Goal: Task Accomplishment & Management: Manage account settings

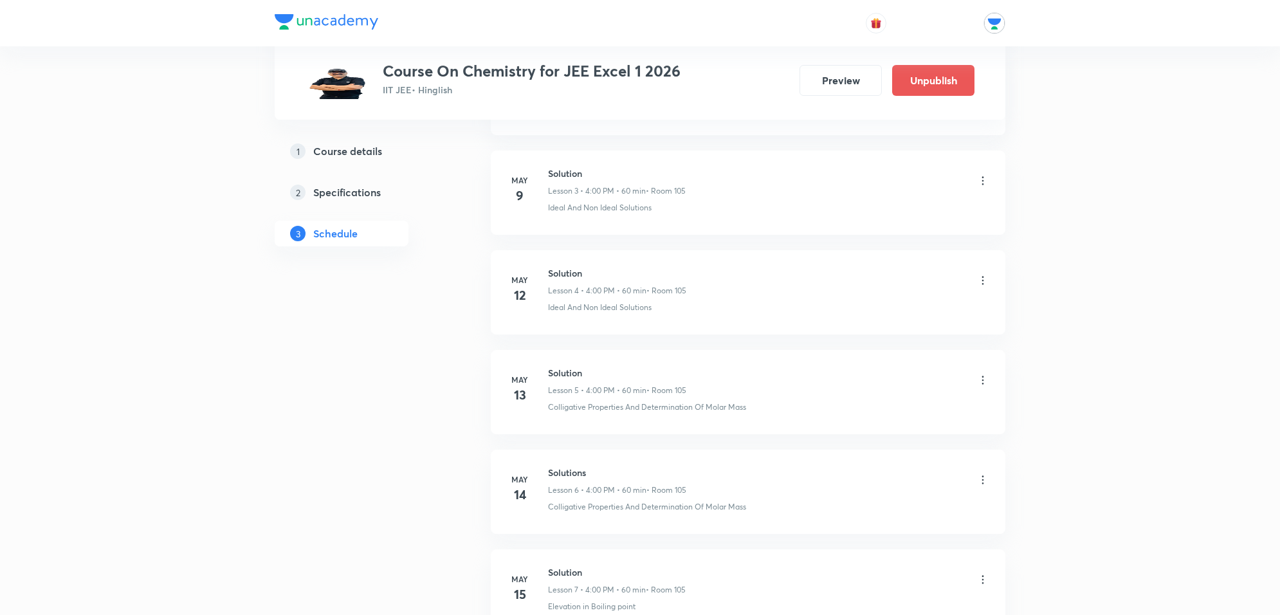
scroll to position [1013, 0]
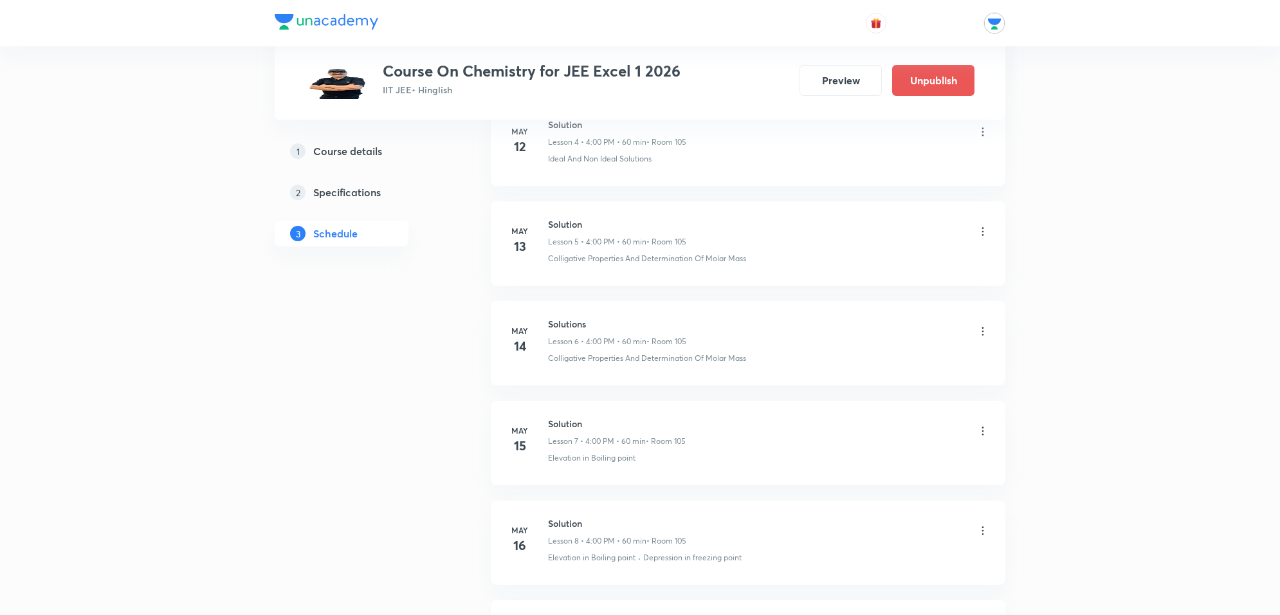
drag, startPoint x: 0, startPoint y: 0, endPoint x: 417, endPoint y: 285, distance: 505.1
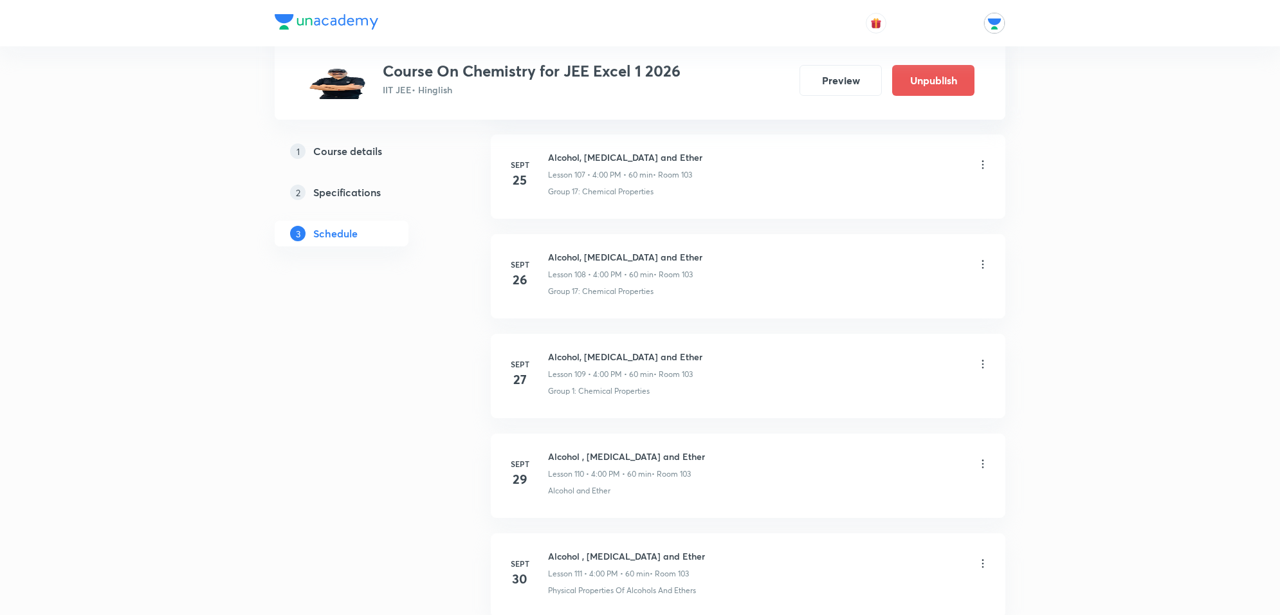
scroll to position [12124, 0]
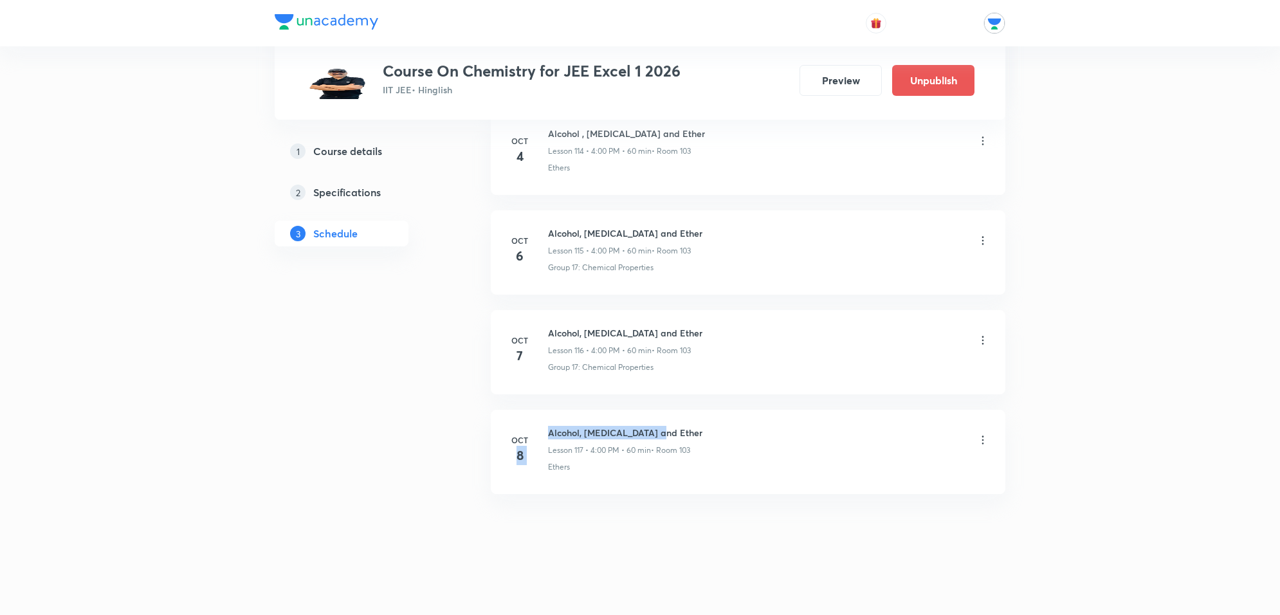
drag, startPoint x: 542, startPoint y: 432, endPoint x: 660, endPoint y: 429, distance: 118.5
click at [660, 429] on div "Oct 8 Alcohol, Phenol and Ether Lesson 117 • 4:00 PM • 60 min • Room 103 Ethers" at bounding box center [748, 449] width 483 height 47
click at [660, 429] on h6 "Alcohol, Phenol and Ether" at bounding box center [625, 433] width 154 height 14
drag, startPoint x: 660, startPoint y: 429, endPoint x: 546, endPoint y: 429, distance: 114.5
click at [546, 429] on div "Oct 8 Alcohol, Phenol and Ether Lesson 117 • 4:00 PM • 60 min • Room 103 Ethers" at bounding box center [748, 449] width 483 height 47
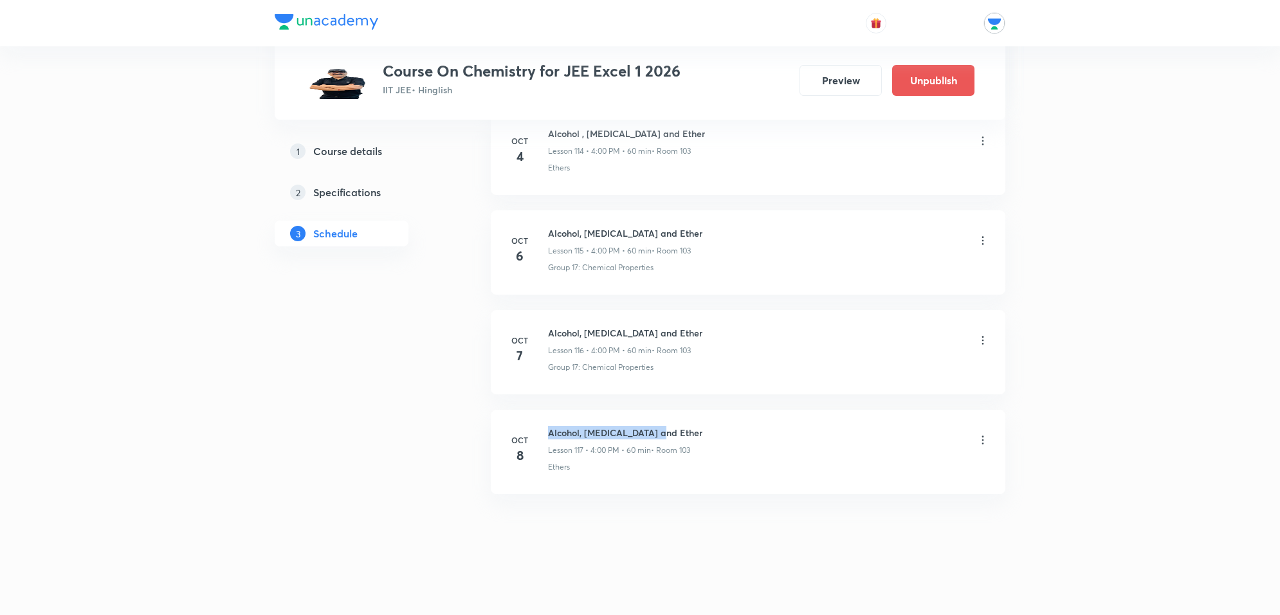
copy h6 "Alcohol, Phenol and Ether"
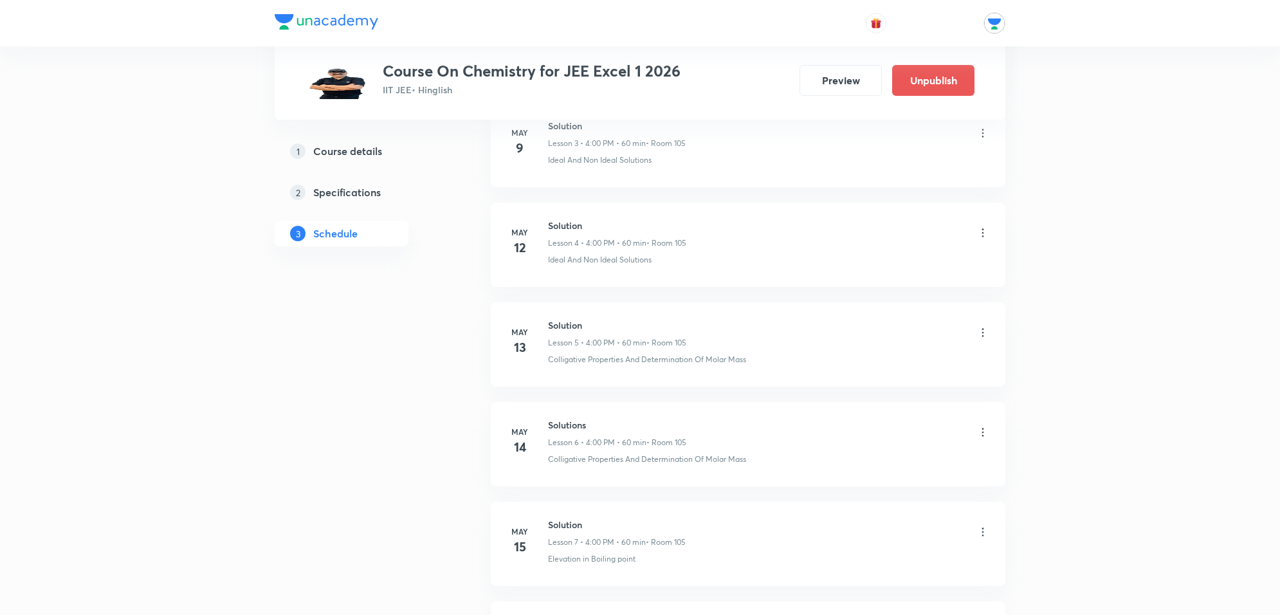
scroll to position [0, 0]
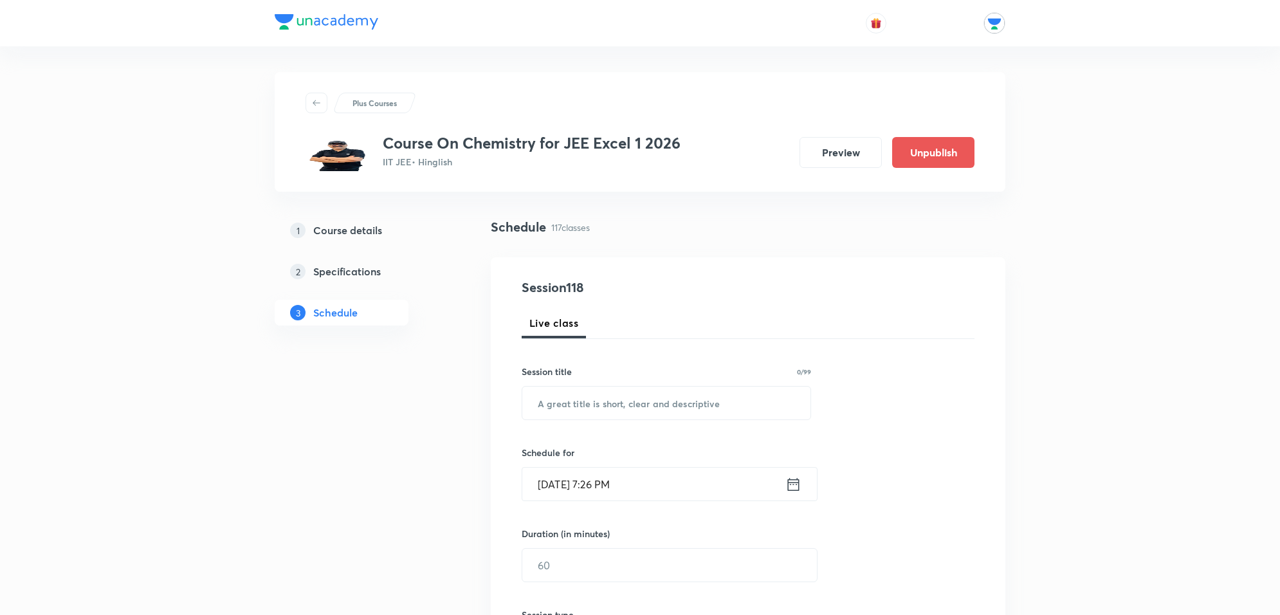
click at [567, 385] on div "Session title 0/99 ​" at bounding box center [667, 392] width 290 height 55
click at [569, 392] on input "text" at bounding box center [666, 403] width 288 height 33
paste input "Alcohol, Phenol and Ether"
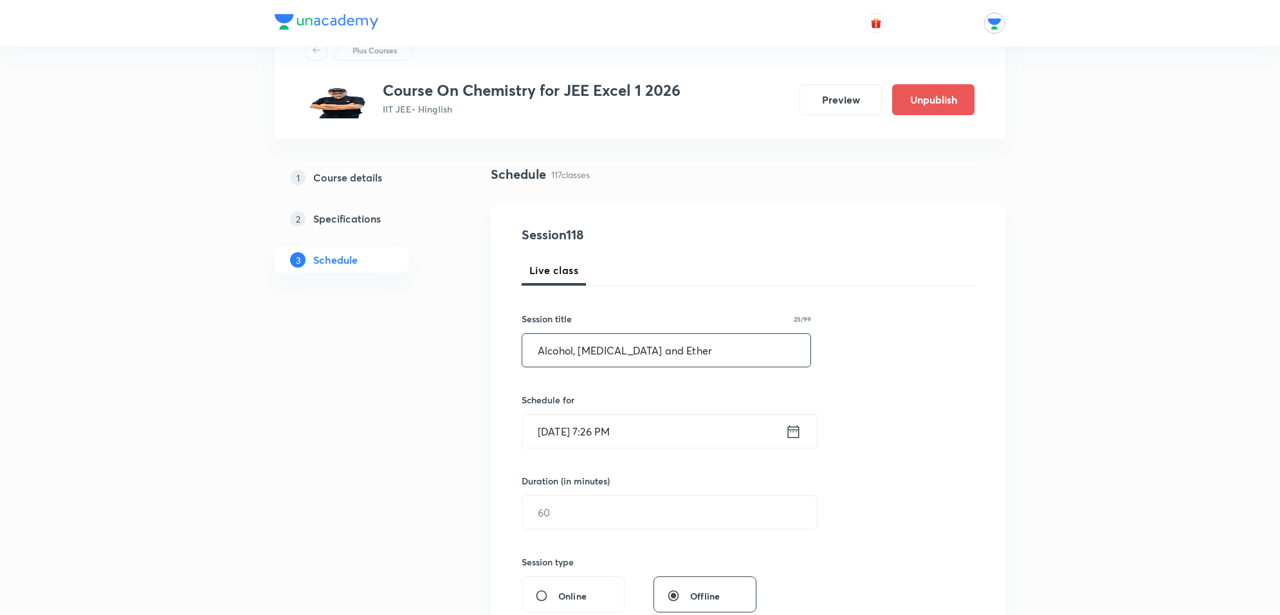
scroll to position [80, 0]
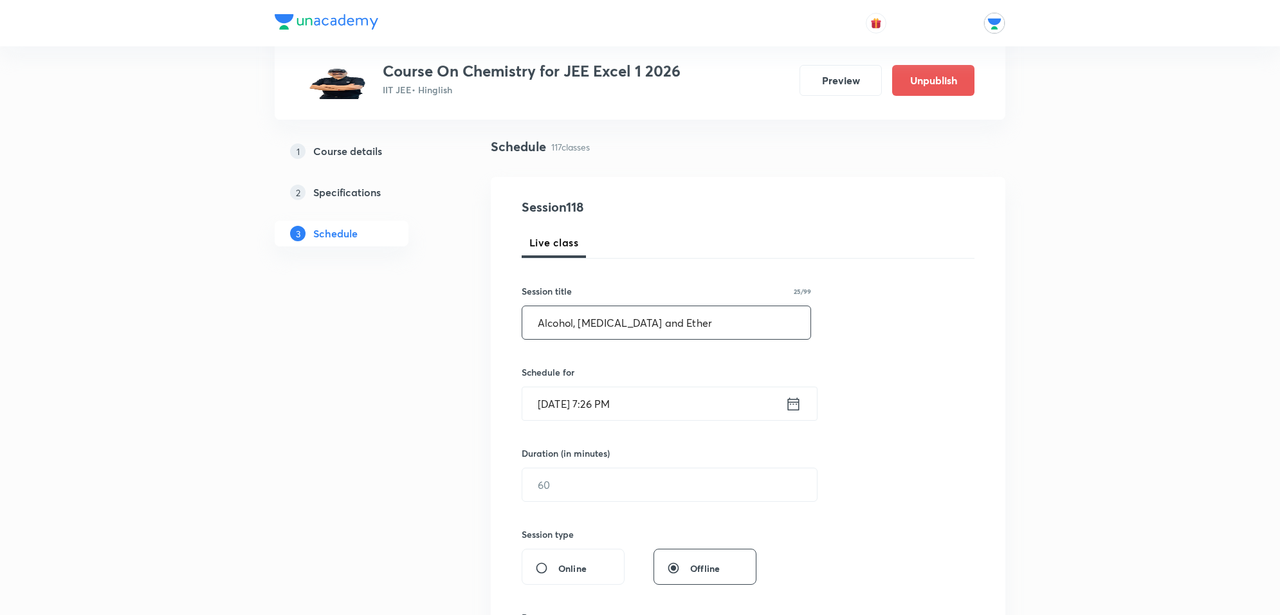
type input "Alcohol, Phenol and Ether"
click at [677, 398] on input "Oct 8, 2025, 7:26 PM" at bounding box center [653, 403] width 263 height 33
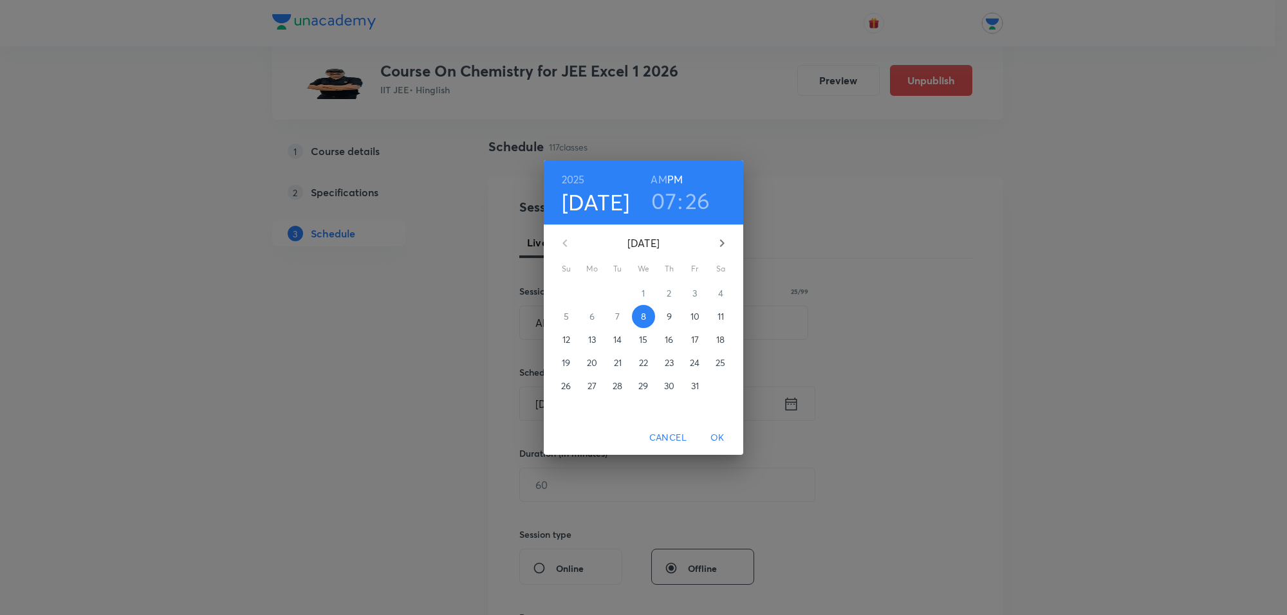
click at [660, 312] on span "9" at bounding box center [669, 316] width 23 height 13
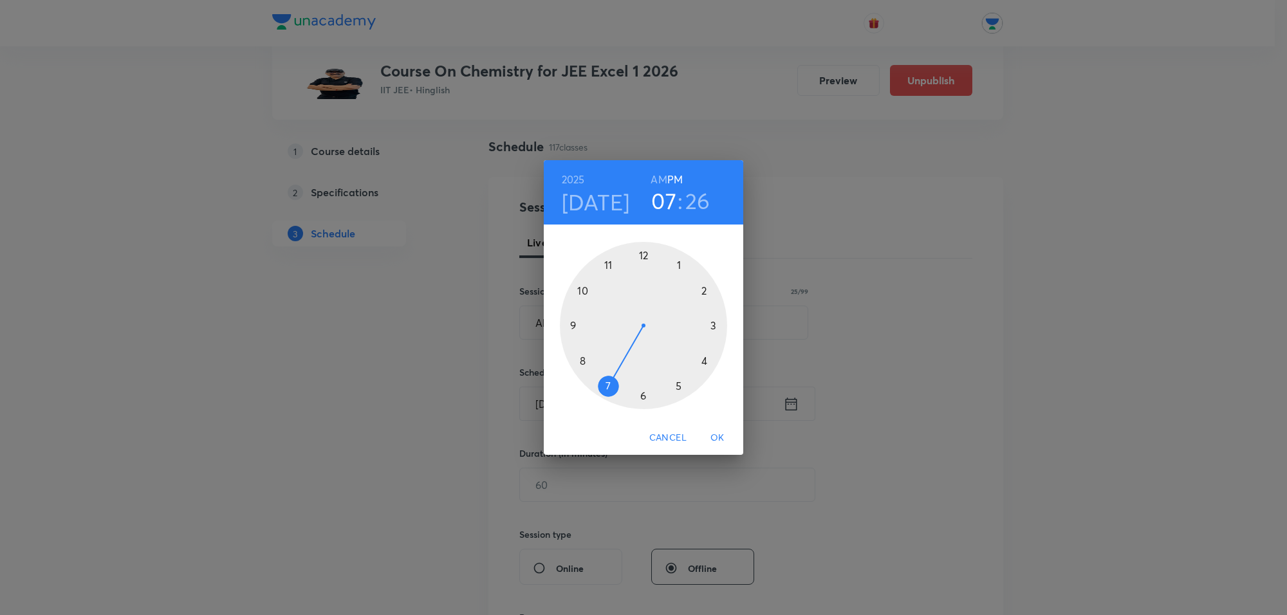
click at [676, 383] on div at bounding box center [643, 325] width 167 height 167
click at [642, 254] on div at bounding box center [643, 325] width 167 height 167
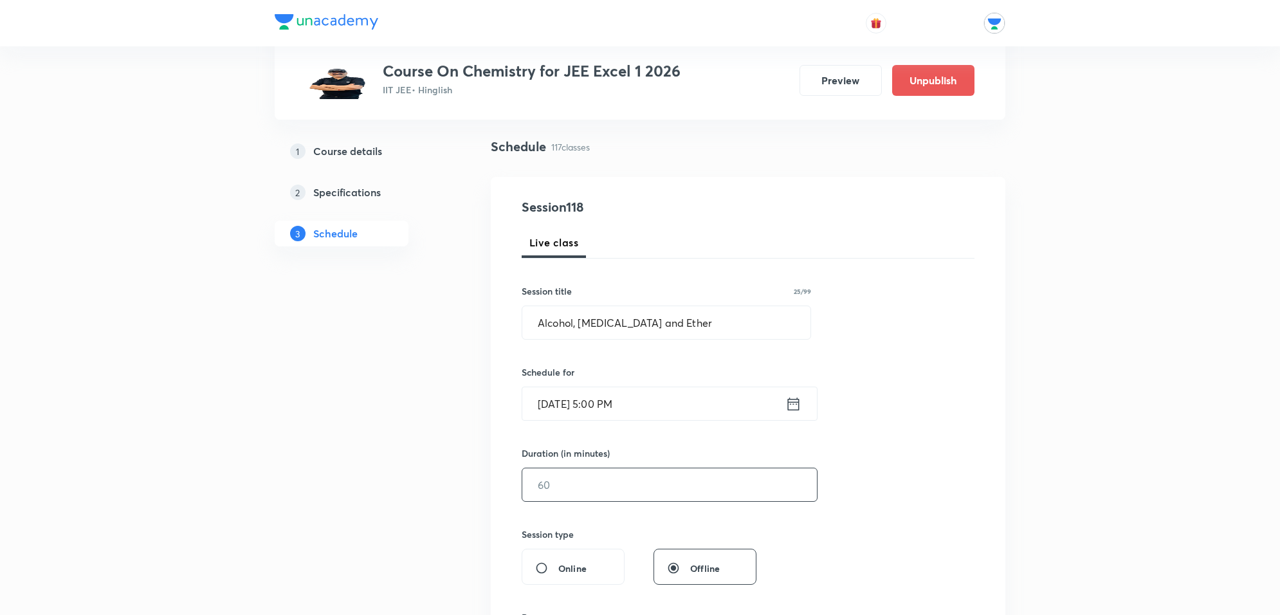
click at [635, 483] on input "text" at bounding box center [669, 484] width 295 height 33
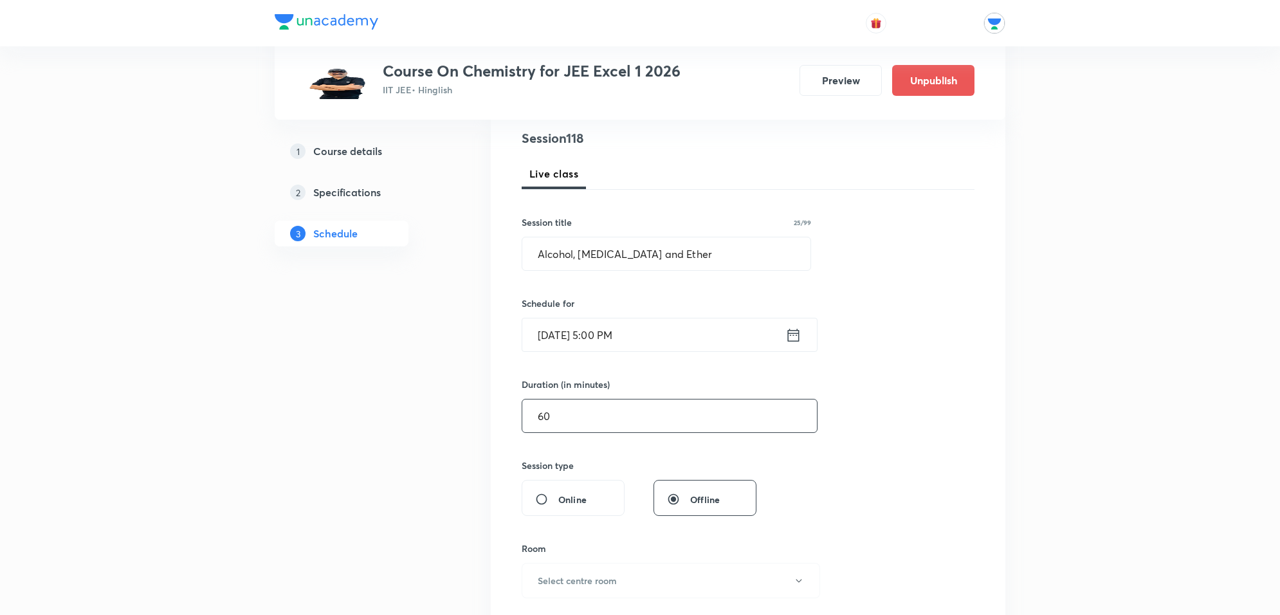
scroll to position [241, 0]
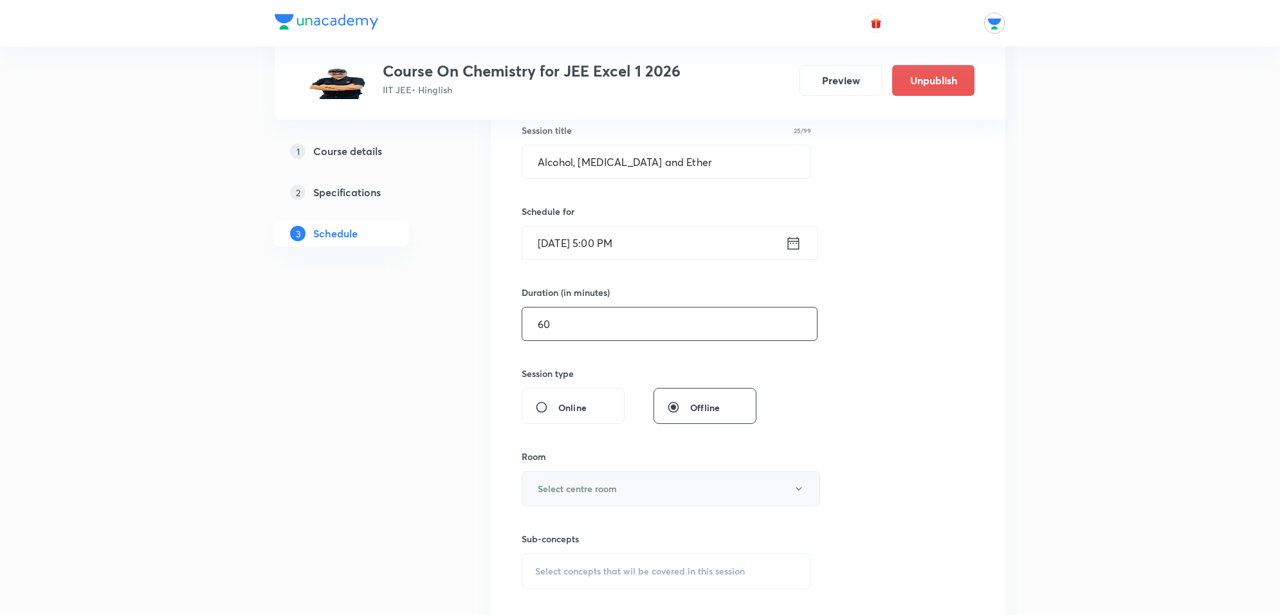
type input "60"
click at [638, 486] on button "Select centre room" at bounding box center [671, 488] width 299 height 35
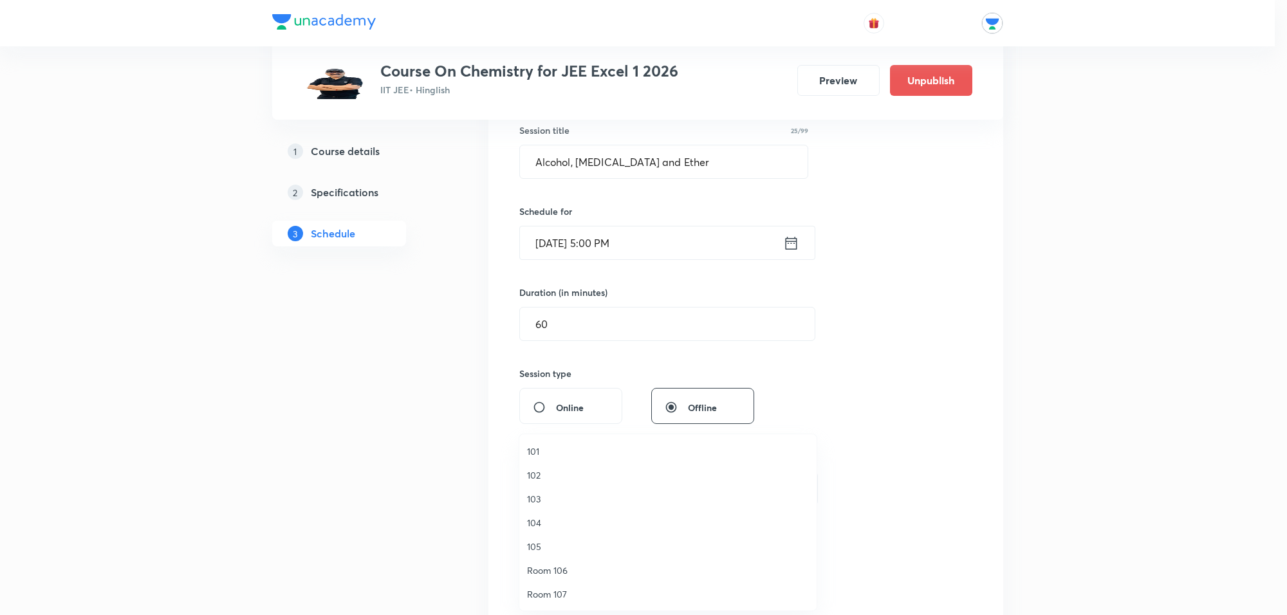
click at [538, 496] on span "103" at bounding box center [668, 499] width 282 height 14
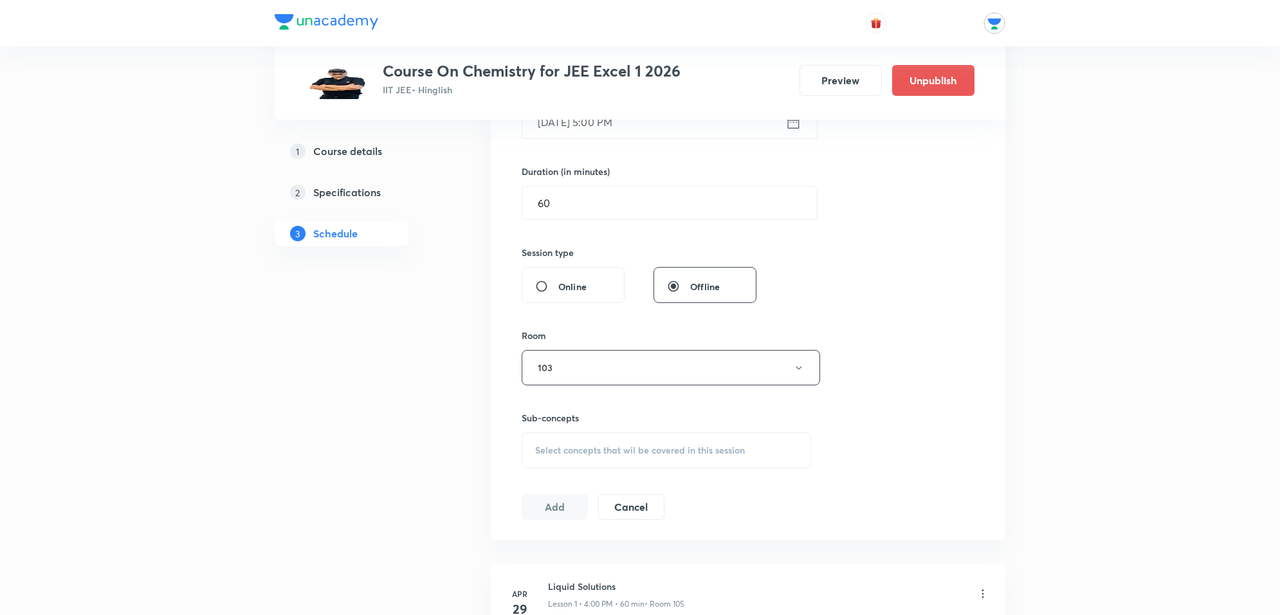
scroll to position [402, 0]
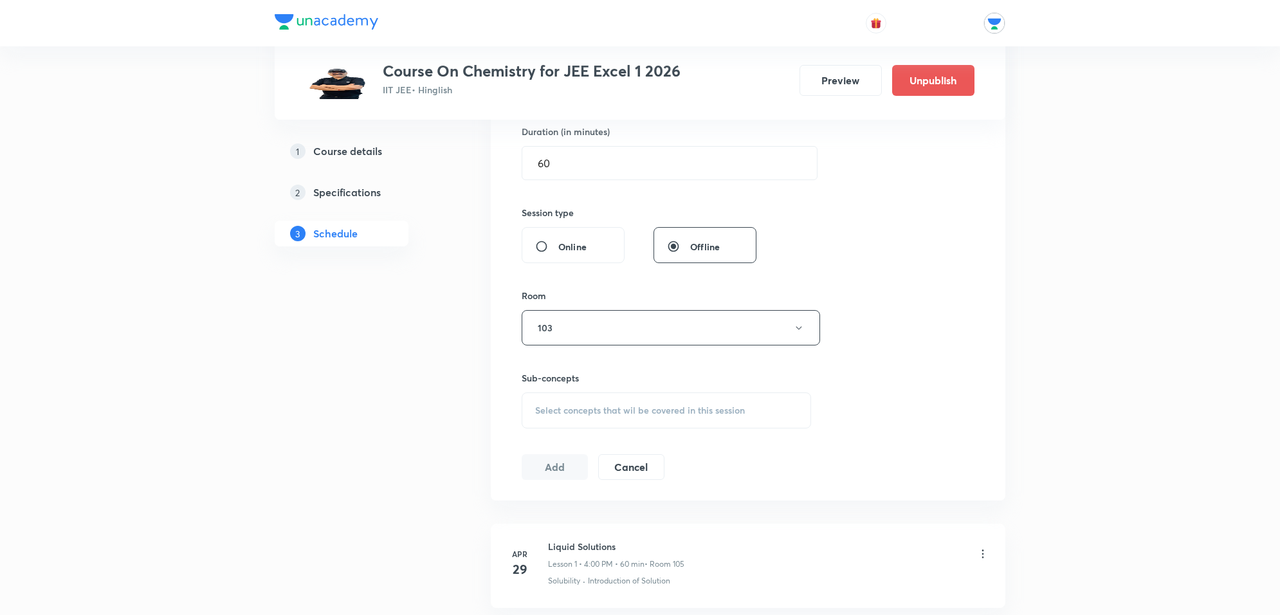
click at [580, 409] on span "Select concepts that wil be covered in this session" at bounding box center [640, 410] width 210 height 10
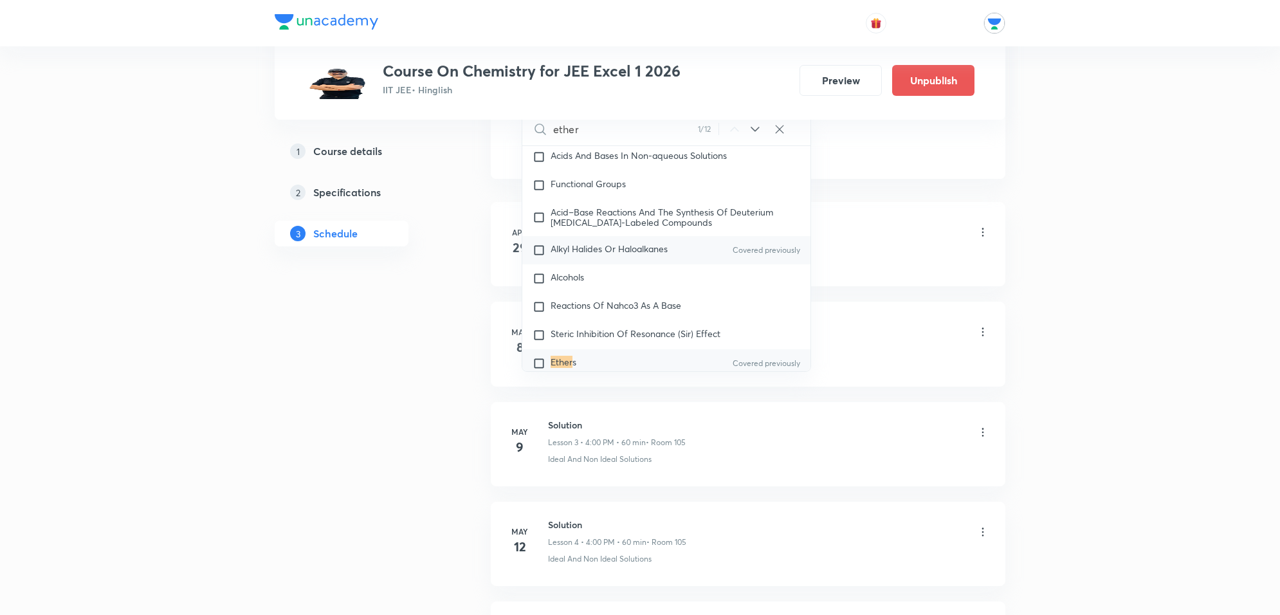
scroll to position [0, 0]
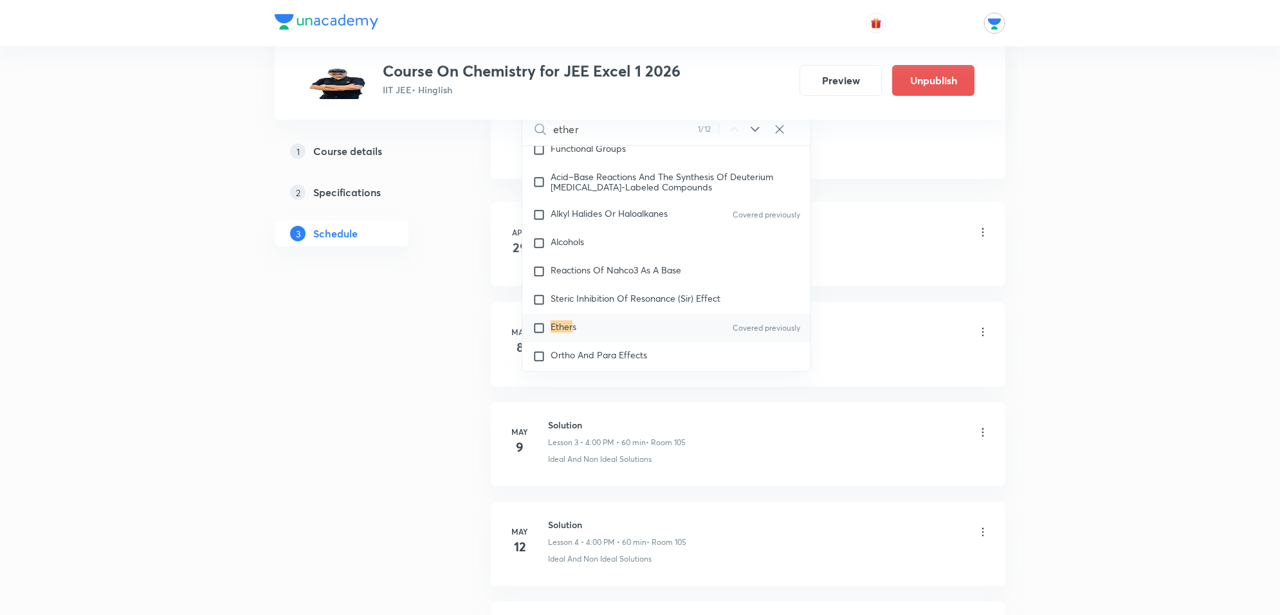
type input "ether"
click at [591, 314] on div "Ether s Covered previously" at bounding box center [666, 328] width 288 height 28
checkbox input "true"
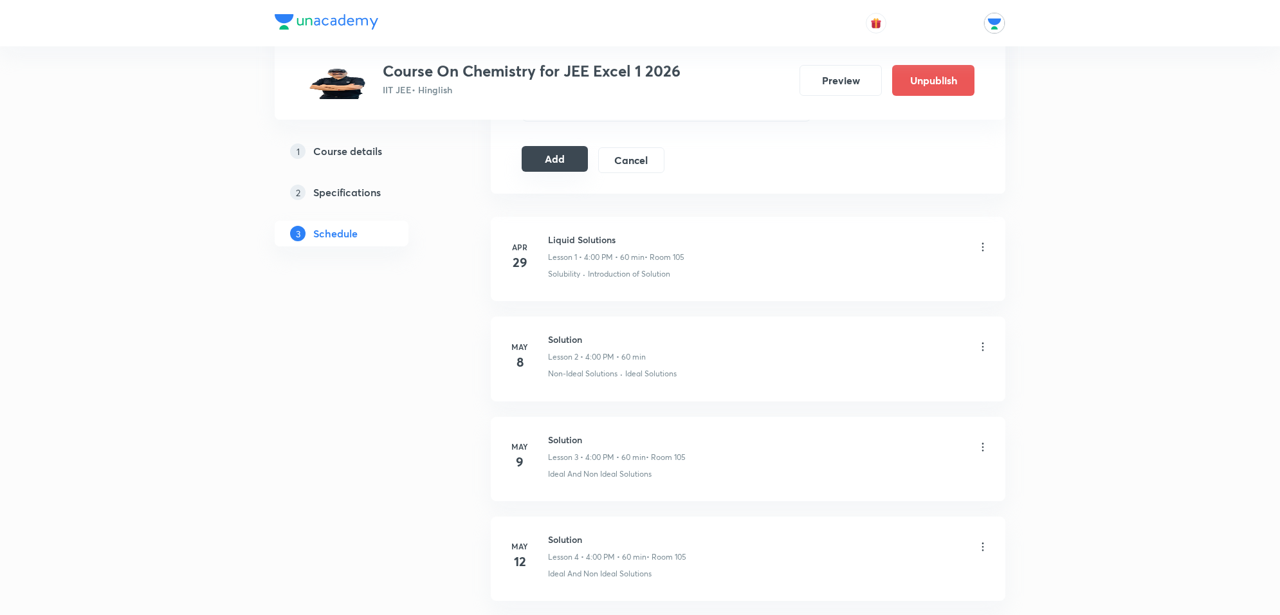
click at [549, 163] on button "Add" at bounding box center [555, 159] width 66 height 26
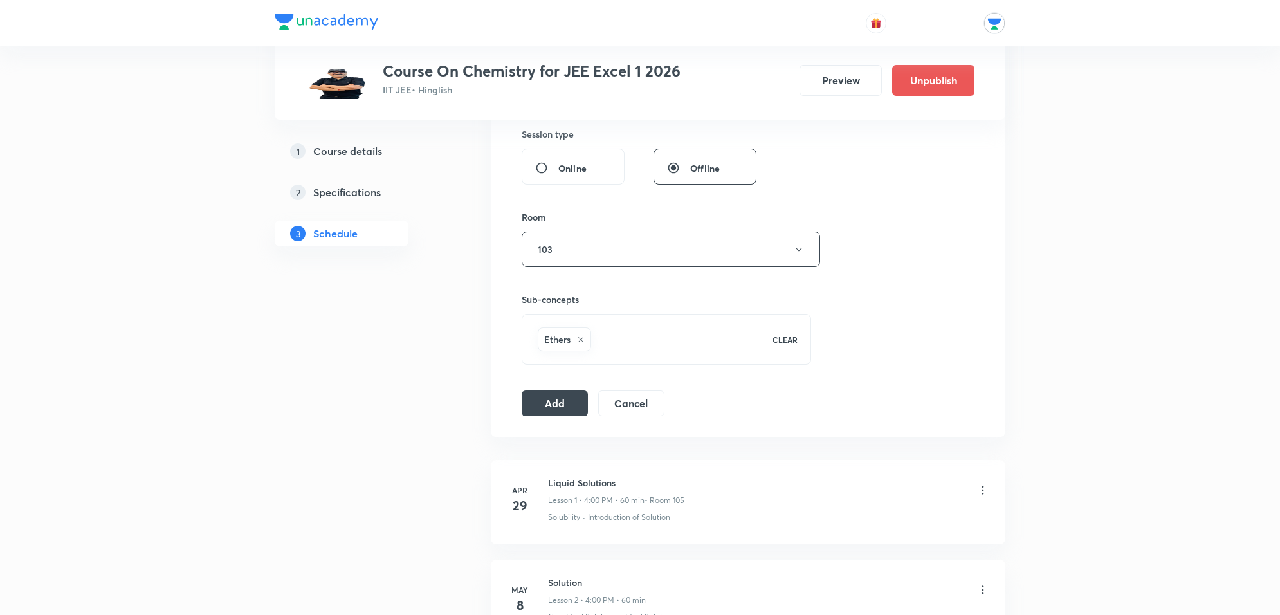
scroll to position [483, 0]
click at [539, 397] on button "Add" at bounding box center [555, 400] width 66 height 26
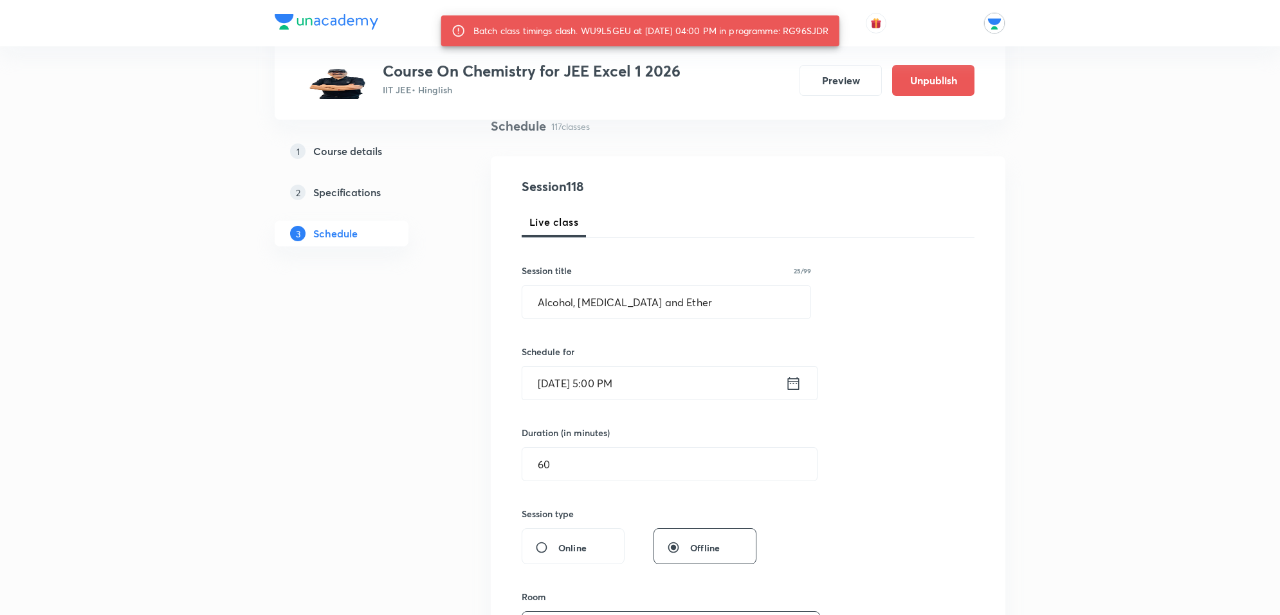
scroll to position [0, 0]
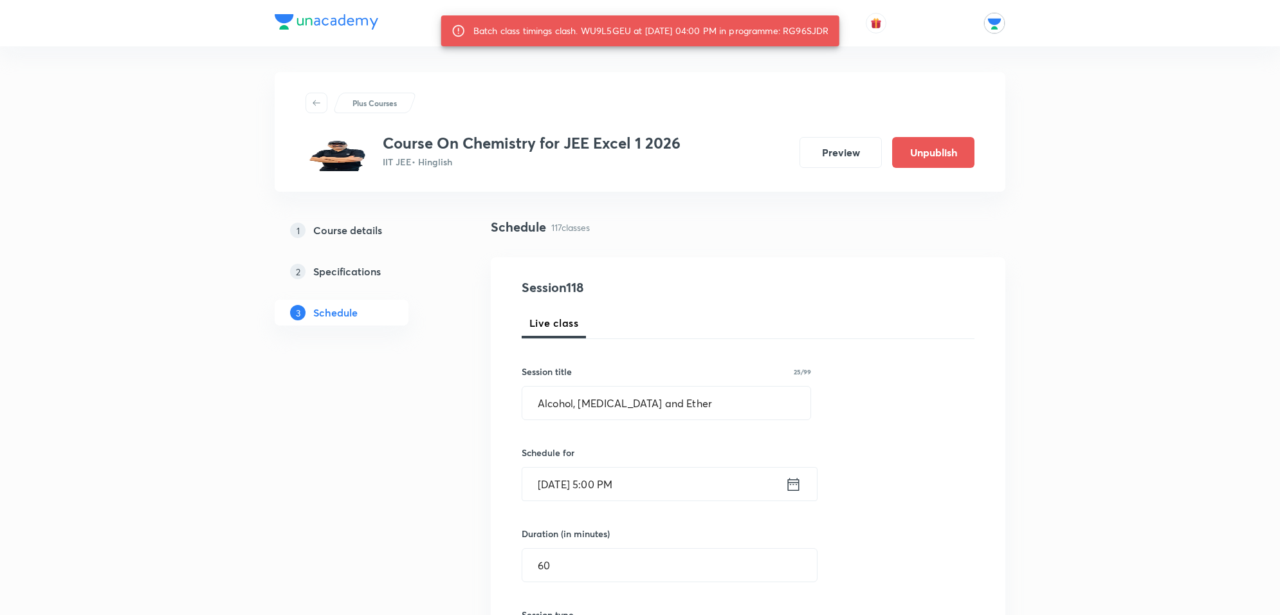
click at [676, 485] on input "Oct 9, 2025, 5:00 PM" at bounding box center [653, 484] width 263 height 33
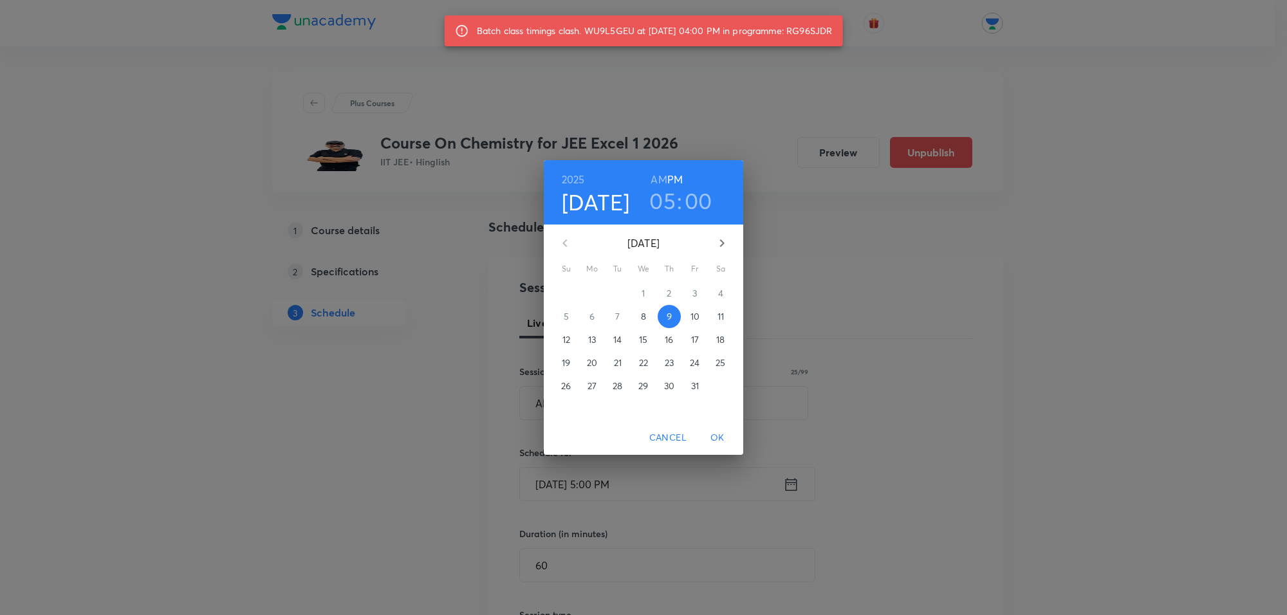
click at [697, 197] on h3 "00" at bounding box center [699, 200] width 28 height 27
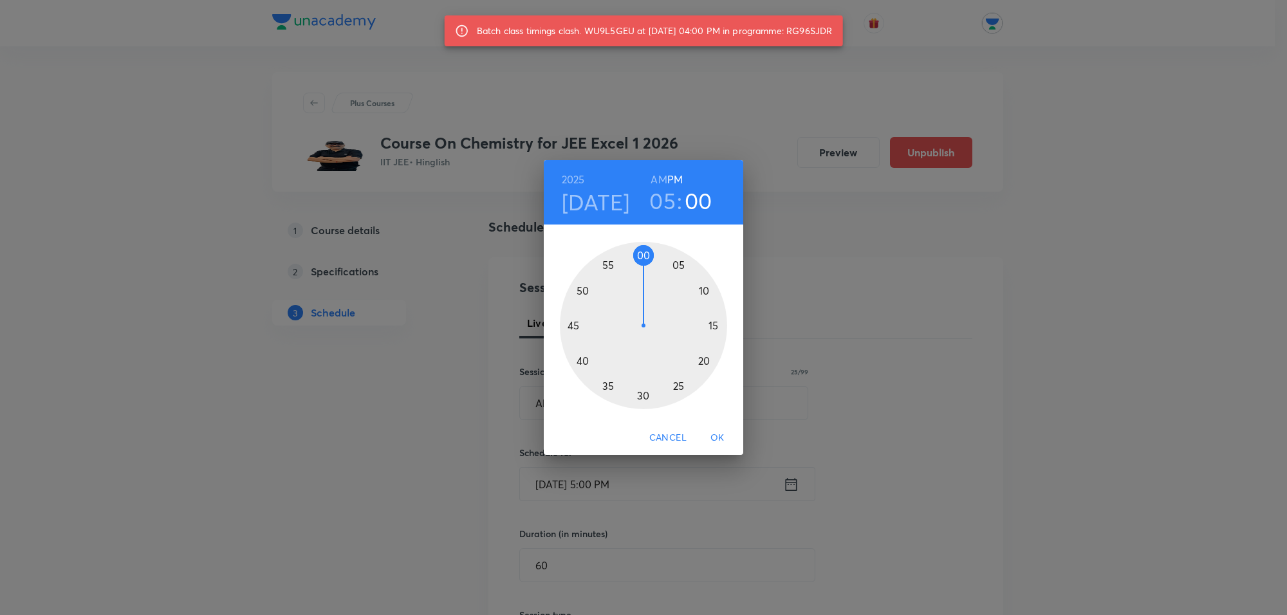
click at [678, 265] on div at bounding box center [643, 325] width 167 height 167
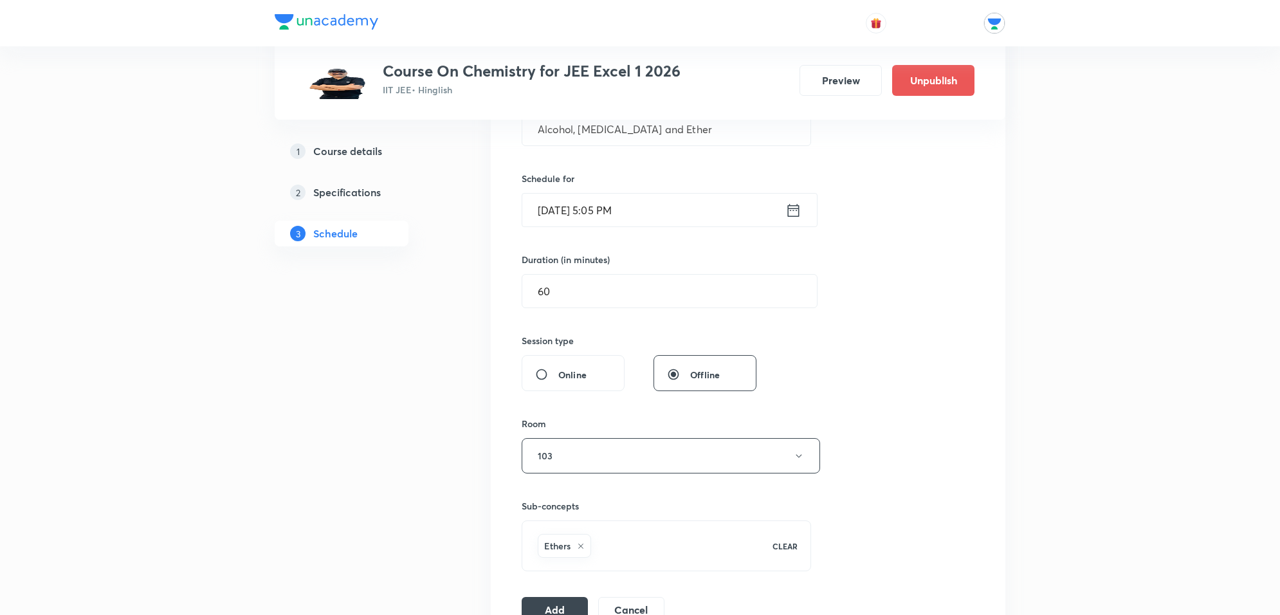
scroll to position [322, 0]
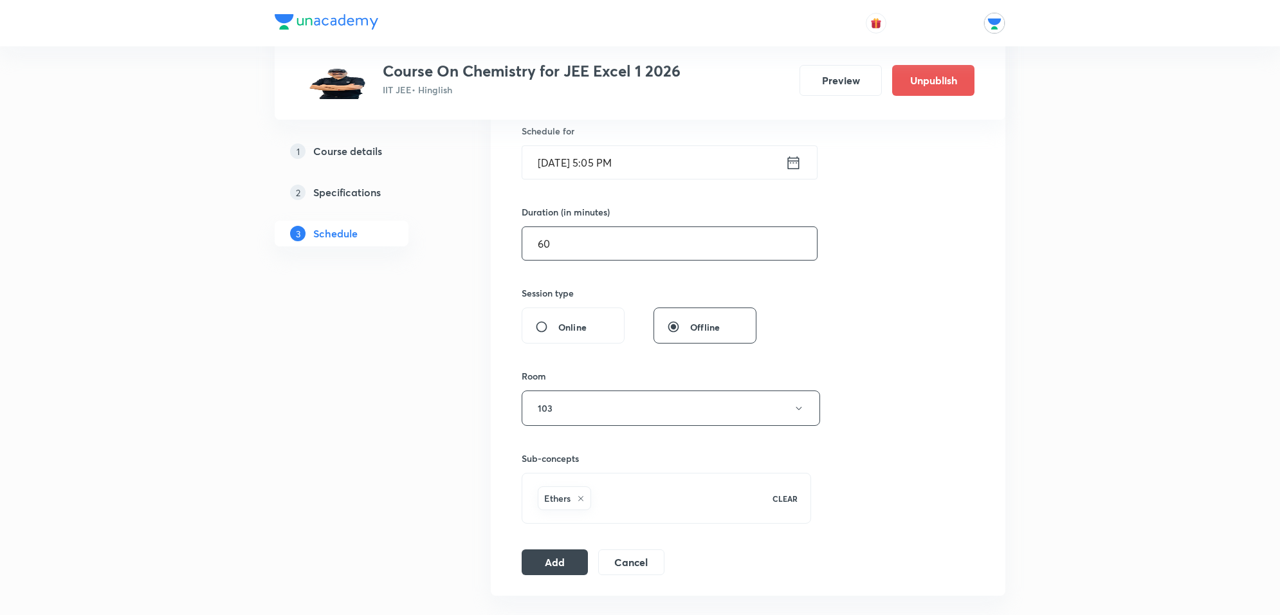
click at [619, 252] on input "60" at bounding box center [669, 243] width 295 height 33
type input "6"
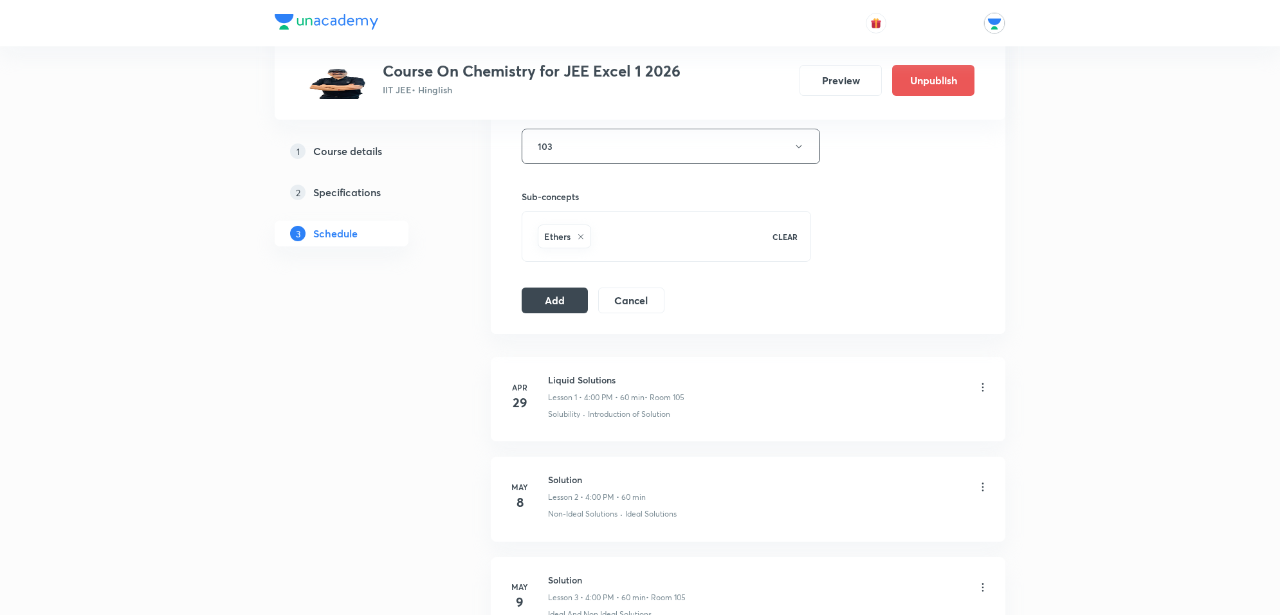
scroll to position [643, 0]
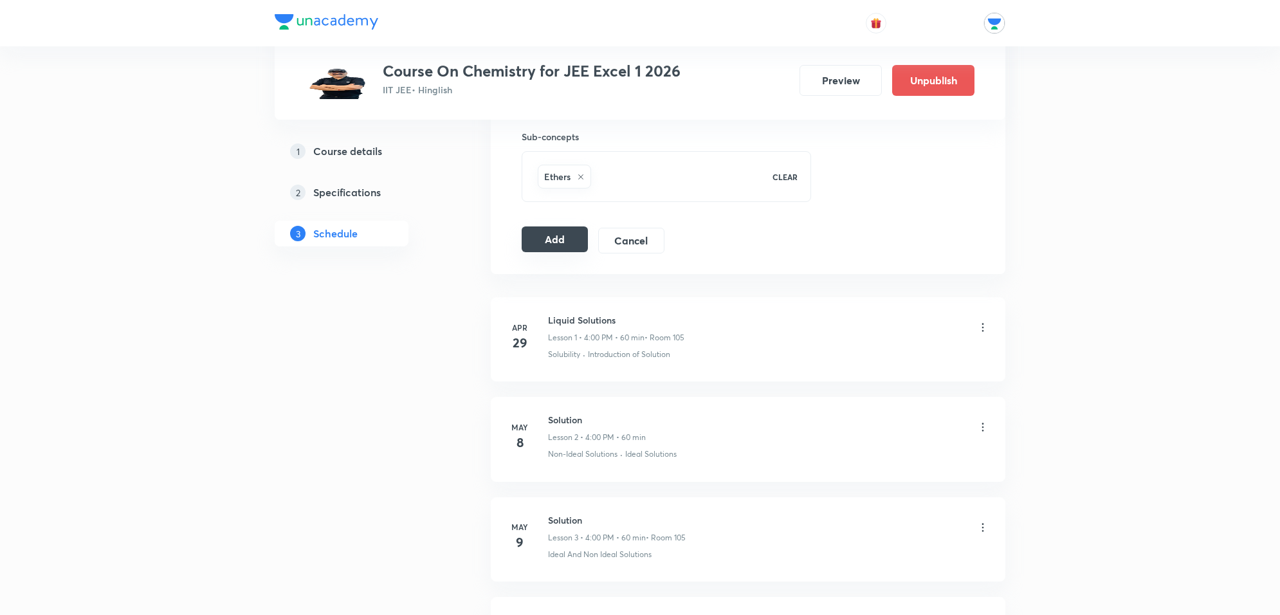
type input "55"
click at [551, 243] on button "Add" at bounding box center [555, 239] width 66 height 26
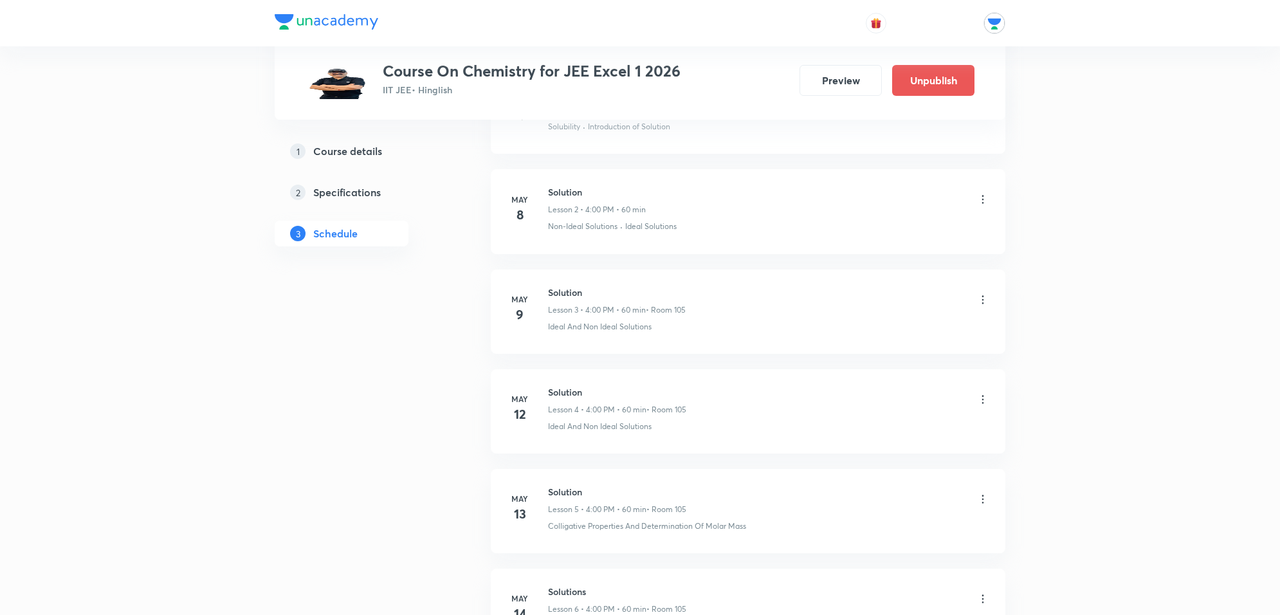
scroll to position [0, 0]
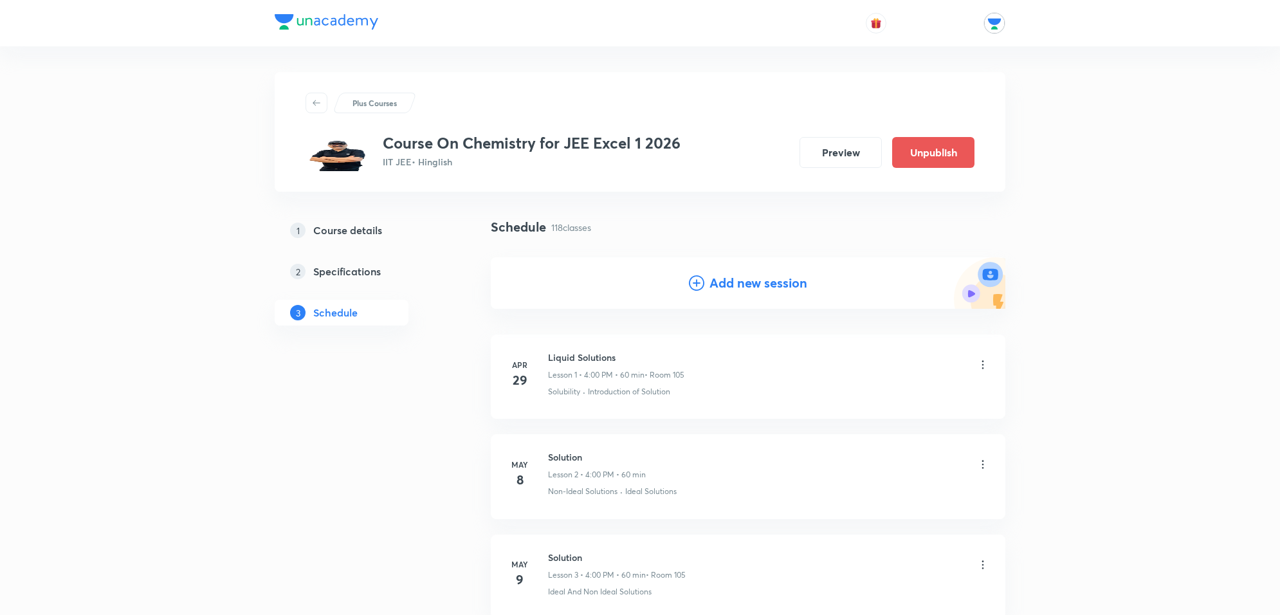
click at [706, 290] on div "Add new session" at bounding box center [748, 282] width 118 height 19
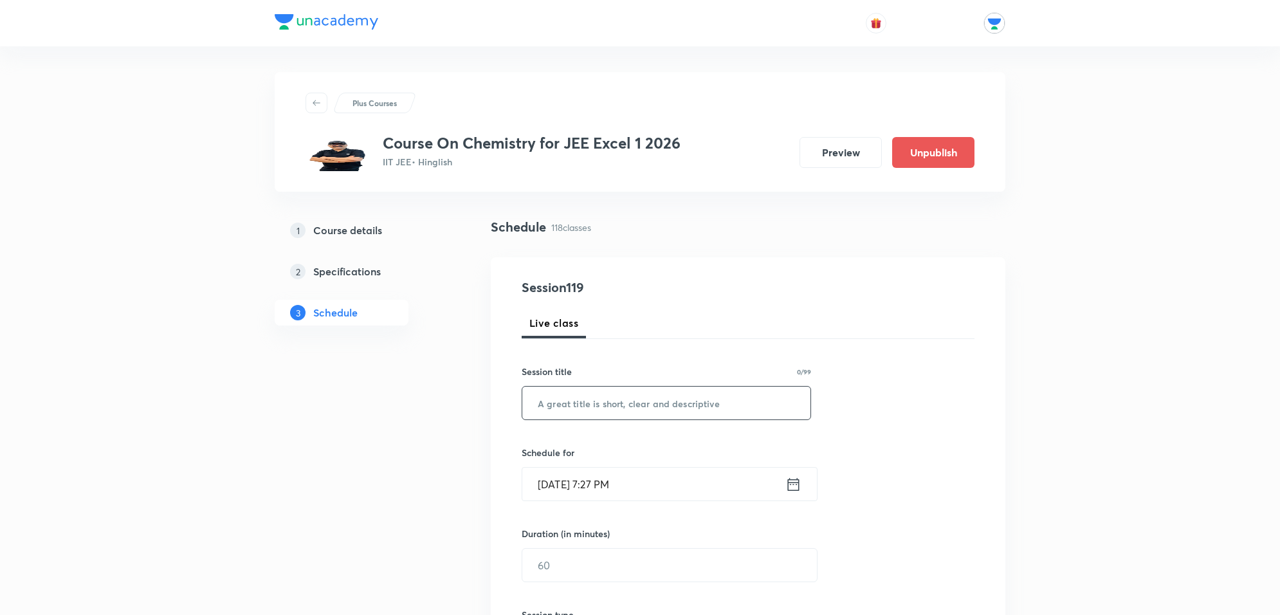
click at [607, 414] on input "text" at bounding box center [666, 403] width 288 height 33
paste input "https://unacademy.com/educator/plus-courses/edit/DQCROL42?step=3"
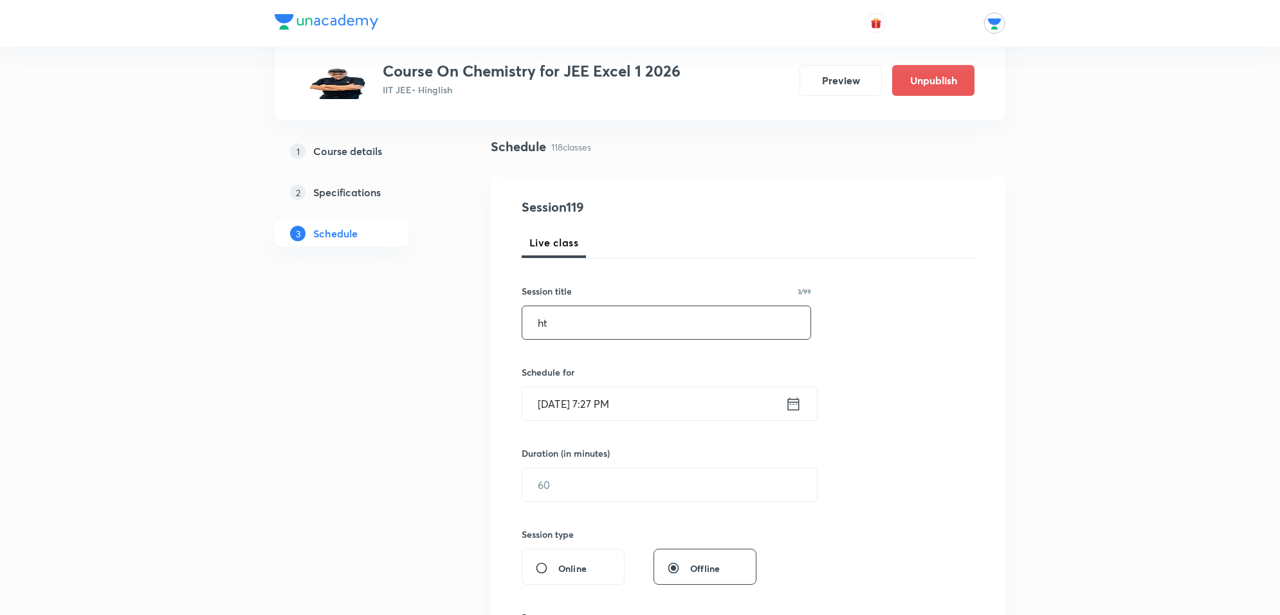
type input "h"
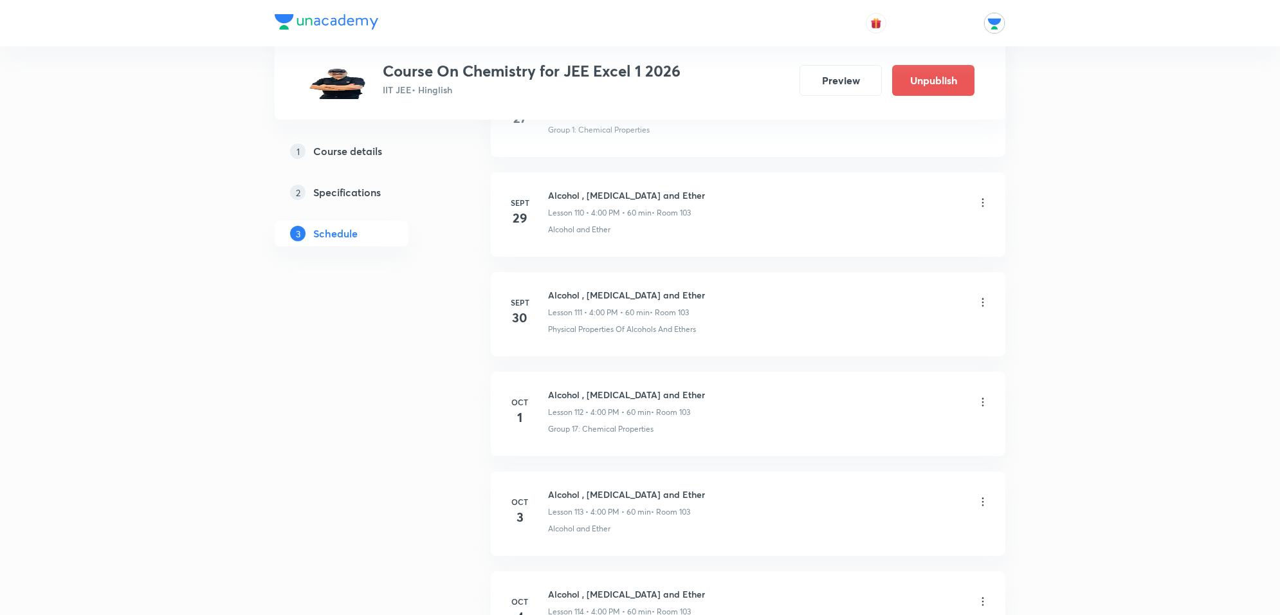
scroll to position [12224, 0]
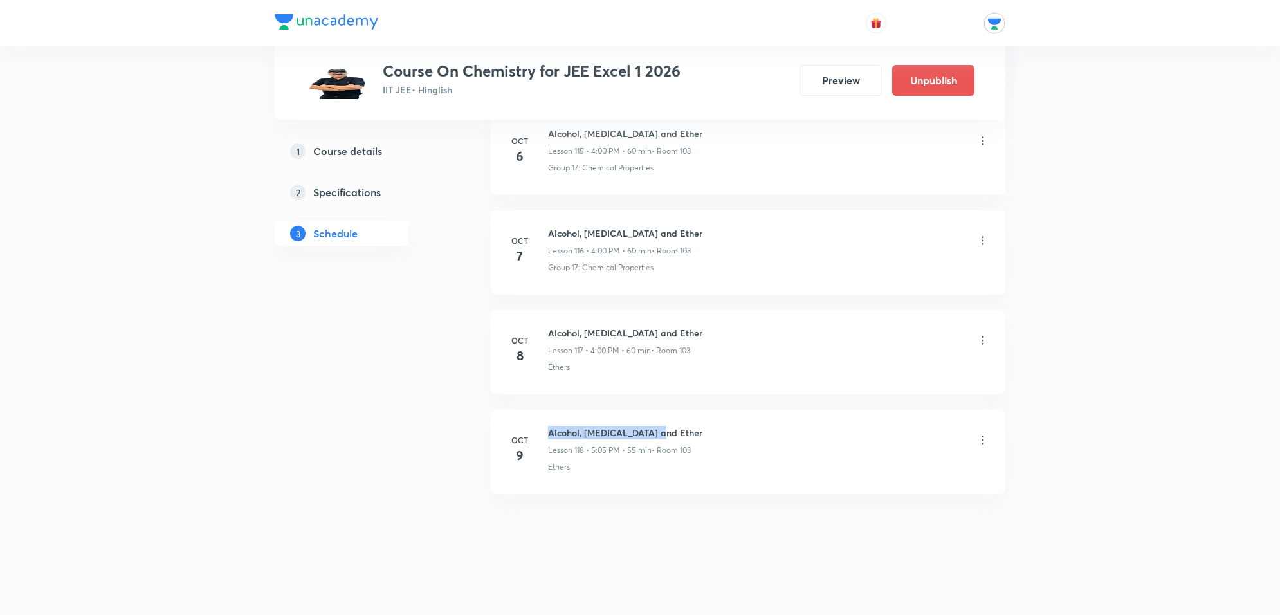
drag, startPoint x: 551, startPoint y: 432, endPoint x: 670, endPoint y: 438, distance: 119.8
click at [670, 438] on h6 "Alcohol, Phenol and Ether" at bounding box center [625, 433] width 154 height 14
copy h6 "Alcohol, Phenol and Ether"
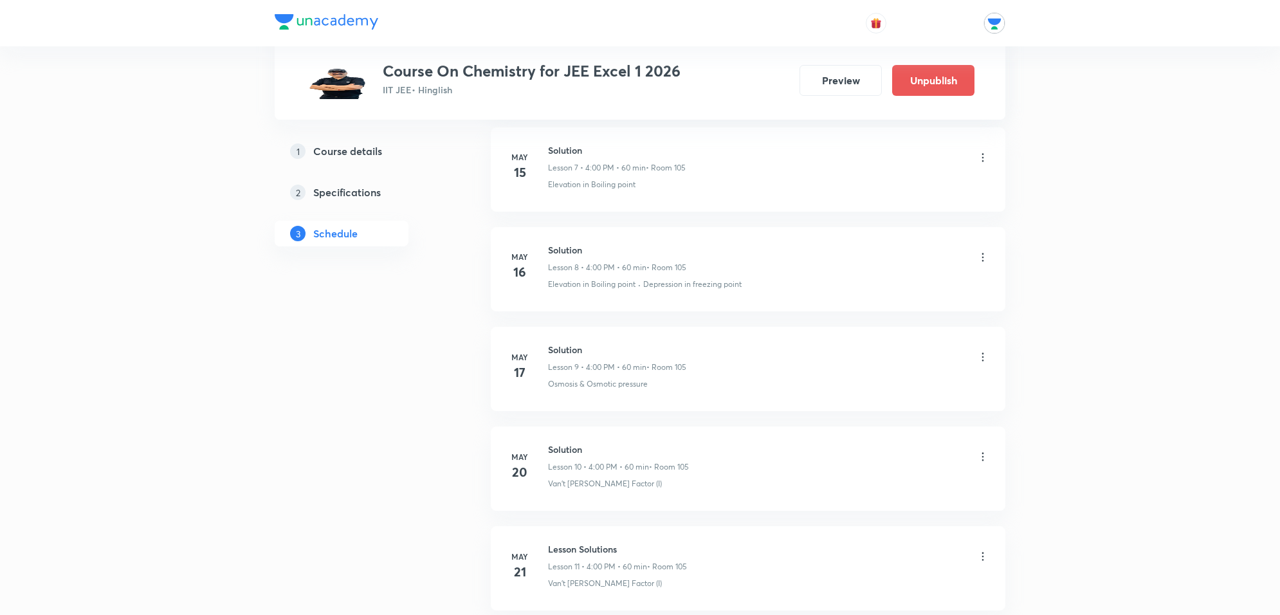
scroll to position [0, 0]
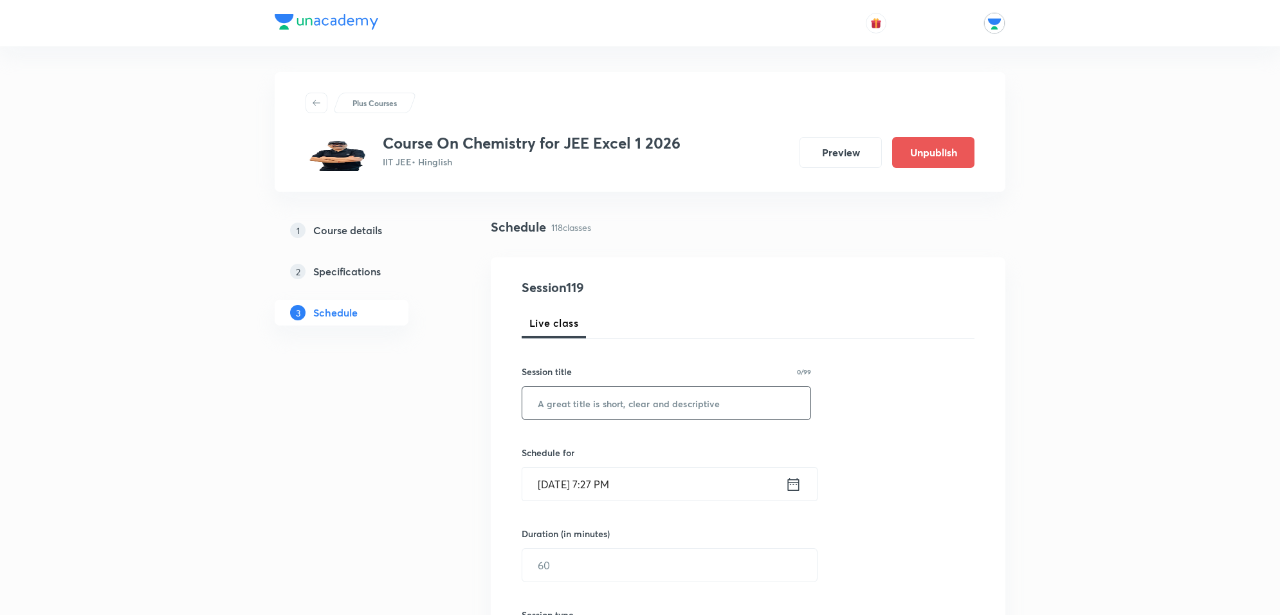
click at [576, 404] on input "text" at bounding box center [666, 403] width 288 height 33
paste input "Alcohol, Phenol and Ether"
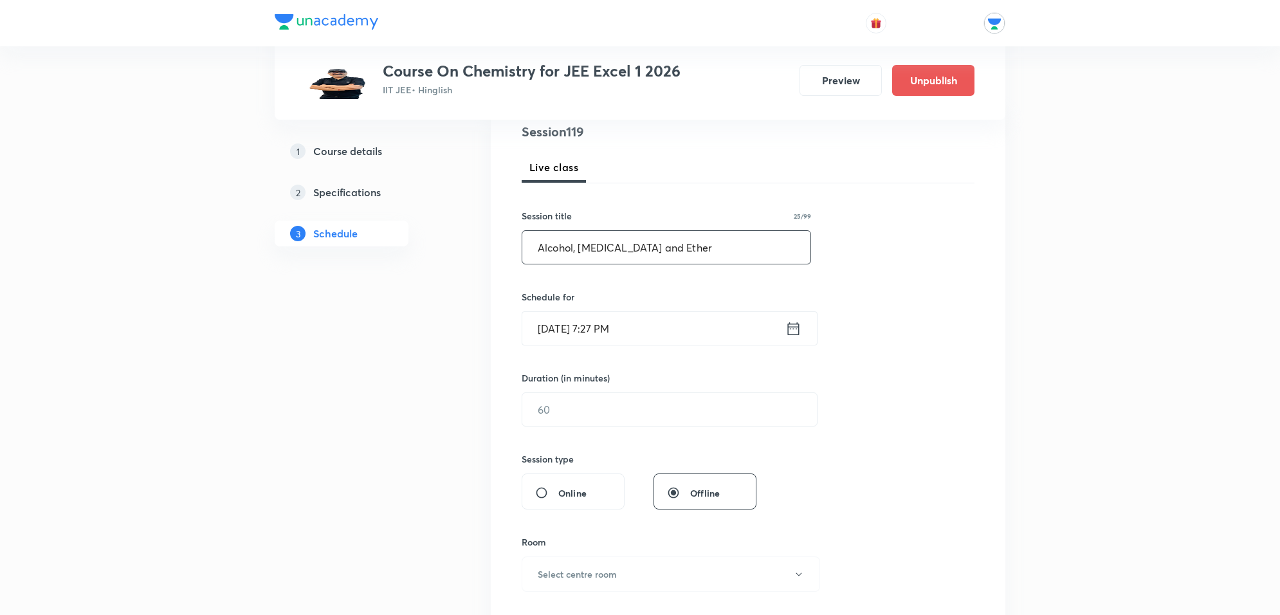
scroll to position [161, 0]
type input "Alcohol, Phenol and Ether"
click at [697, 331] on input "Oct 8, 2025, 7:27 PM" at bounding box center [653, 323] width 263 height 33
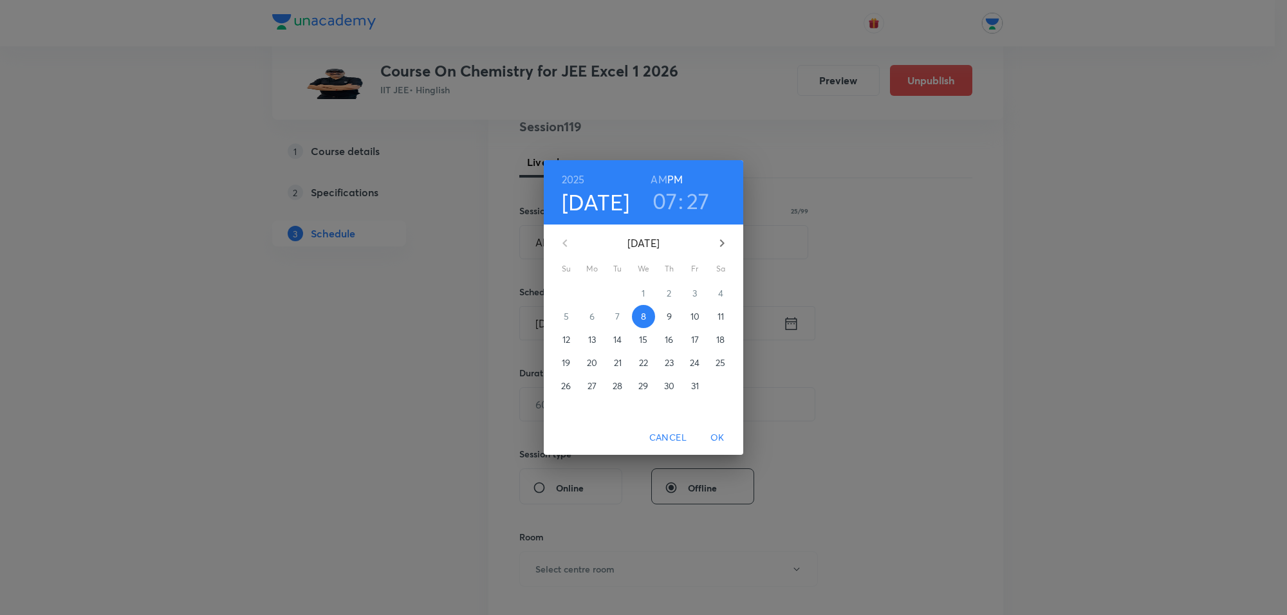
click at [696, 308] on button "10" at bounding box center [694, 316] width 23 height 23
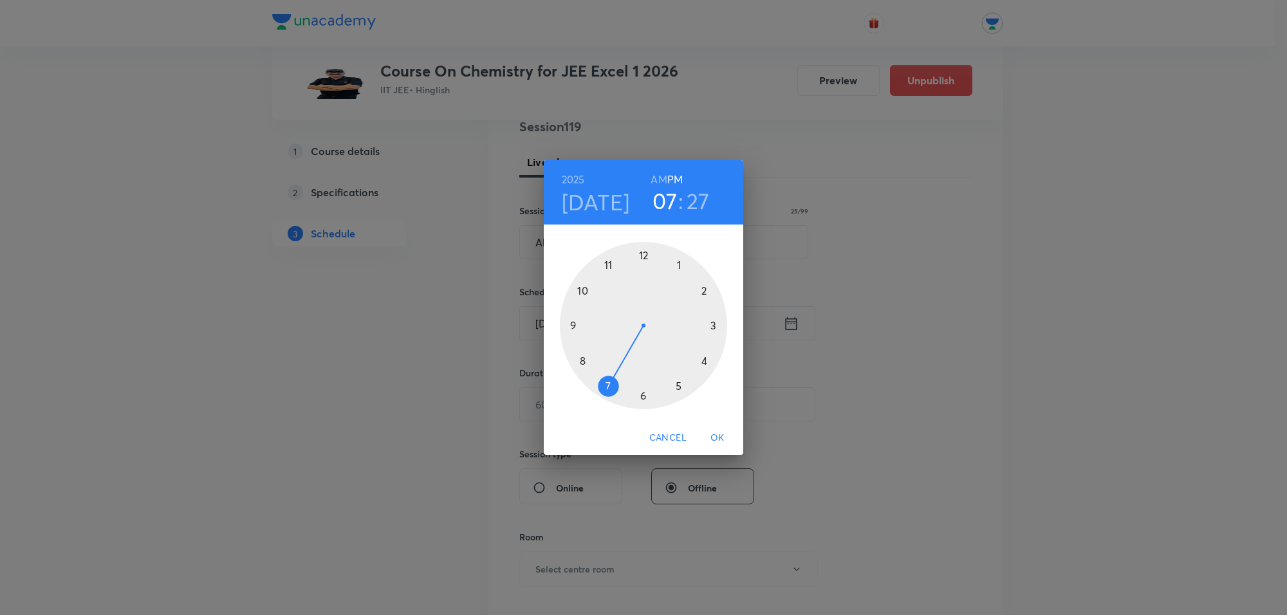
click at [683, 386] on div at bounding box center [643, 325] width 167 height 167
drag, startPoint x: 679, startPoint y: 266, endPoint x: 683, endPoint y: 297, distance: 31.8
click at [679, 269] on div at bounding box center [643, 325] width 167 height 167
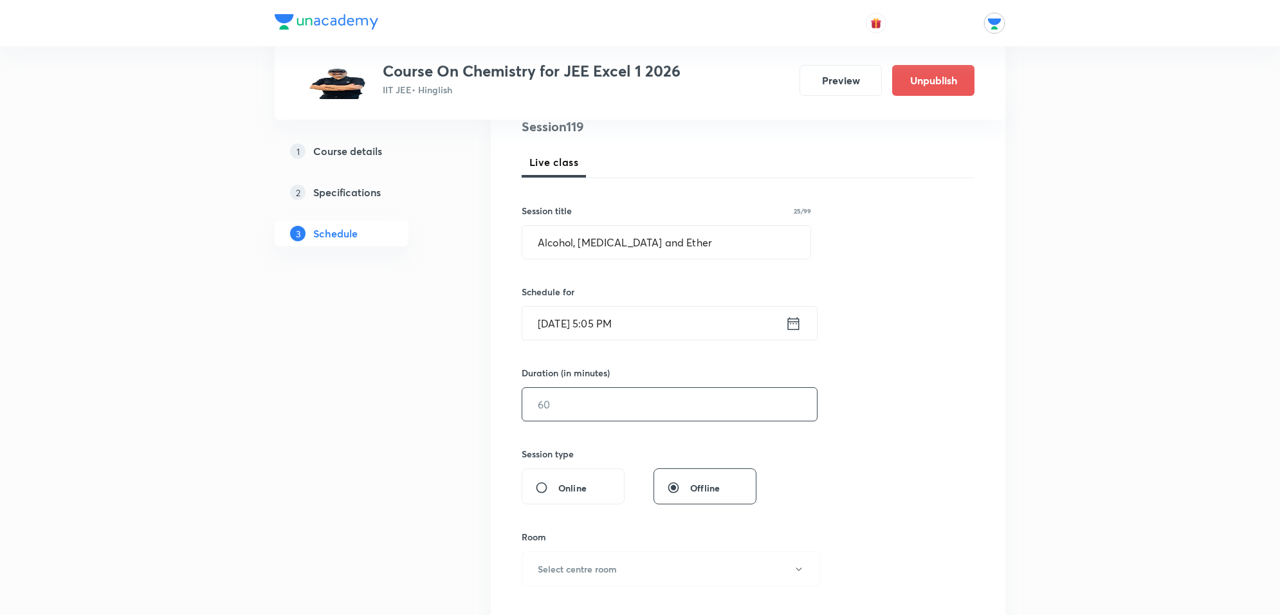
click at [578, 417] on input "text" at bounding box center [669, 404] width 295 height 33
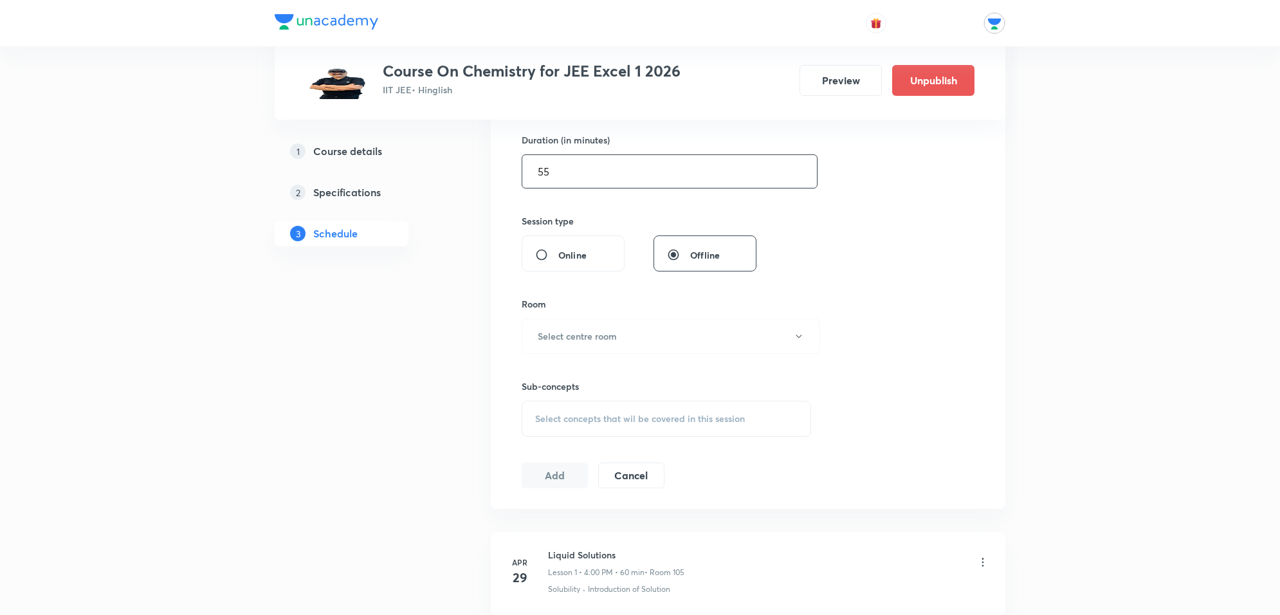
scroll to position [402, 0]
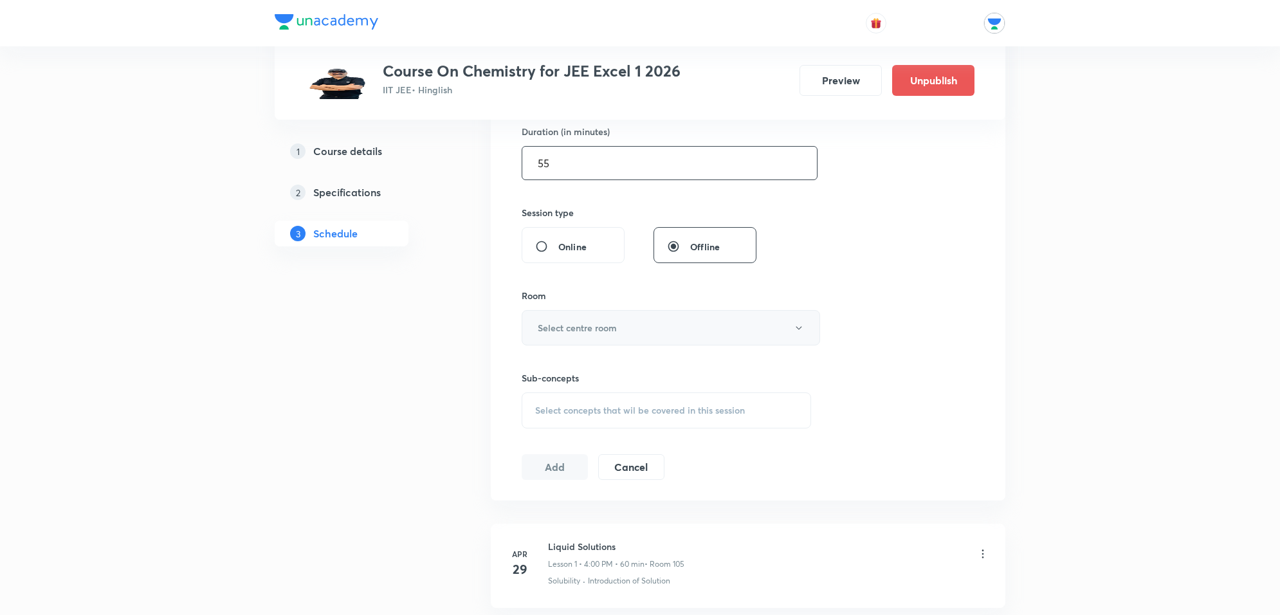
type input "55"
click at [570, 329] on h6 "Select centre room" at bounding box center [577, 328] width 79 height 14
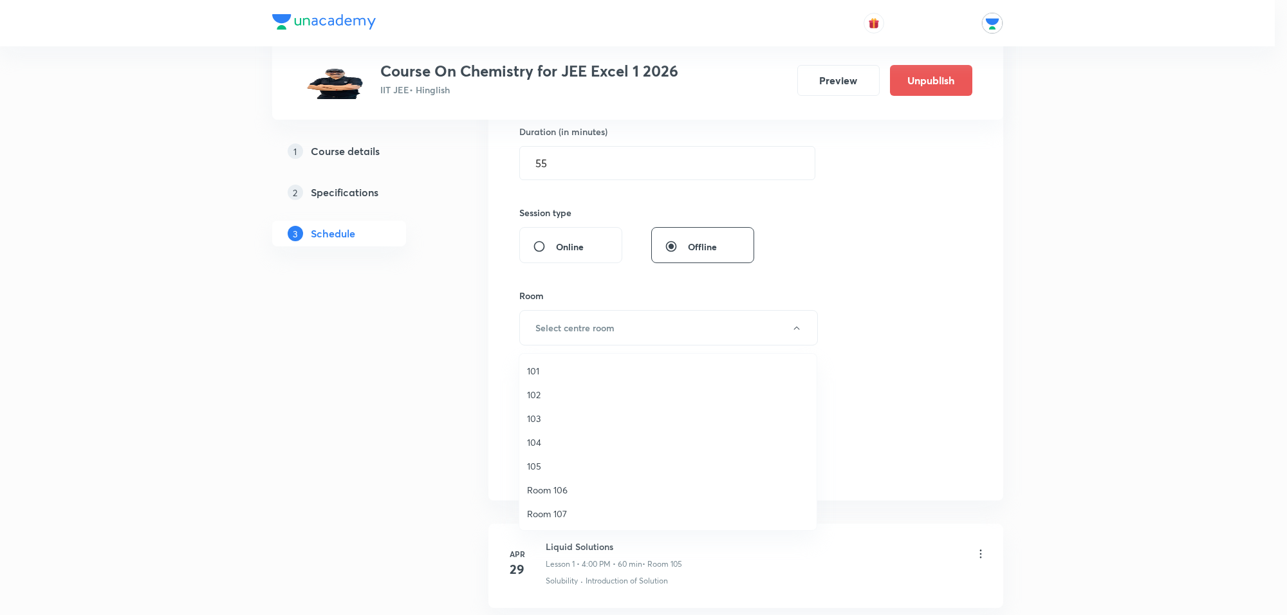
click at [536, 410] on li "103" at bounding box center [667, 419] width 297 height 24
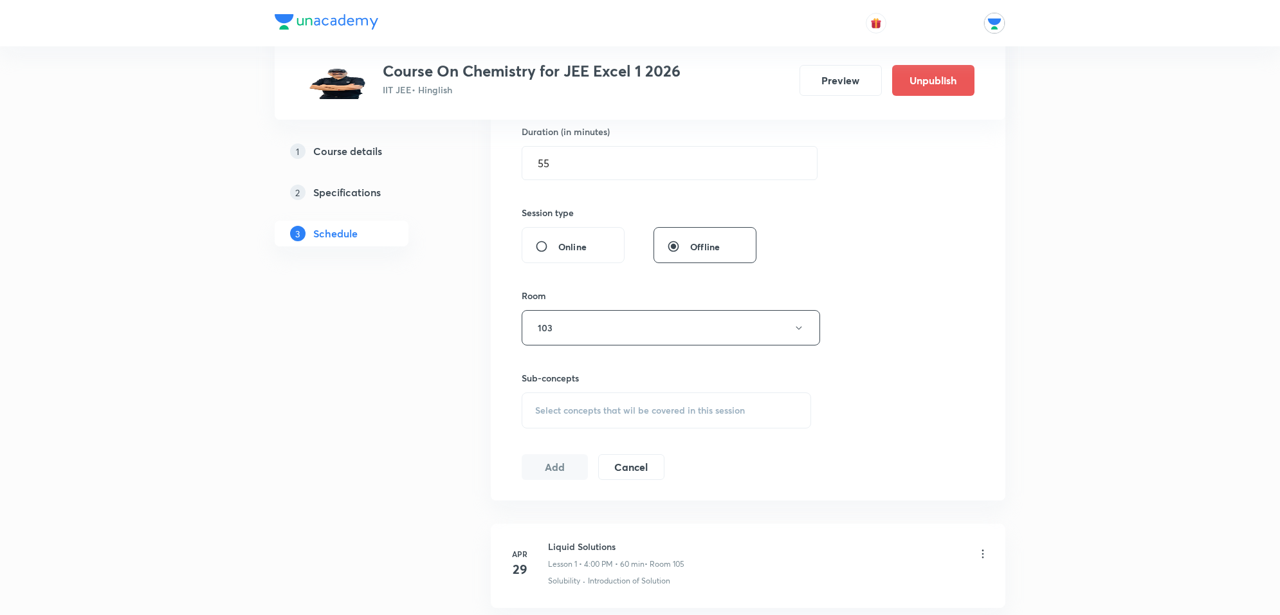
click at [571, 396] on div "Select concepts that wil be covered in this session" at bounding box center [667, 410] width 290 height 36
type input "r"
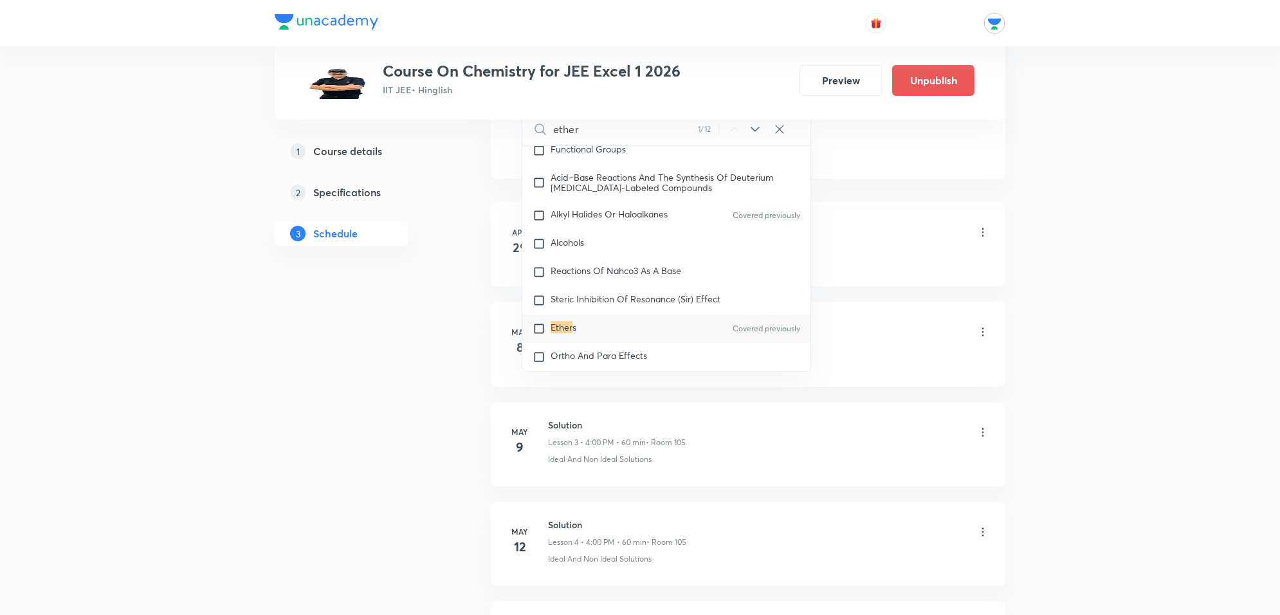
scroll to position [22752, 0]
type input "ether"
click at [538, 322] on input "checkbox" at bounding box center [542, 328] width 18 height 13
checkbox input "true"
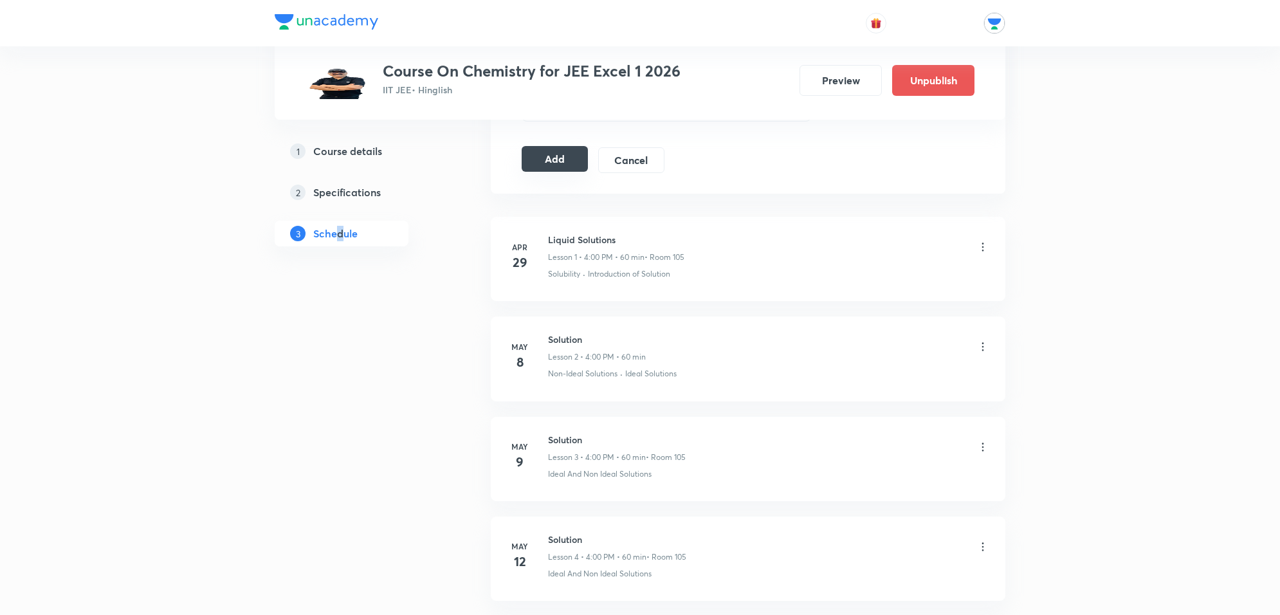
click at [555, 167] on button "Add" at bounding box center [555, 159] width 66 height 26
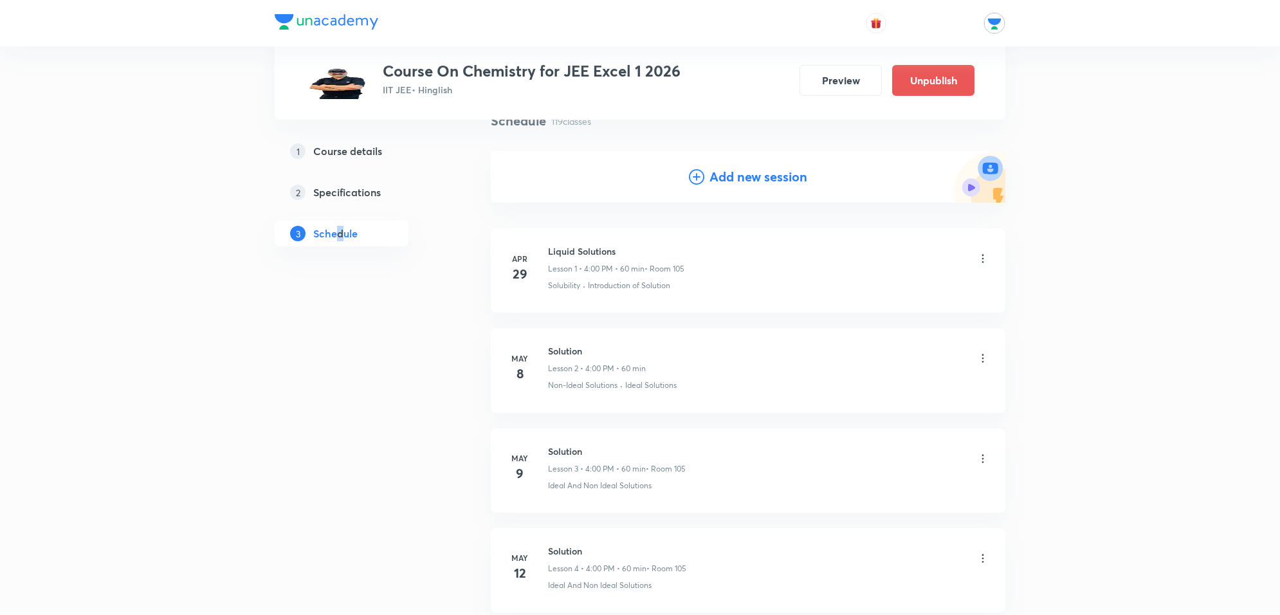
scroll to position [0, 0]
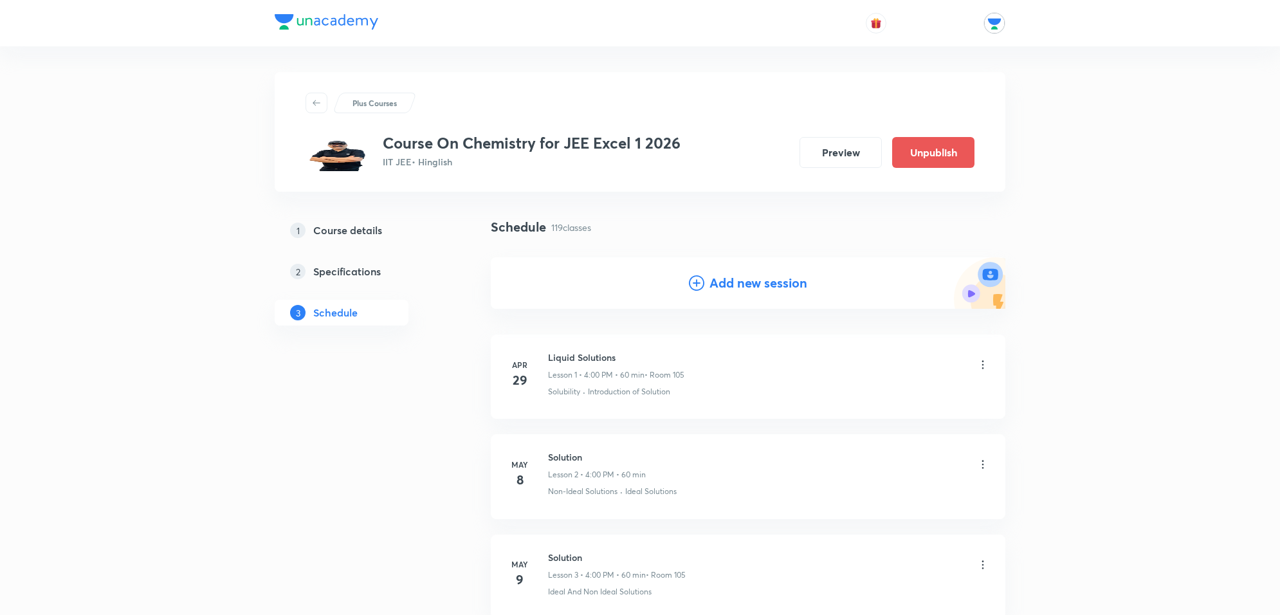
click at [705, 279] on div "Add new session" at bounding box center [748, 282] width 118 height 19
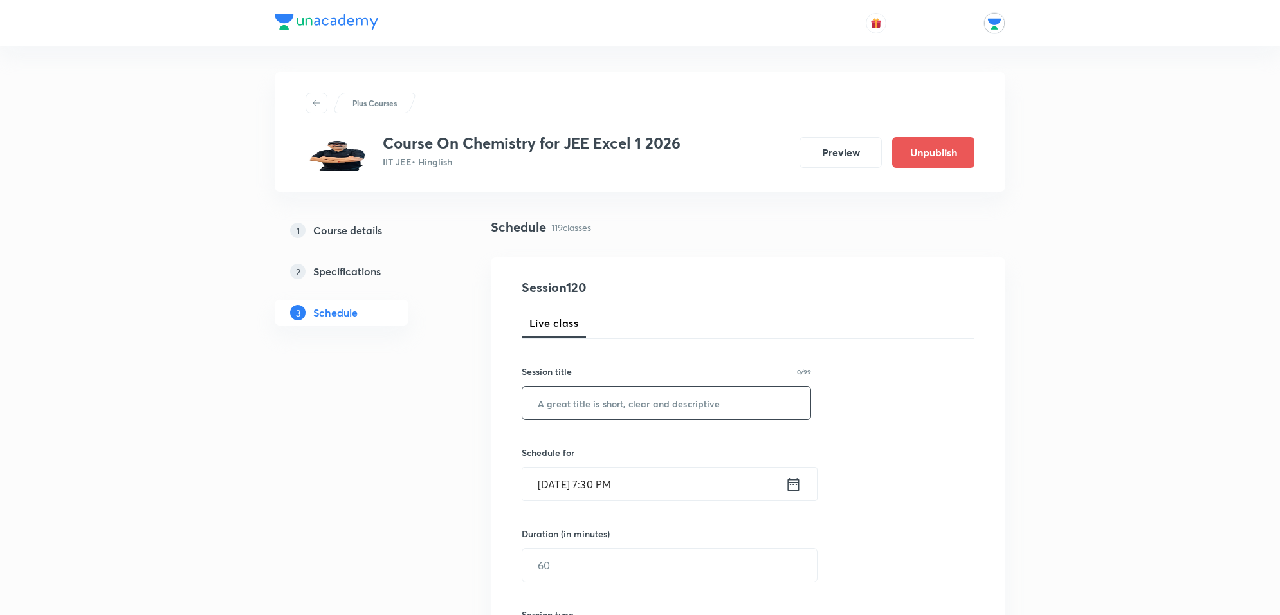
drag, startPoint x: 613, startPoint y: 400, endPoint x: 602, endPoint y: 397, distance: 10.8
click at [613, 401] on input "text" at bounding box center [666, 403] width 288 height 33
type input "Alcohol ,"
drag, startPoint x: 413, startPoint y: 342, endPoint x: 428, endPoint y: 373, distance: 34.8
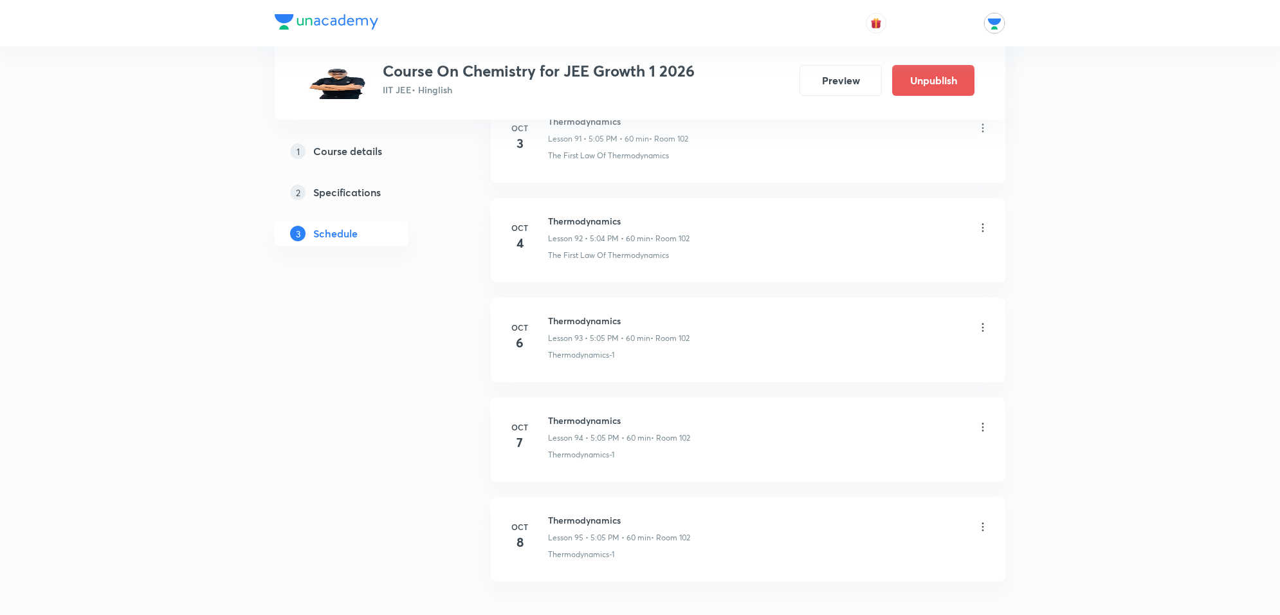
scroll to position [9920, 0]
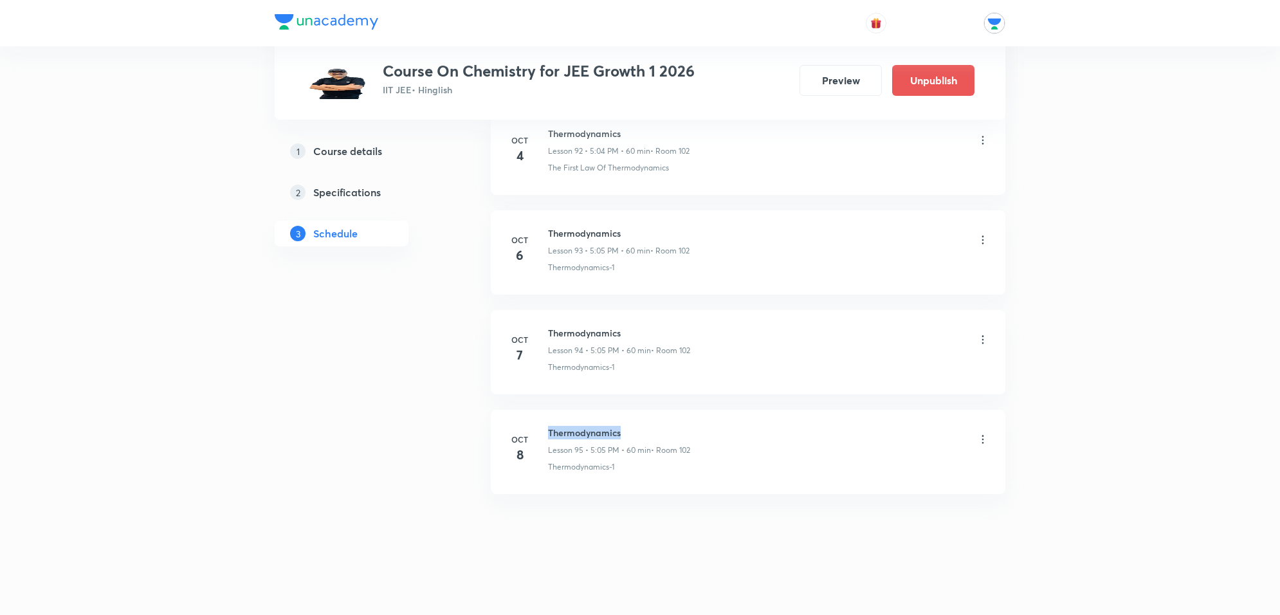
drag, startPoint x: 545, startPoint y: 426, endPoint x: 689, endPoint y: 423, distance: 144.2
click at [689, 423] on li "Oct 8 Thermodynamics Lesson 95 • 5:05 PM • 60 min • Room 102 Thermodynamics-1" at bounding box center [748, 452] width 515 height 84
copy h6 "Thermodynamics"
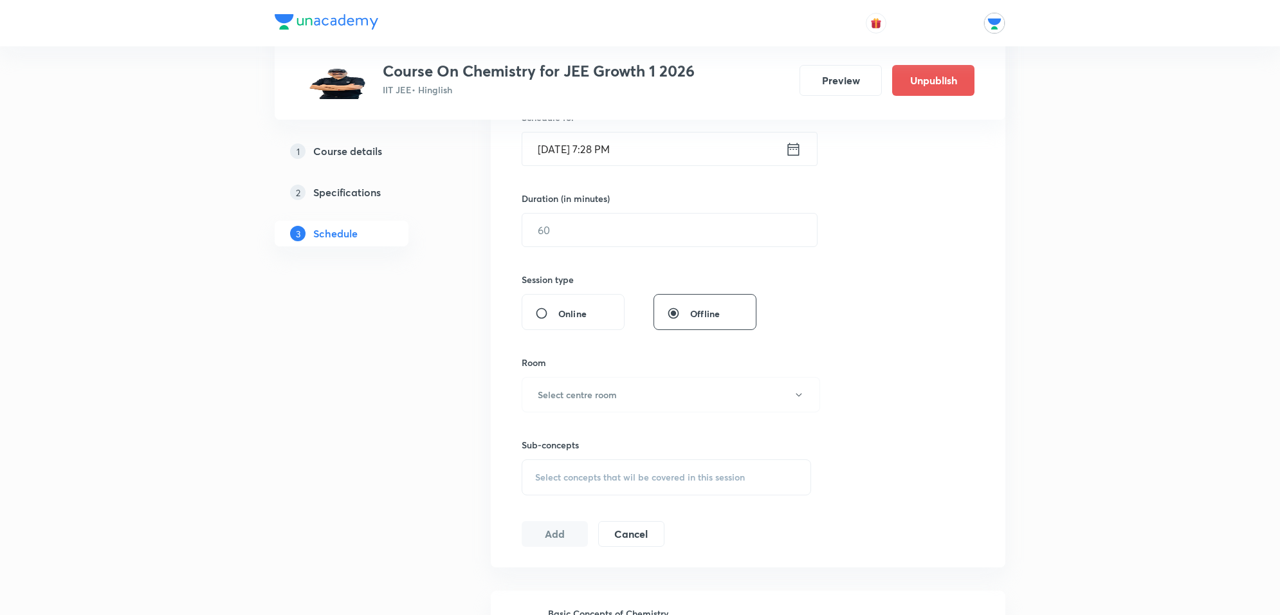
scroll to position [0, 0]
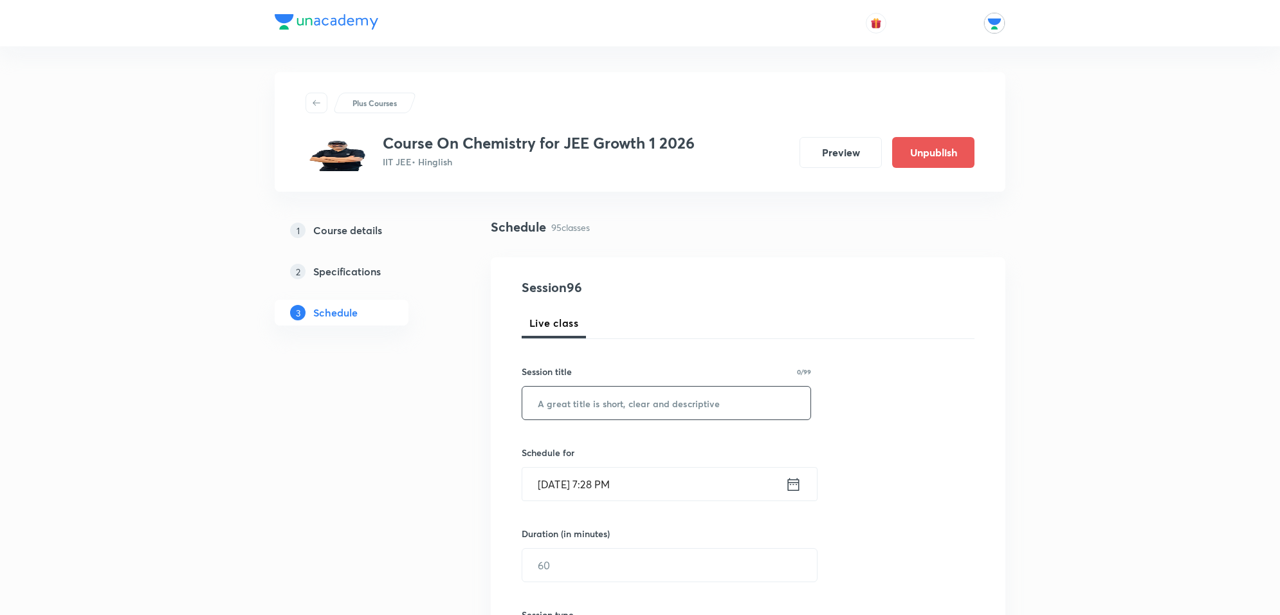
click at [584, 400] on input "text" at bounding box center [666, 403] width 288 height 33
paste input "Thermodynamics"
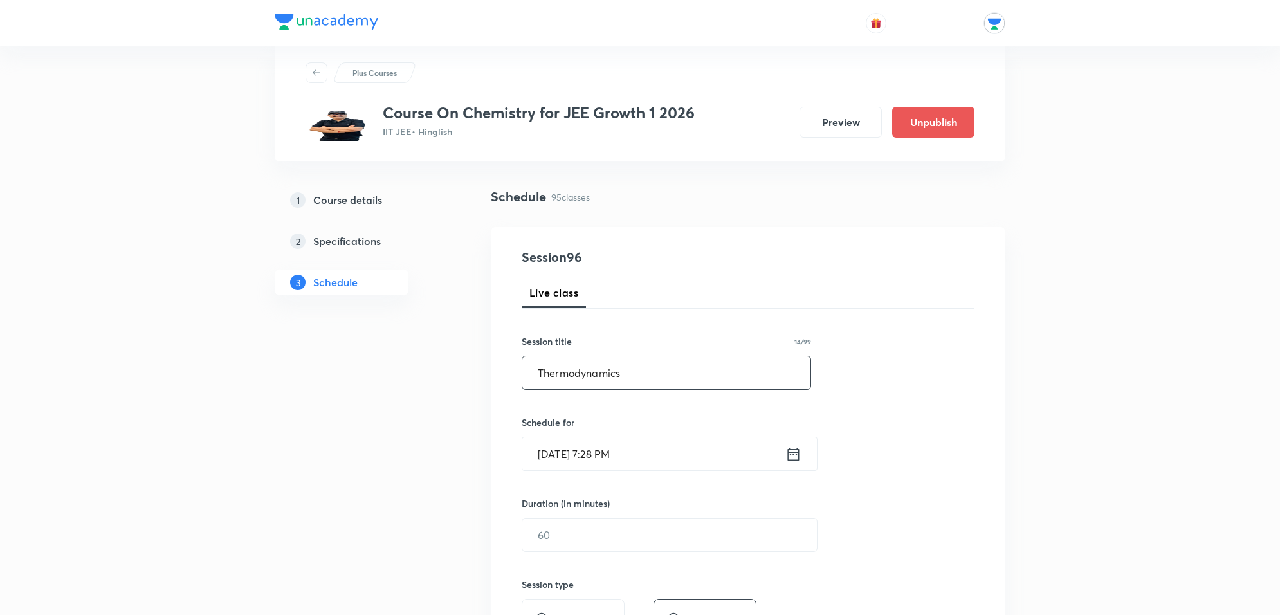
scroll to position [80, 0]
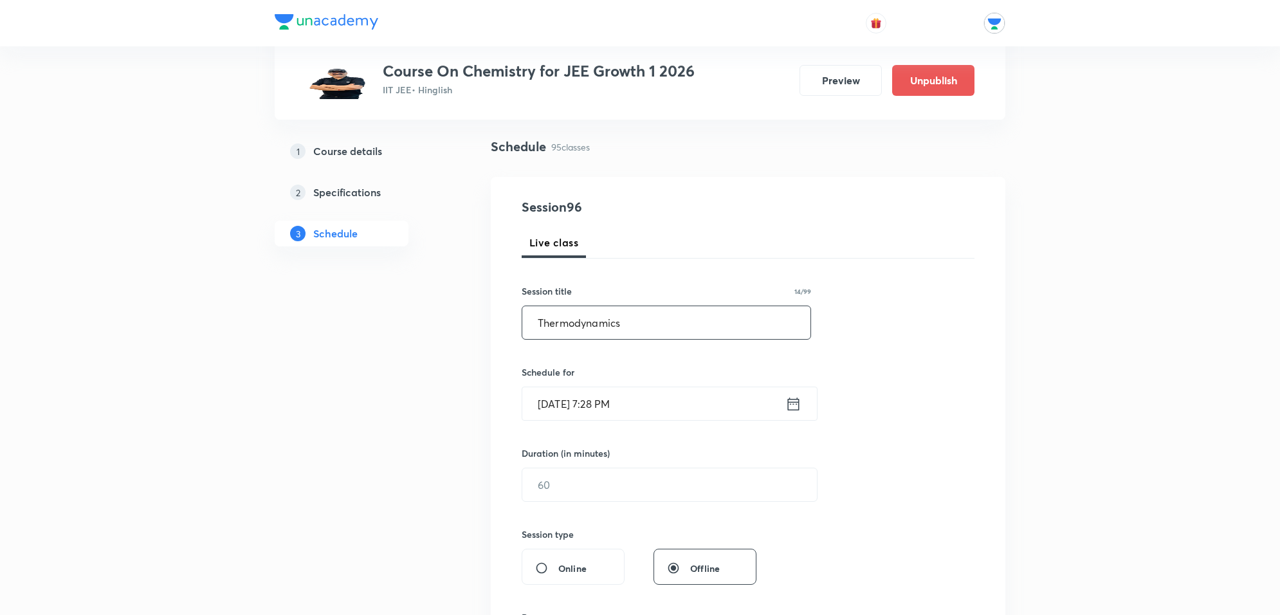
type input "Thermodynamics"
click at [642, 387] on div "Oct 8, 2025, 7:28 PM ​" at bounding box center [670, 404] width 296 height 34
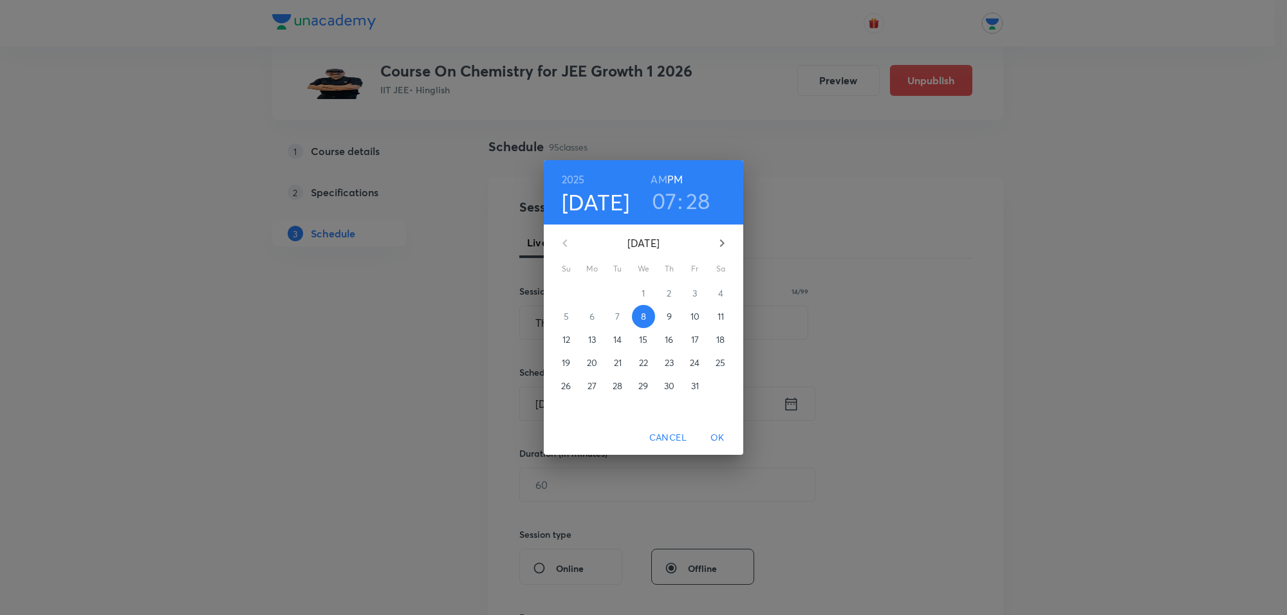
click at [670, 310] on p "9" at bounding box center [669, 316] width 5 height 13
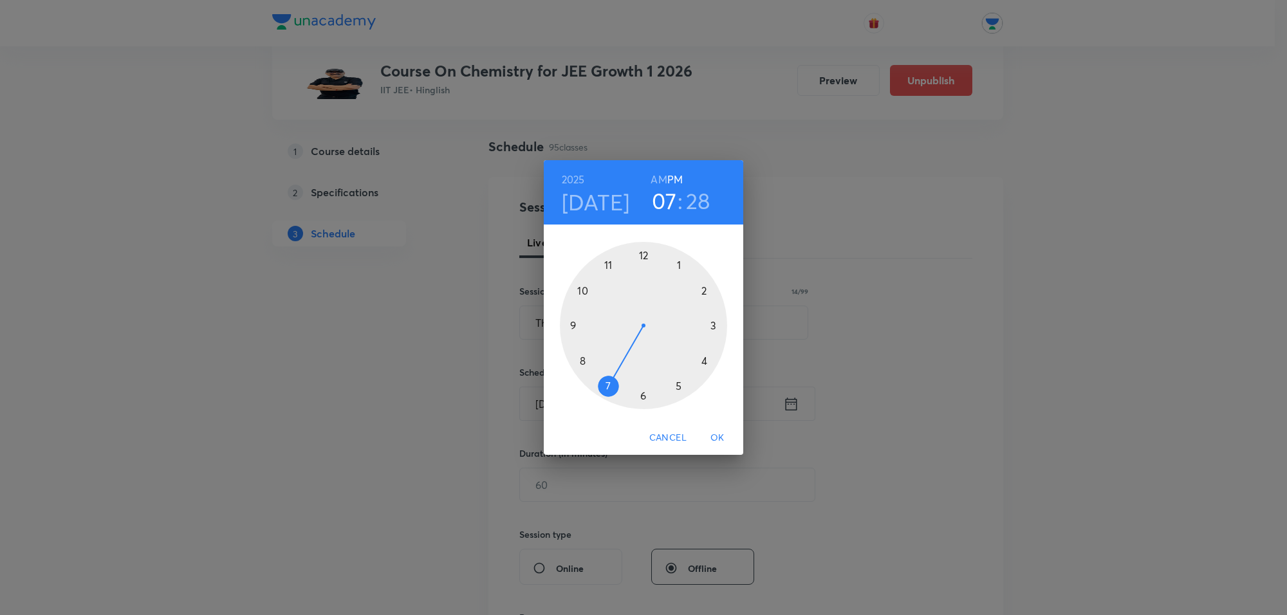
click at [640, 396] on div at bounding box center [643, 325] width 167 height 167
click at [642, 258] on div at bounding box center [643, 325] width 167 height 167
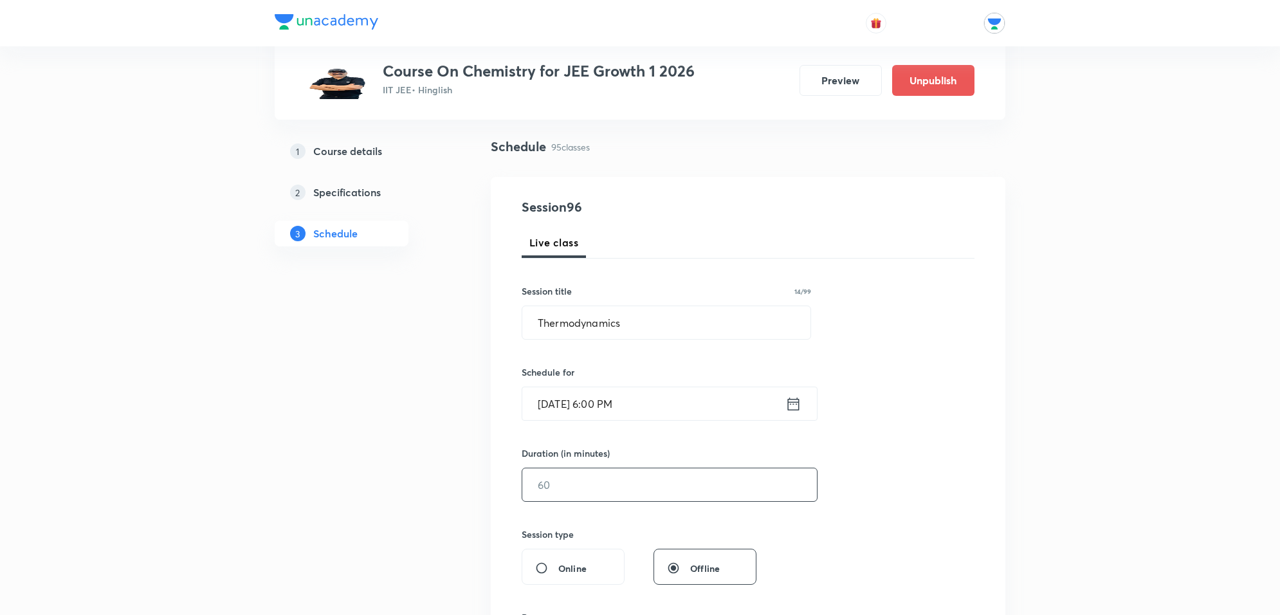
click at [586, 483] on input "text" at bounding box center [669, 484] width 295 height 33
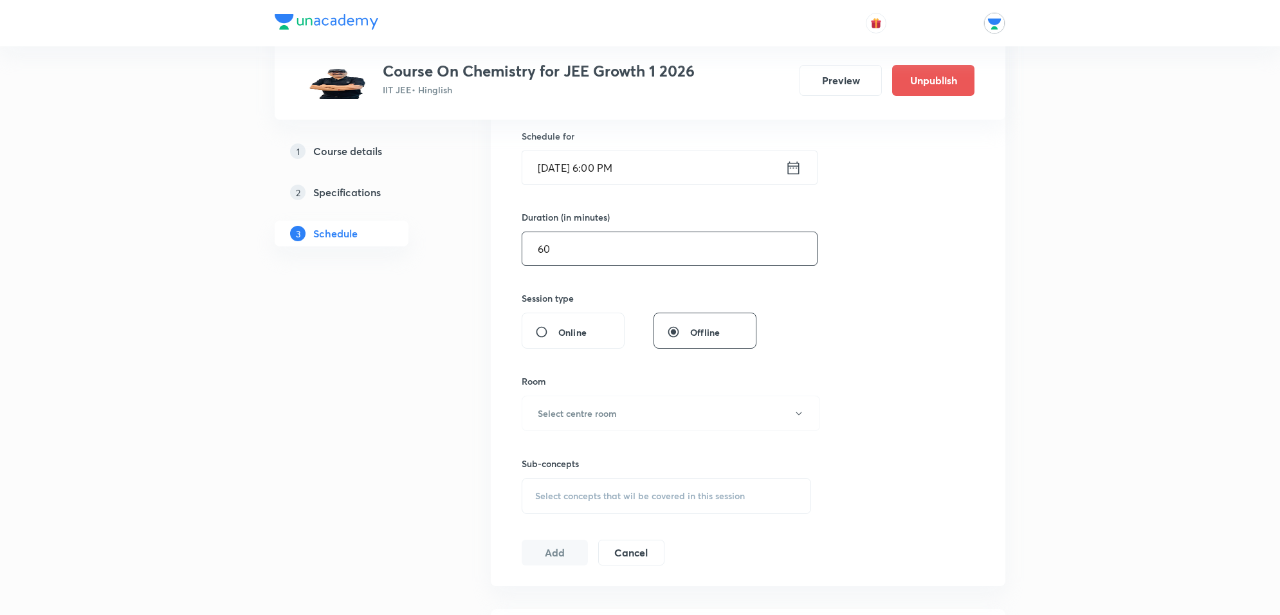
scroll to position [322, 0]
type input "60"
click at [599, 415] on h6 "Select centre room" at bounding box center [577, 409] width 79 height 14
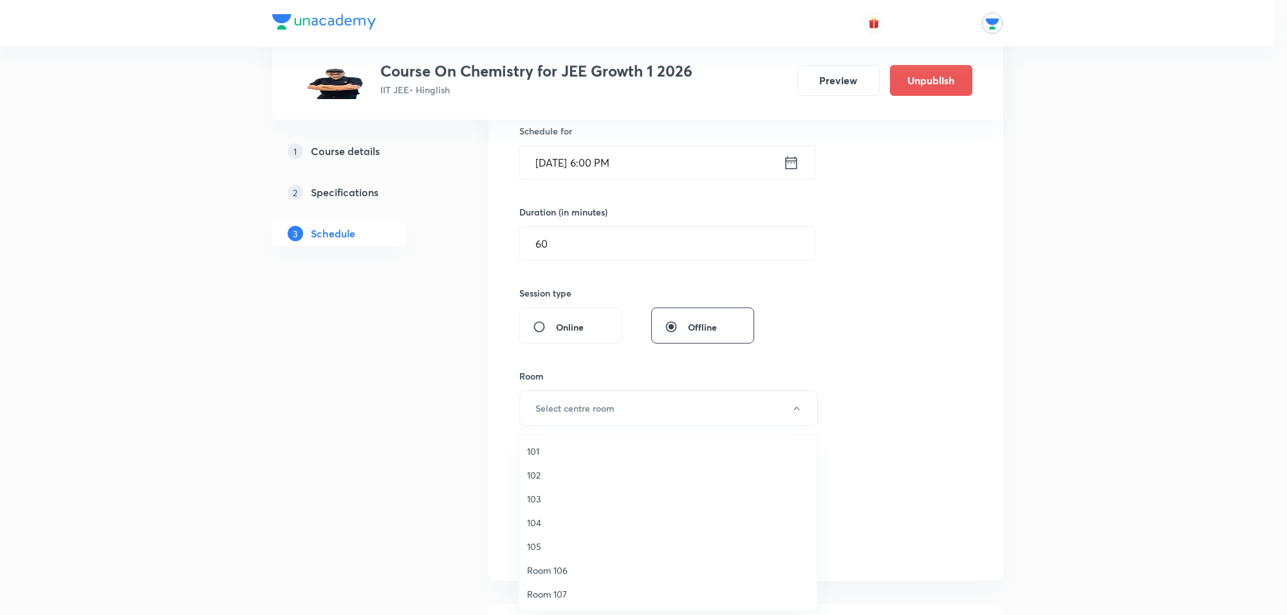
click at [531, 470] on span "102" at bounding box center [668, 475] width 282 height 14
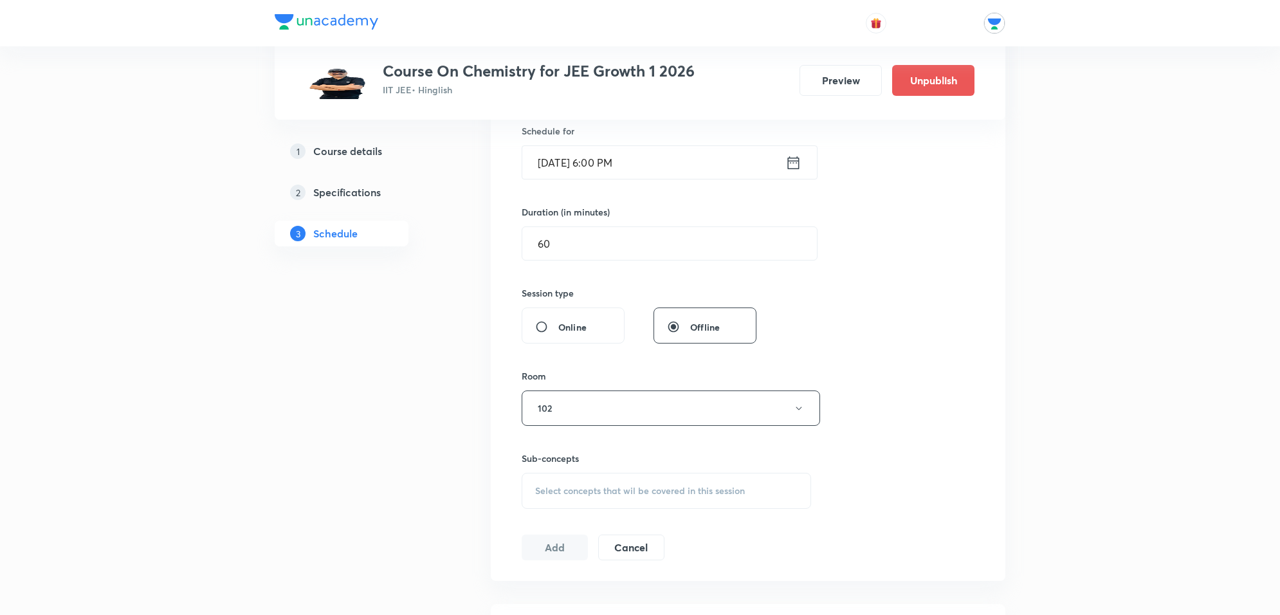
click at [573, 490] on span "Select concepts that wil be covered in this session" at bounding box center [640, 491] width 210 height 10
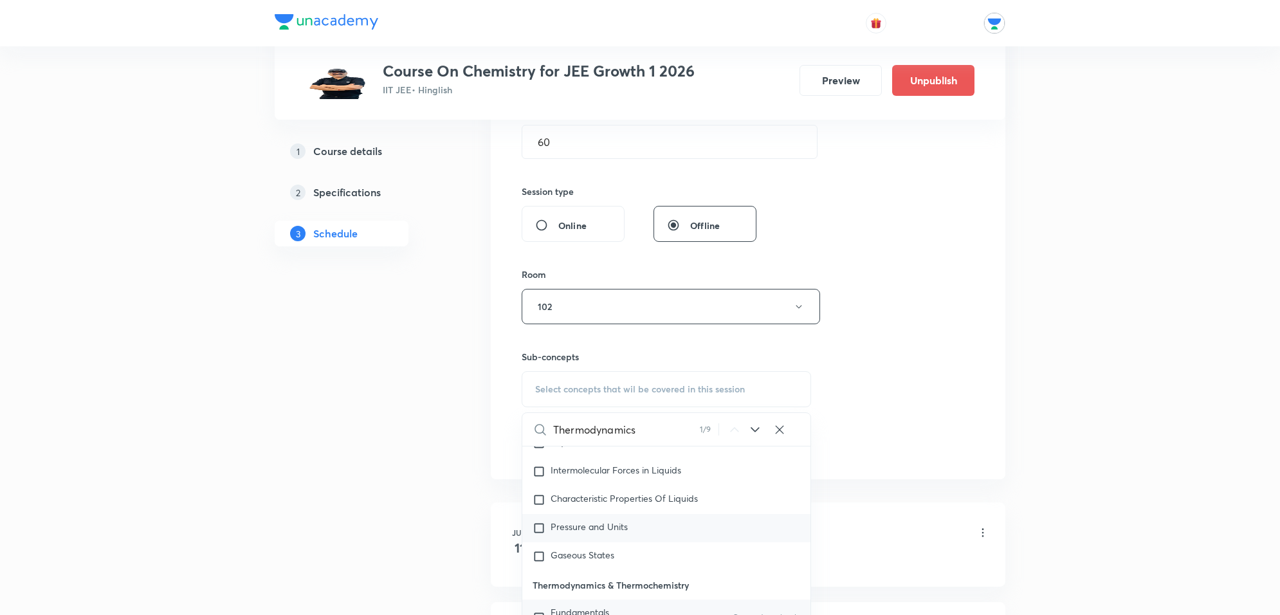
scroll to position [643, 0]
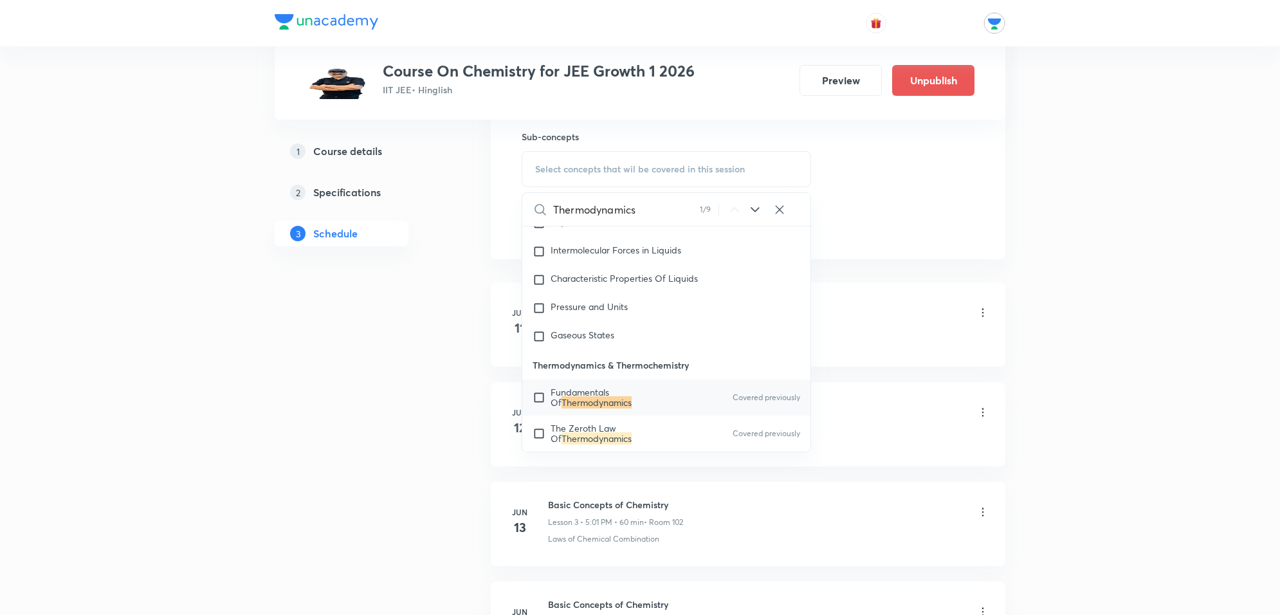
type input "Thermodynamics"
click at [752, 213] on icon at bounding box center [755, 209] width 15 height 15
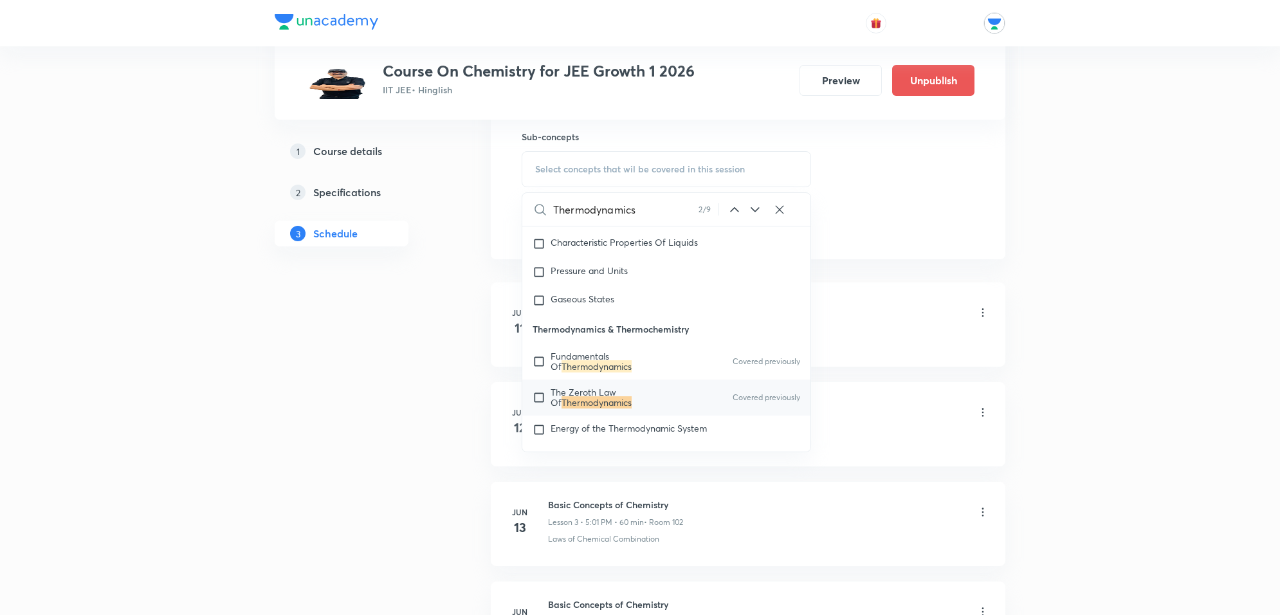
click at [752, 213] on icon at bounding box center [755, 209] width 15 height 15
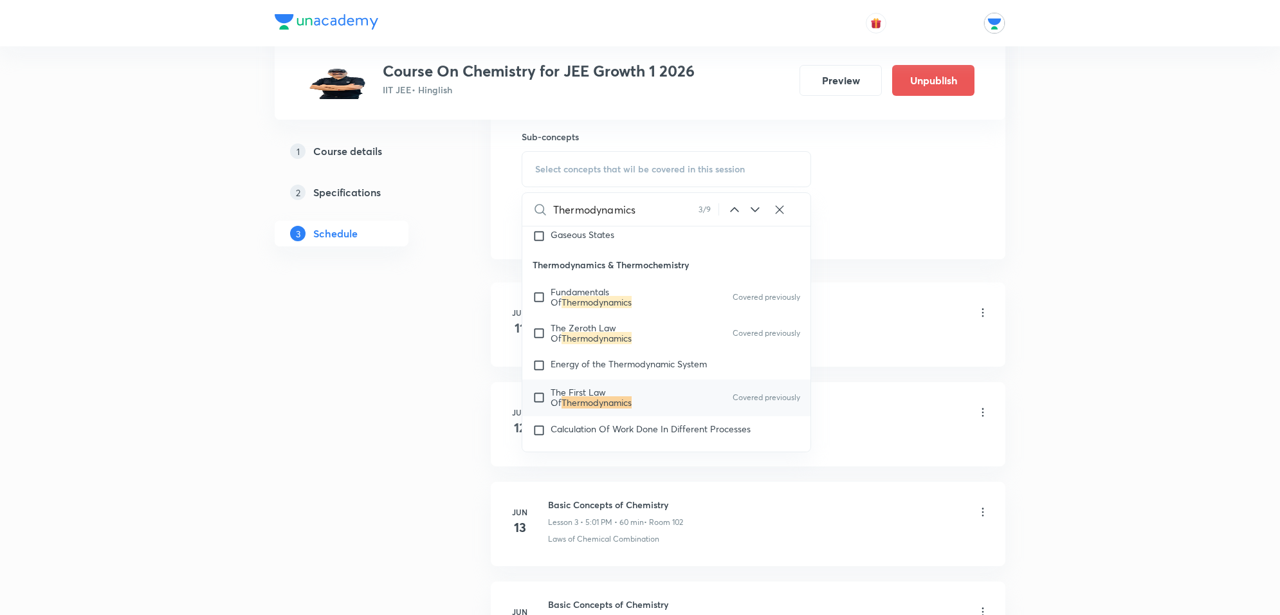
click at [752, 213] on icon at bounding box center [755, 209] width 15 height 15
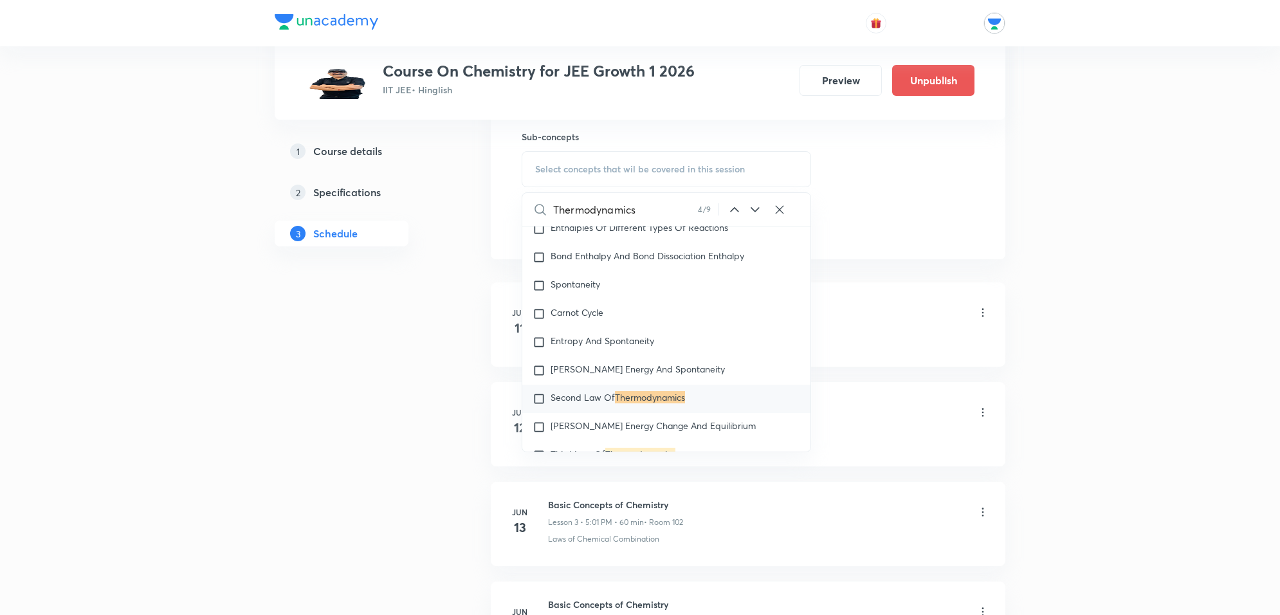
scroll to position [2632, 0]
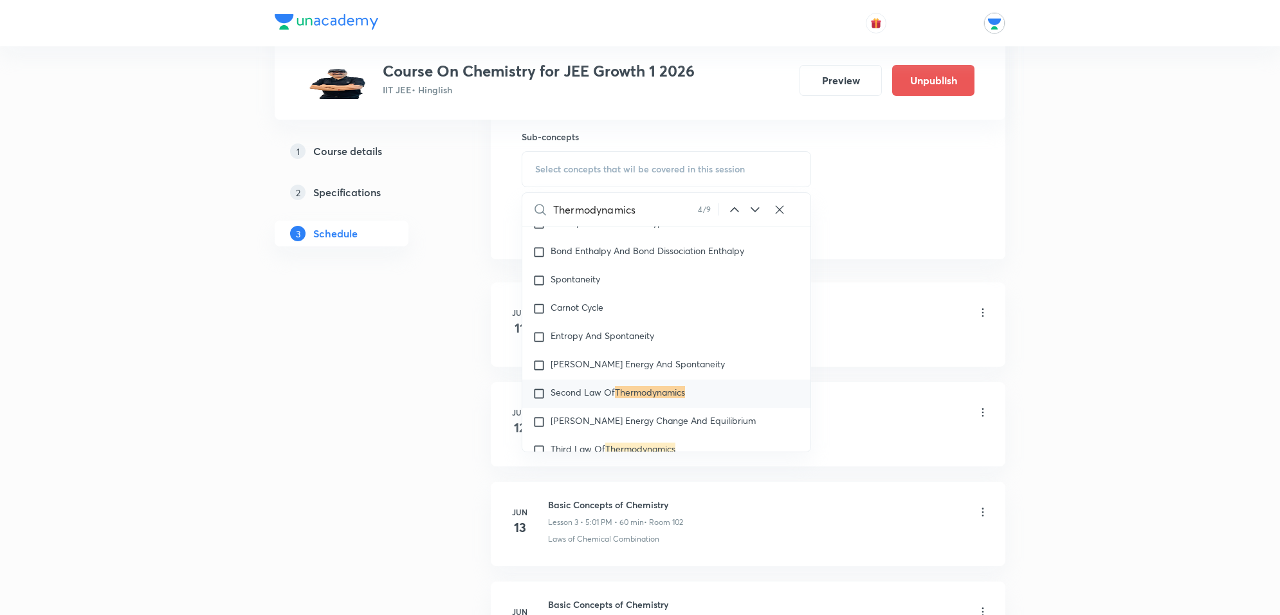
click at [755, 208] on icon at bounding box center [755, 209] width 15 height 15
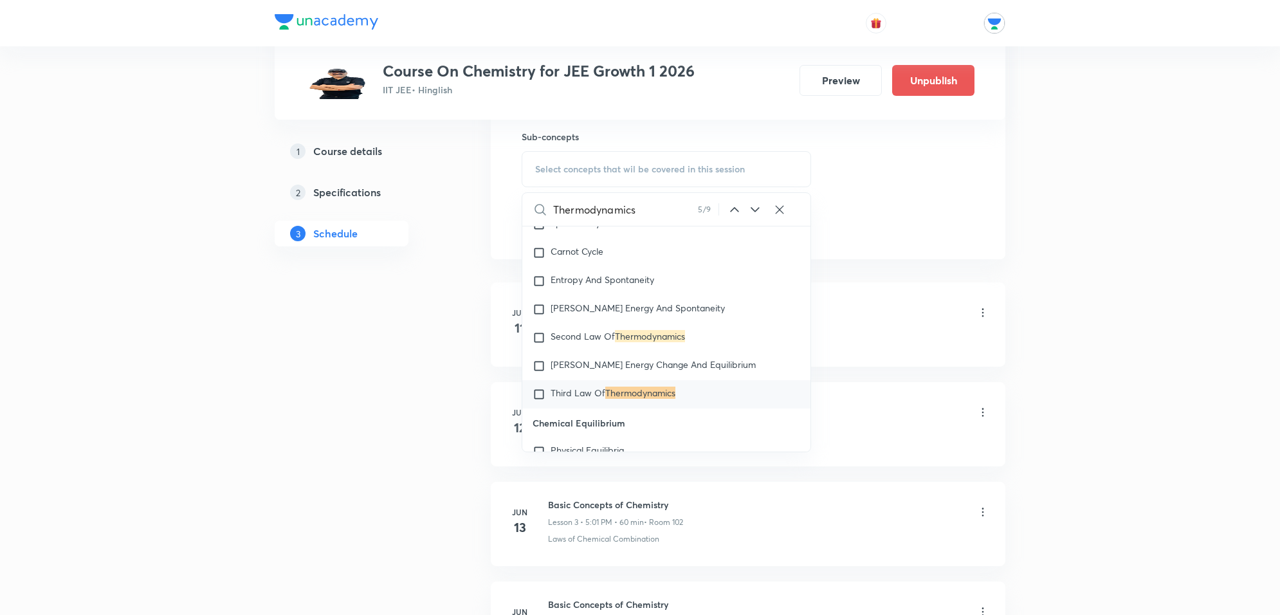
click at [755, 208] on icon at bounding box center [755, 209] width 15 height 15
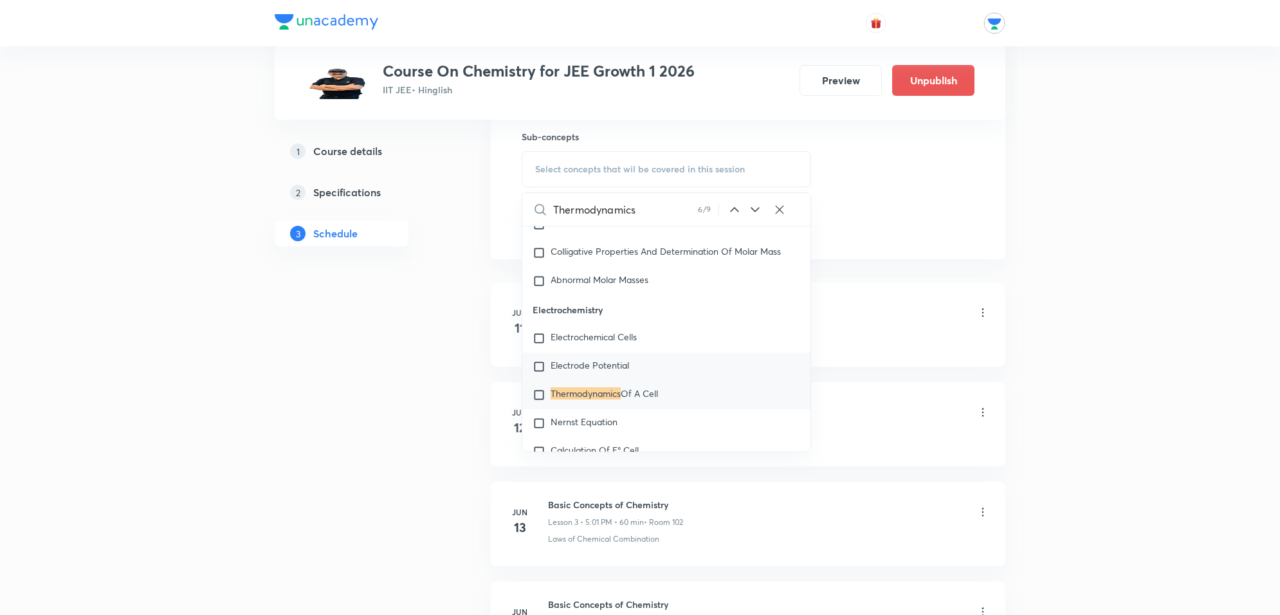
scroll to position [5242, 0]
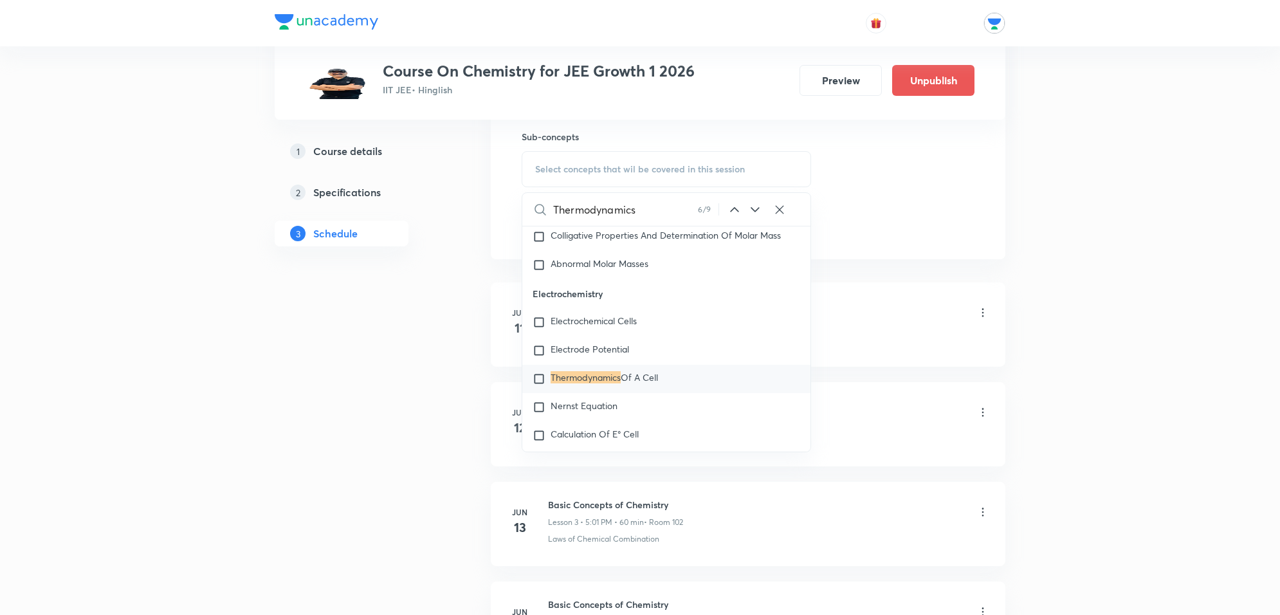
click at [761, 207] on icon at bounding box center [755, 209] width 15 height 15
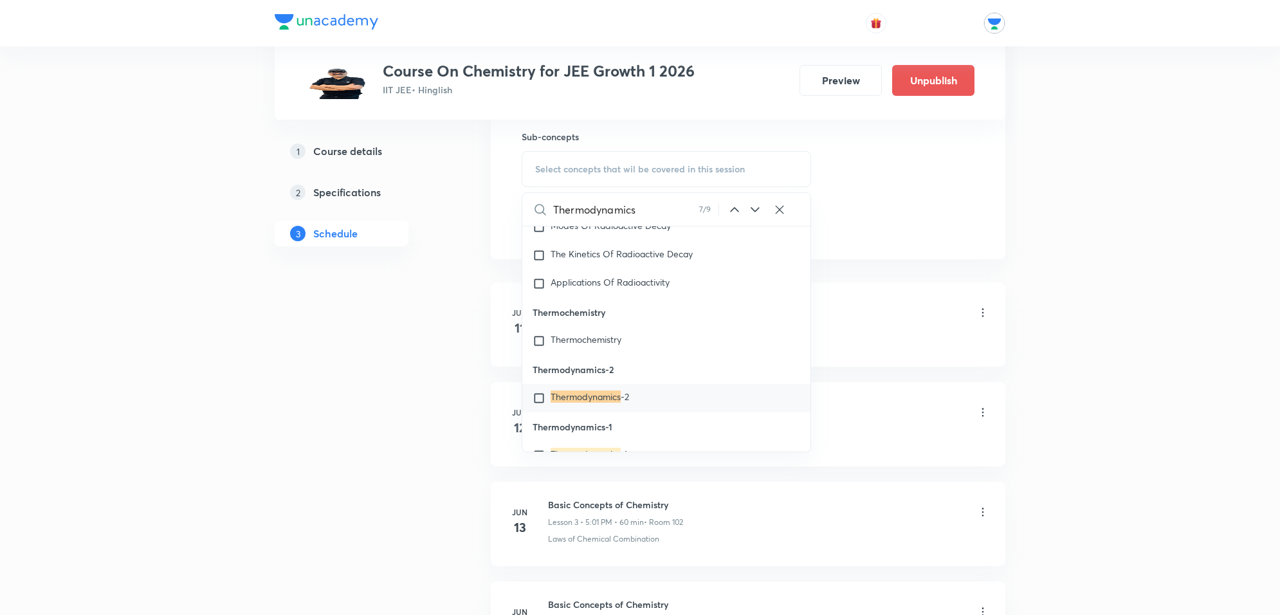
scroll to position [7002, 0]
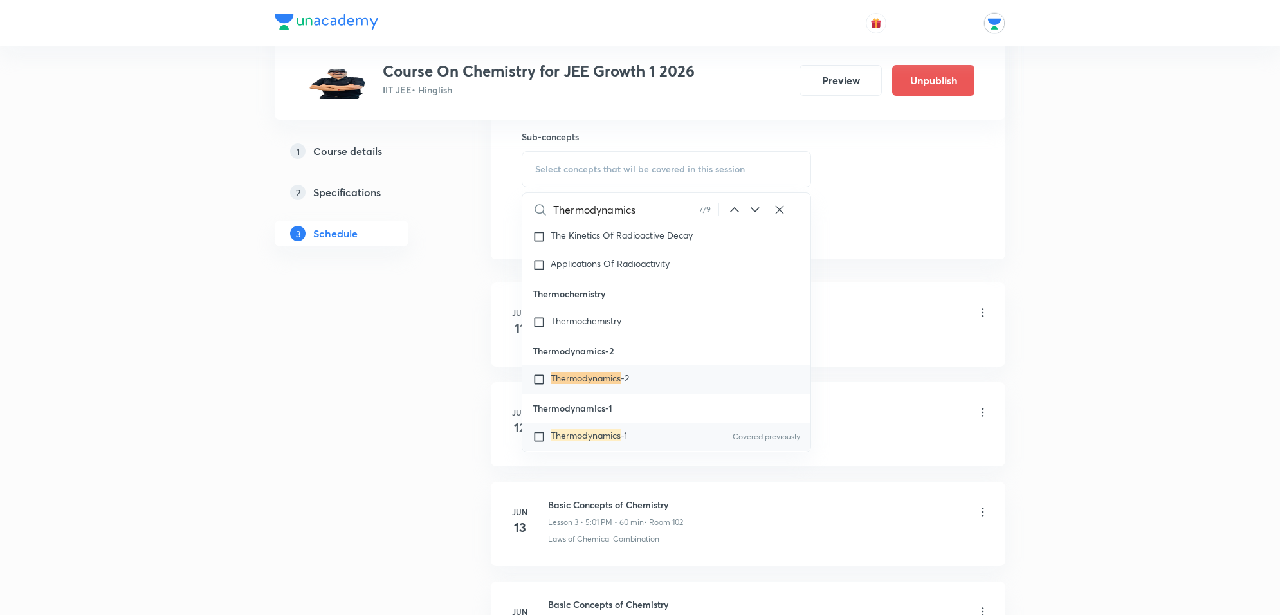
click at [577, 442] on div "Thermodynamics -1 Covered previously" at bounding box center [666, 437] width 288 height 28
checkbox input "true"
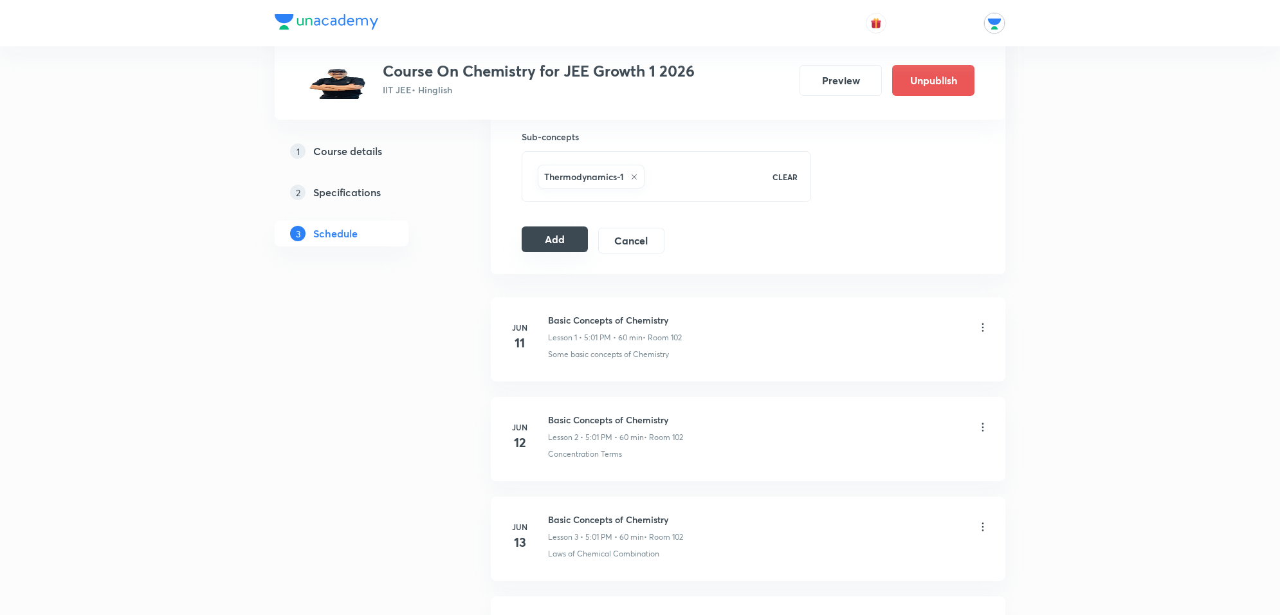
click at [549, 249] on button "Add" at bounding box center [555, 239] width 66 height 26
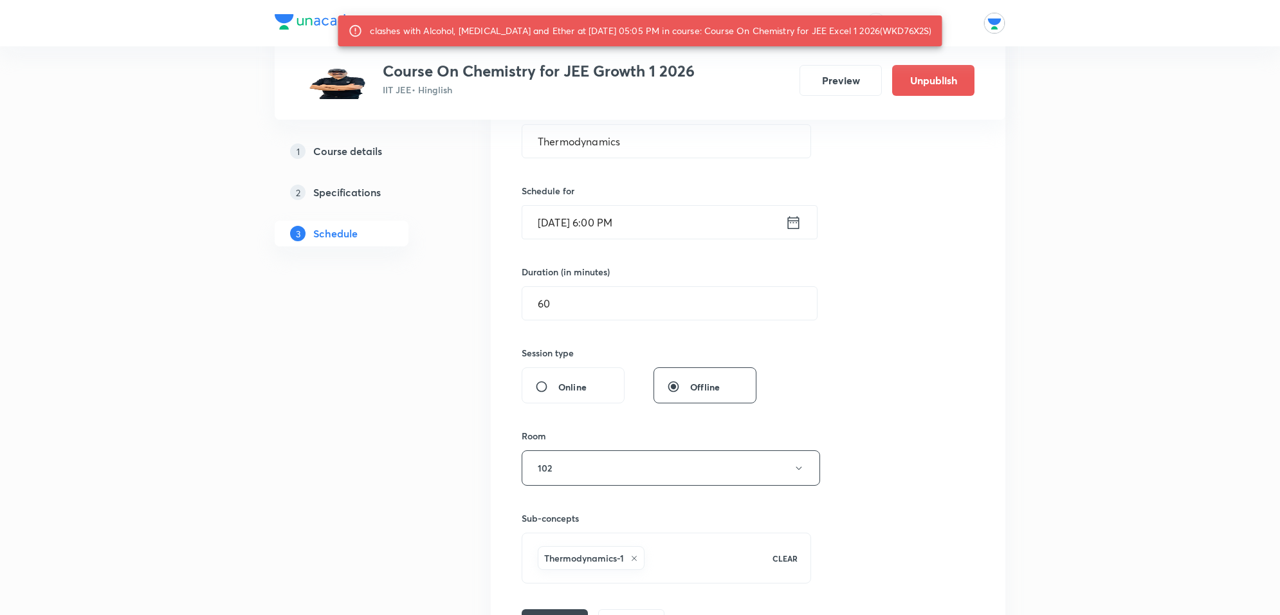
scroll to position [241, 0]
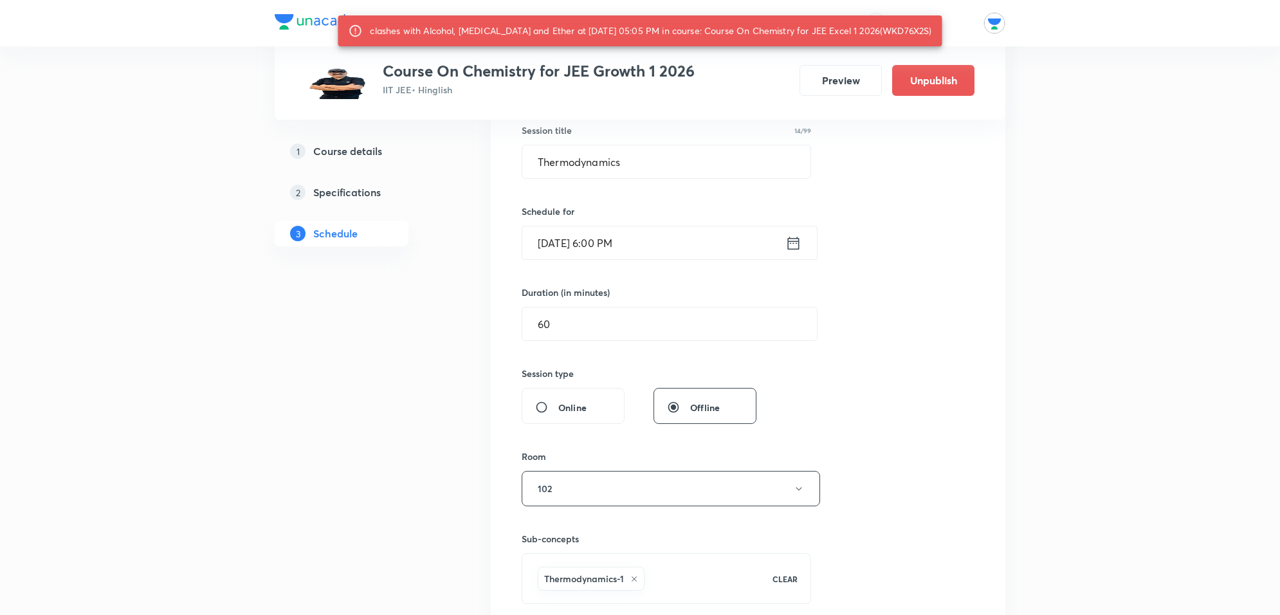
click at [665, 237] on input "Oct 9, 2025, 6:00 PM" at bounding box center [653, 242] width 263 height 33
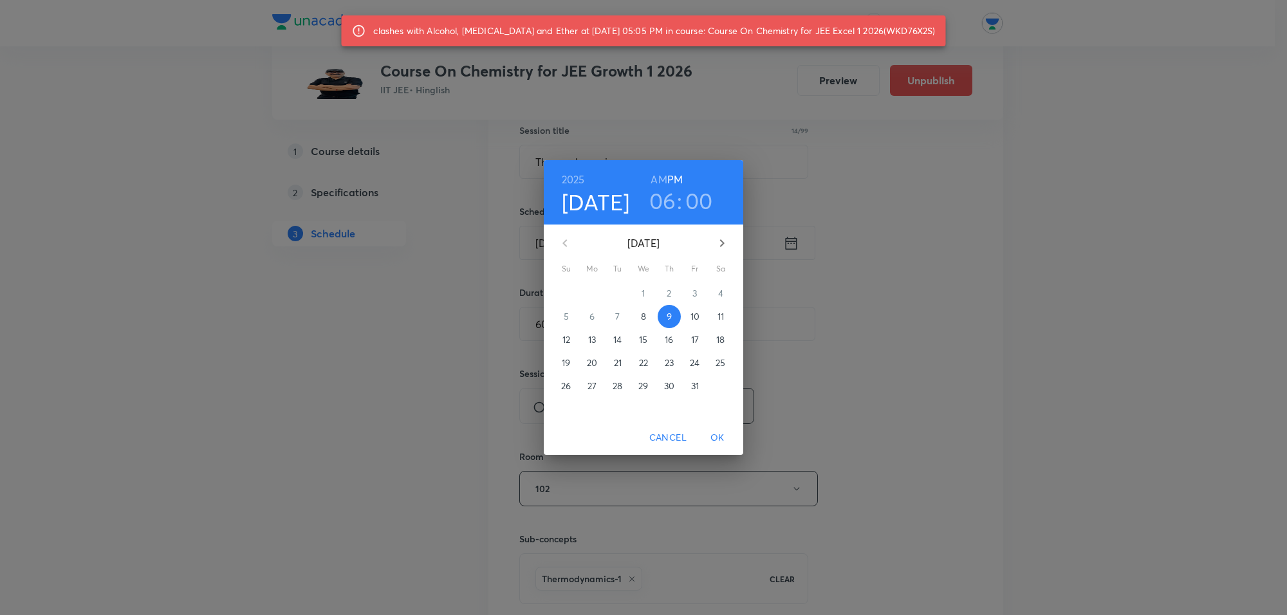
click at [692, 198] on h3 "00" at bounding box center [699, 200] width 28 height 27
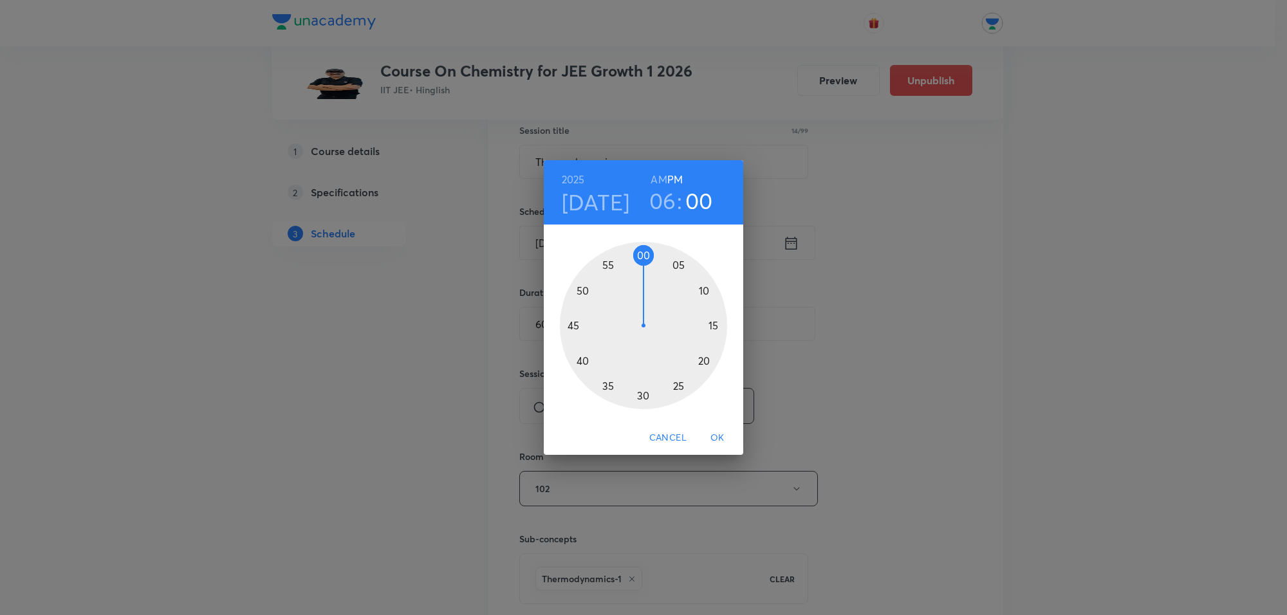
click at [676, 261] on div at bounding box center [643, 325] width 167 height 167
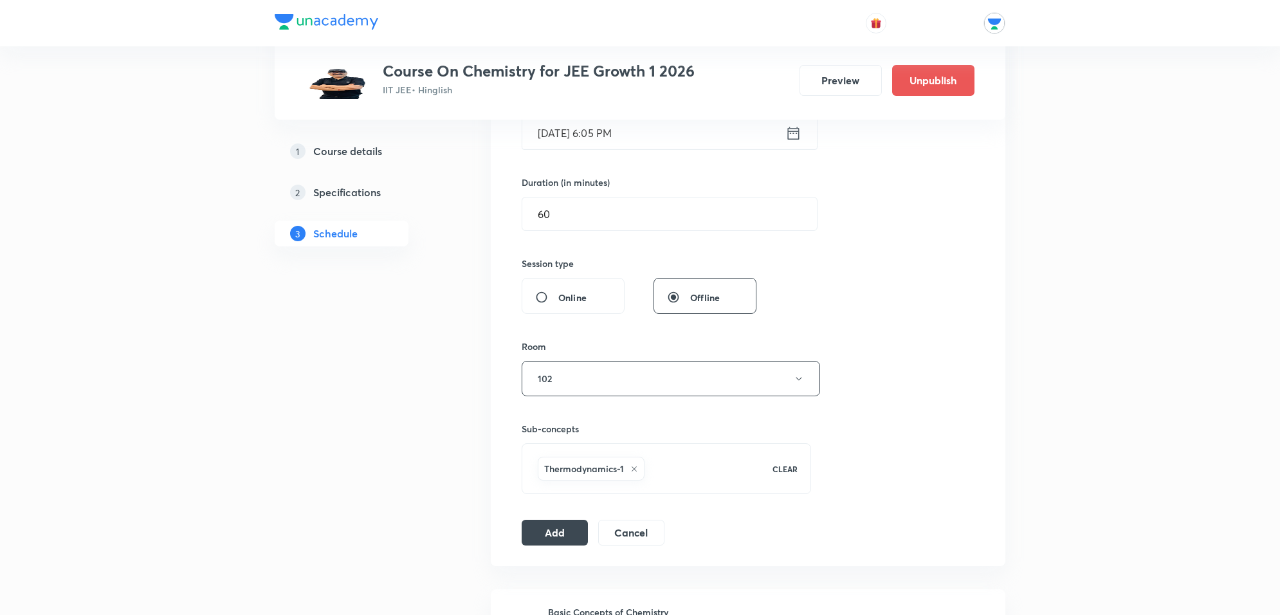
scroll to position [563, 0]
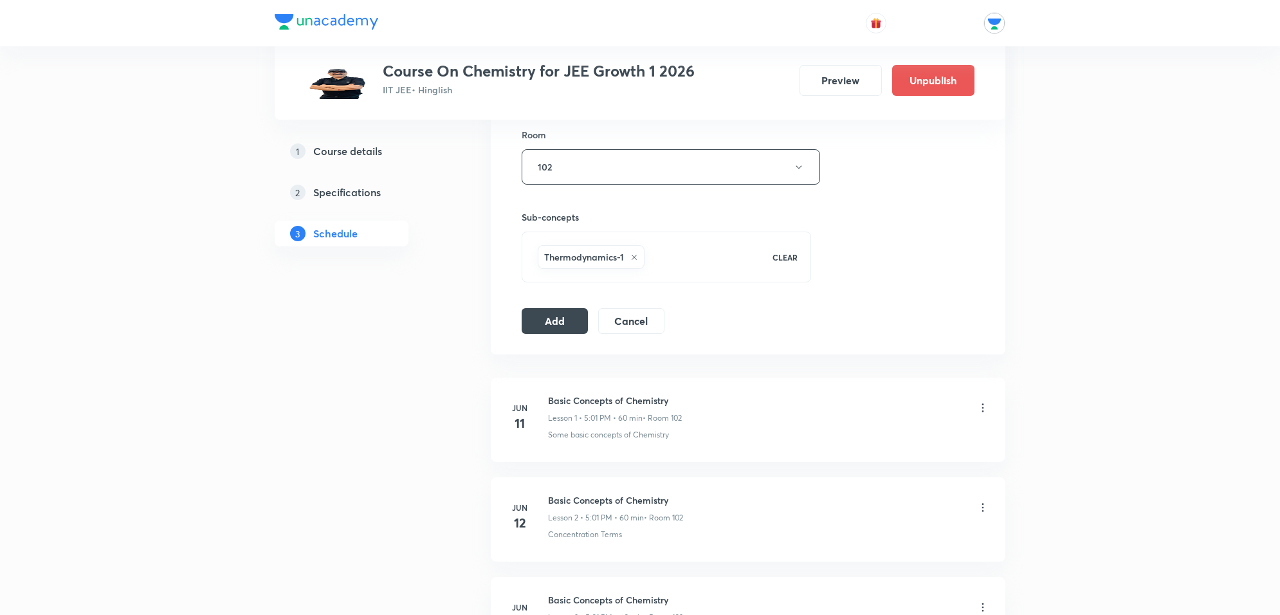
drag, startPoint x: 565, startPoint y: 320, endPoint x: 568, endPoint y: 336, distance: 15.8
click at [565, 322] on button "Add" at bounding box center [555, 321] width 66 height 26
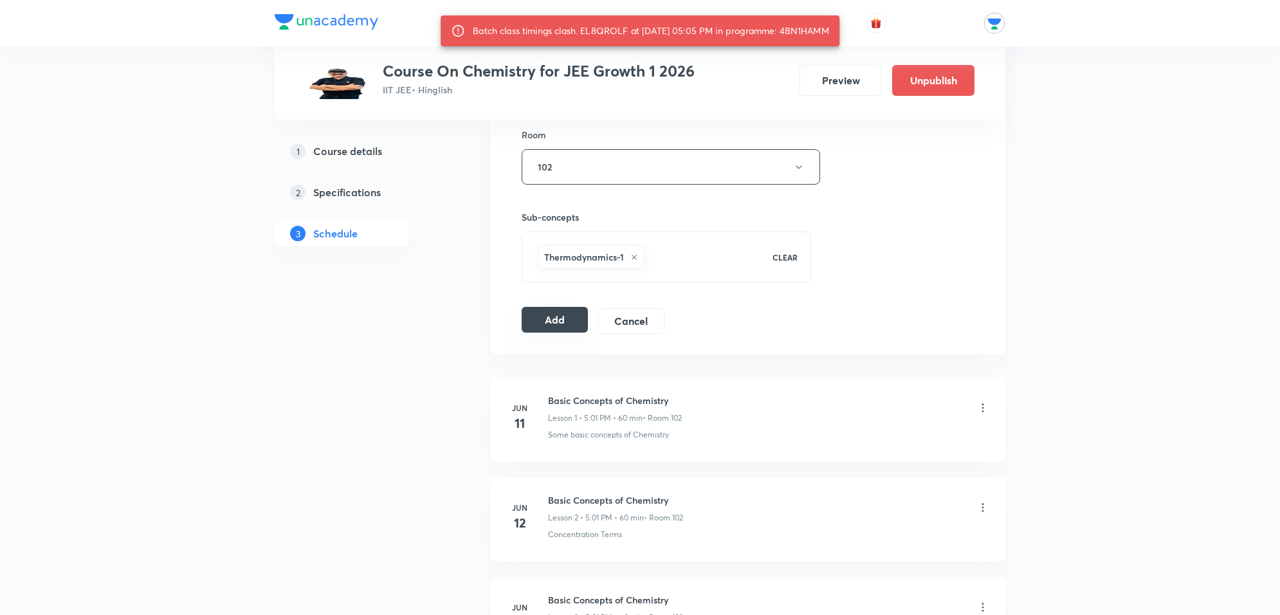
click at [537, 315] on button "Add" at bounding box center [555, 320] width 66 height 26
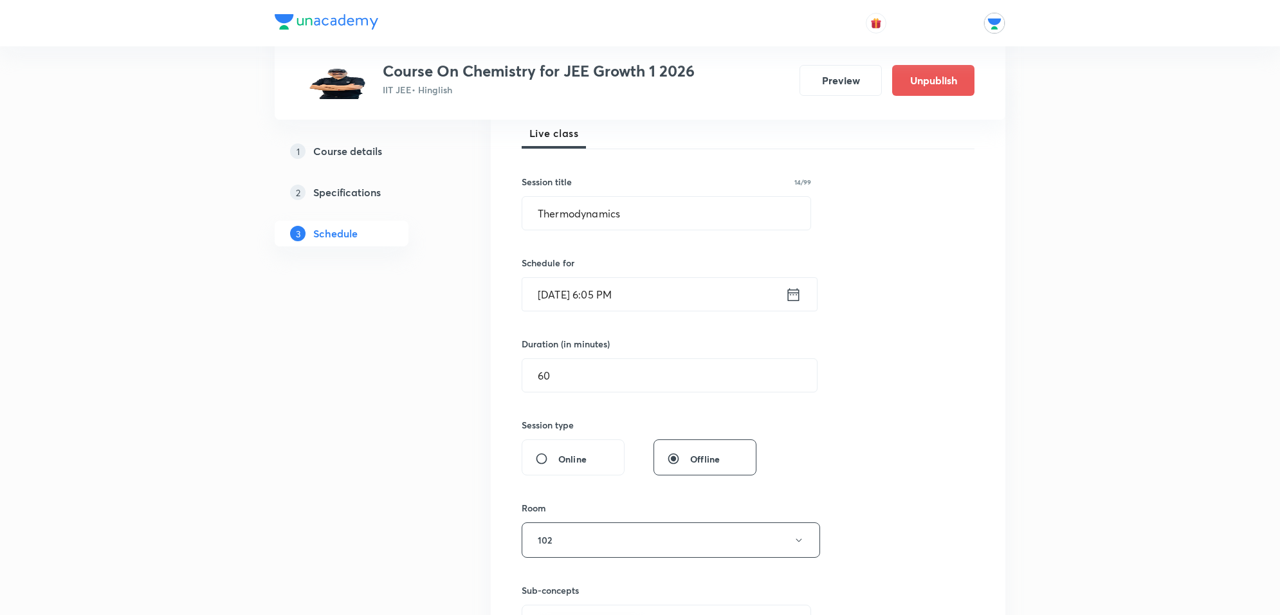
scroll to position [161, 0]
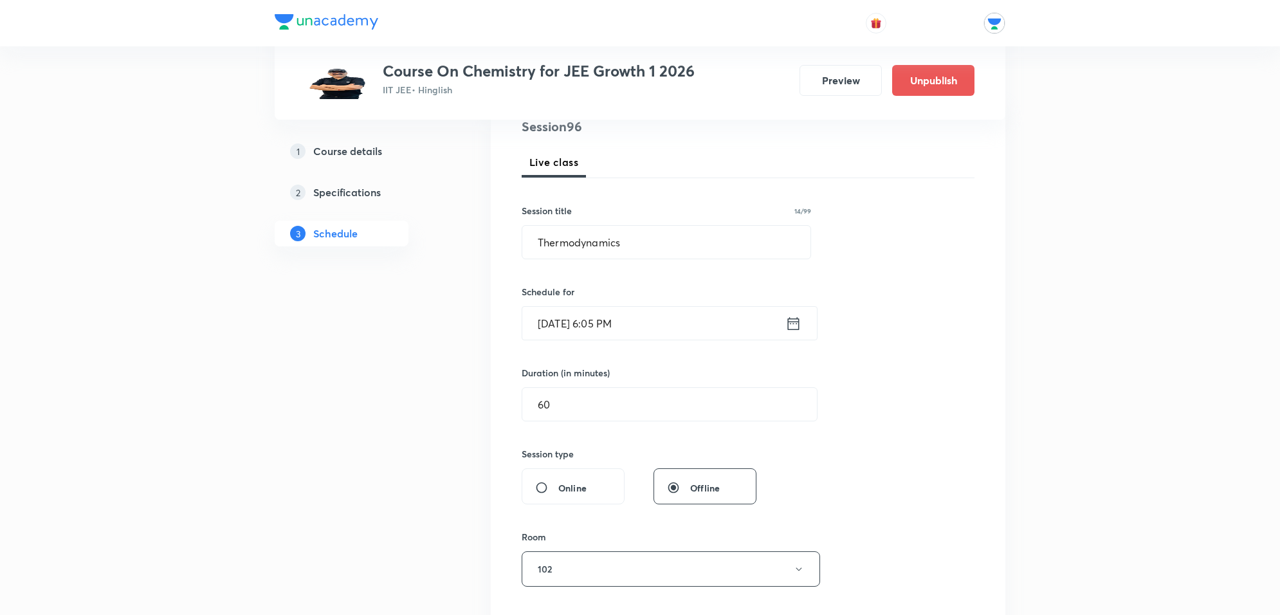
click at [683, 326] on input "Oct 9, 2025, 6:05 PM" at bounding box center [653, 323] width 263 height 33
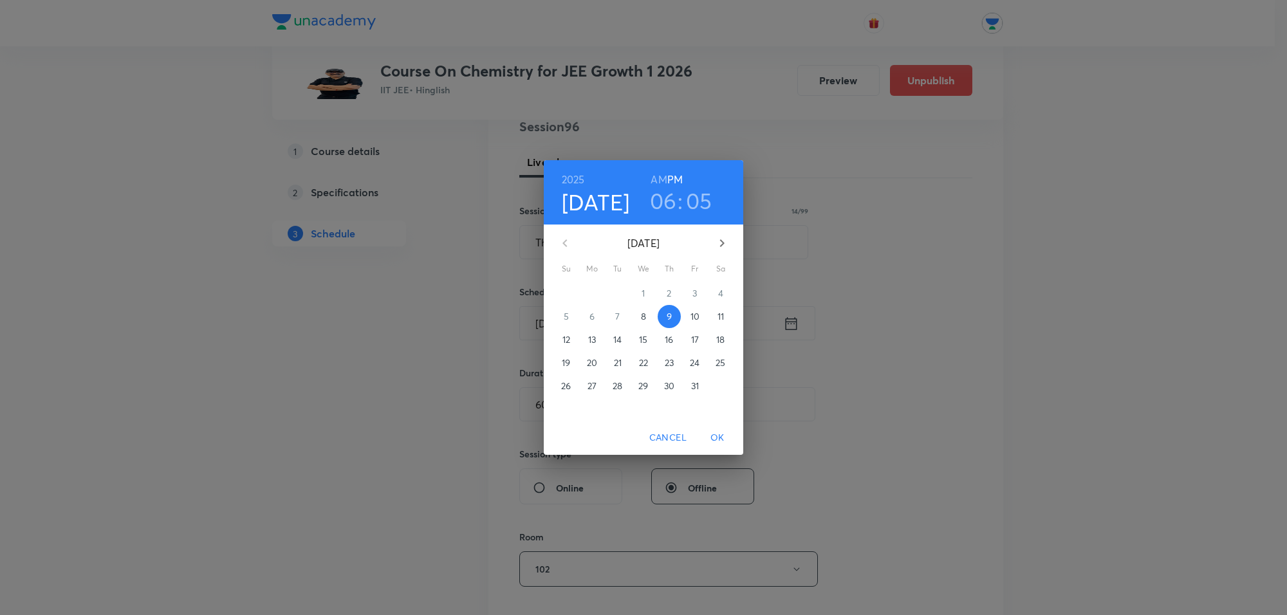
click at [449, 391] on div "2025 Oct 9 06 : 05 AM PM October 2025 Su Mo Tu We Th Fr Sa 28 29 30 1 2 3 4 5 6…" at bounding box center [643, 307] width 1287 height 615
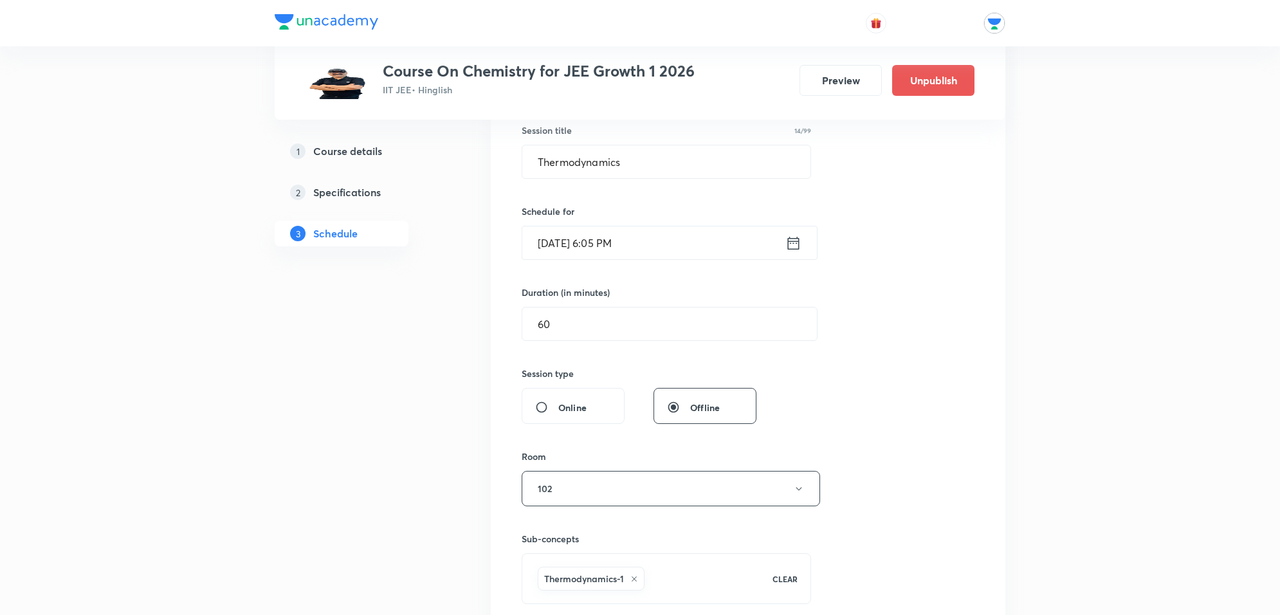
scroll to position [80, 0]
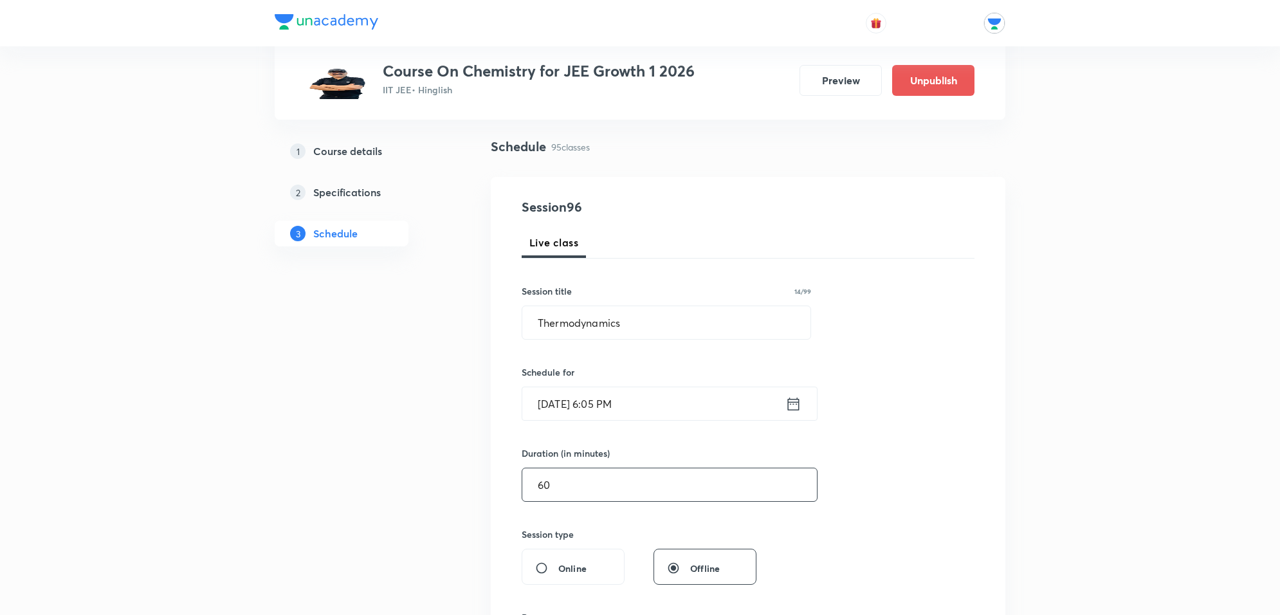
click at [612, 491] on input "60" at bounding box center [669, 484] width 295 height 33
type input "6"
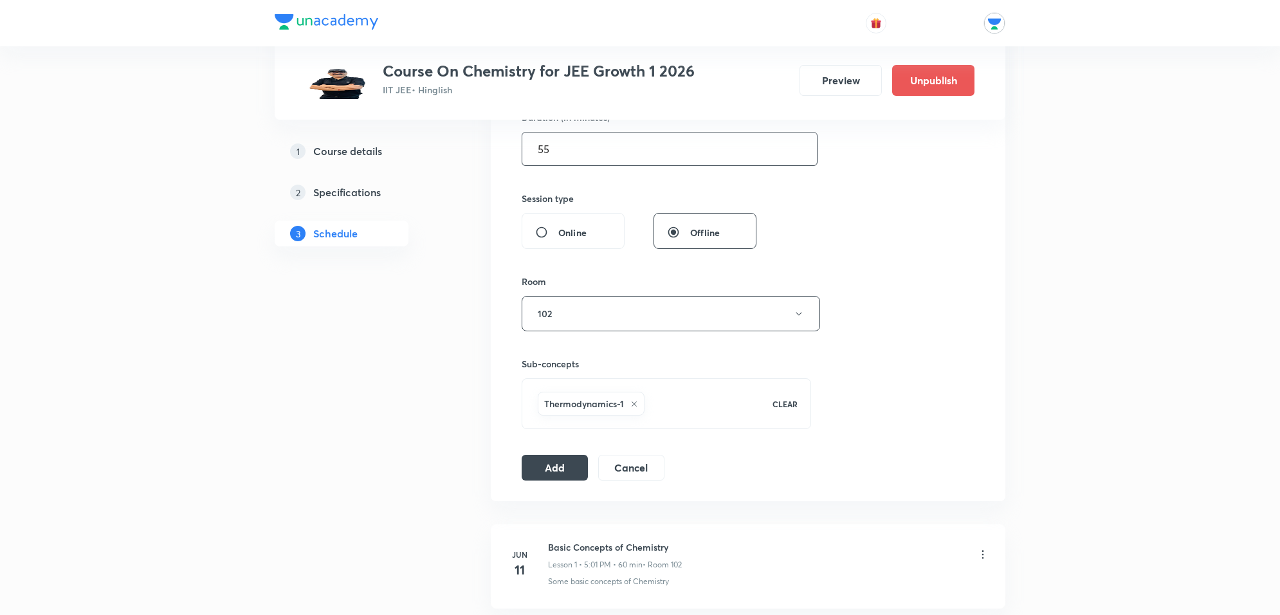
scroll to position [483, 0]
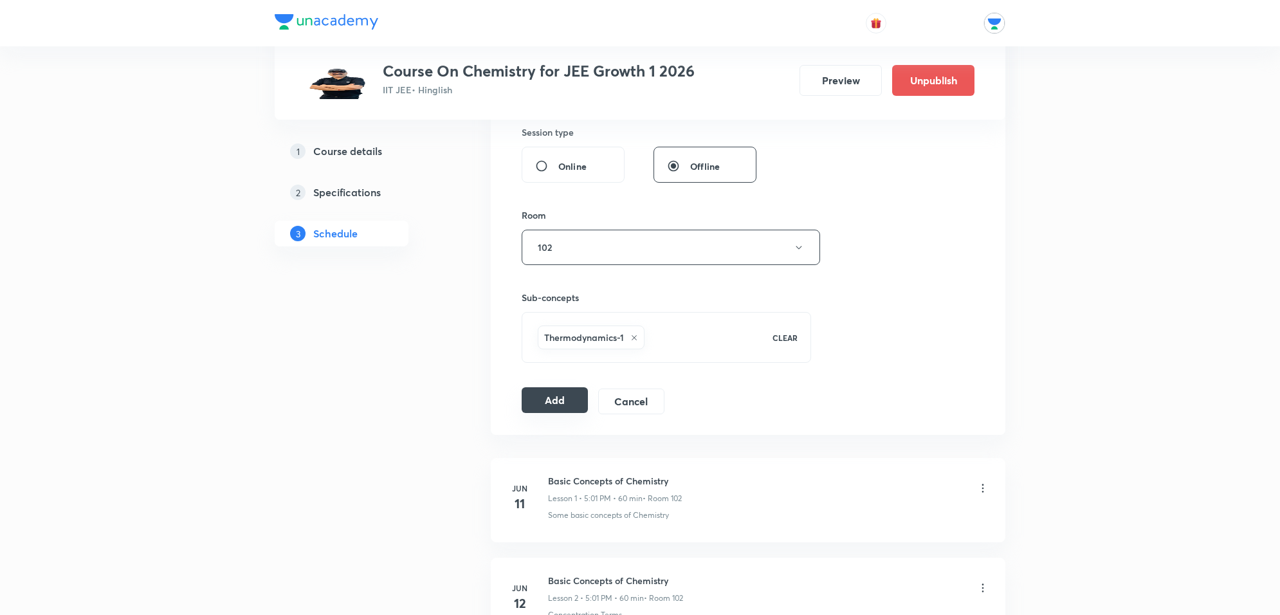
type input "55"
click at [548, 403] on button "Add" at bounding box center [555, 400] width 66 height 26
click at [570, 387] on div "Session 96 Live class Session title 14/99 Thermodynamics ​ Schedule for Oct 9, …" at bounding box center [748, 104] width 453 height 619
click at [561, 400] on button "Add" at bounding box center [555, 400] width 66 height 26
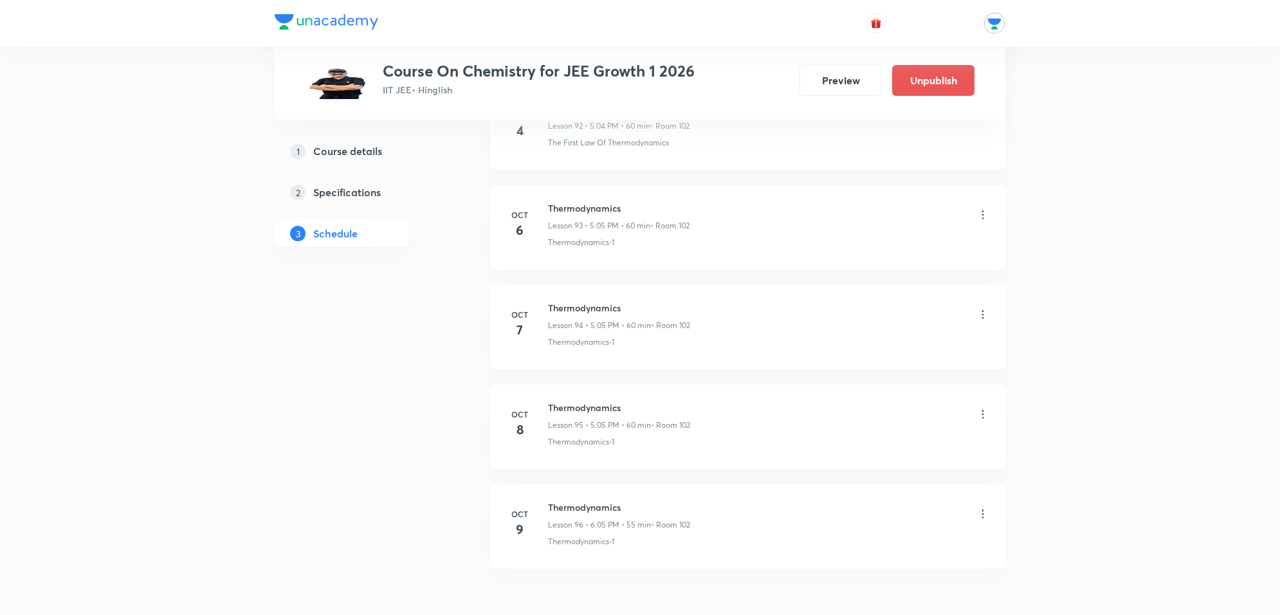
scroll to position [9428, 0]
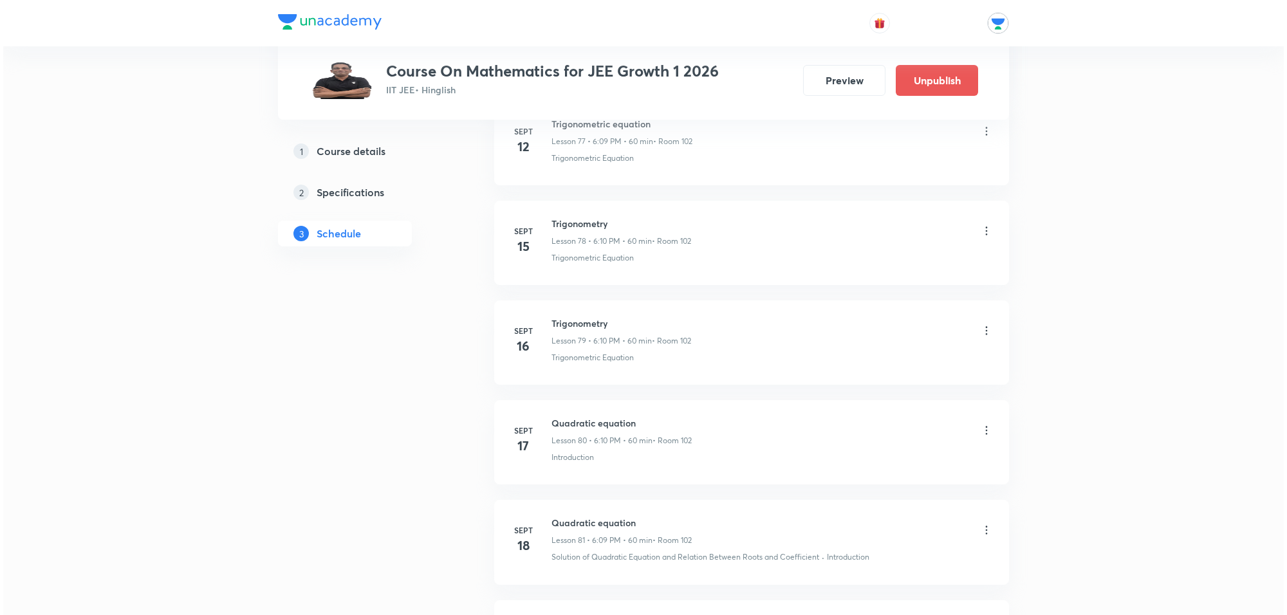
scroll to position [10032, 0]
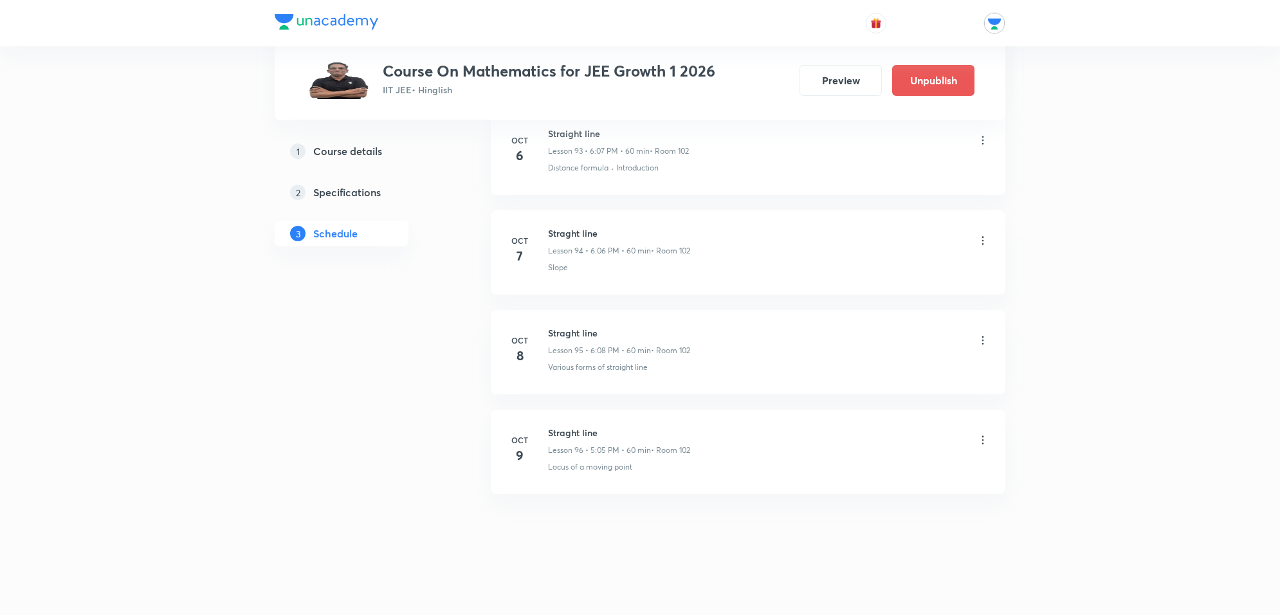
click at [982, 442] on icon at bounding box center [983, 440] width 13 height 13
click at [885, 473] on li "Edit" at bounding box center [915, 473] width 141 height 24
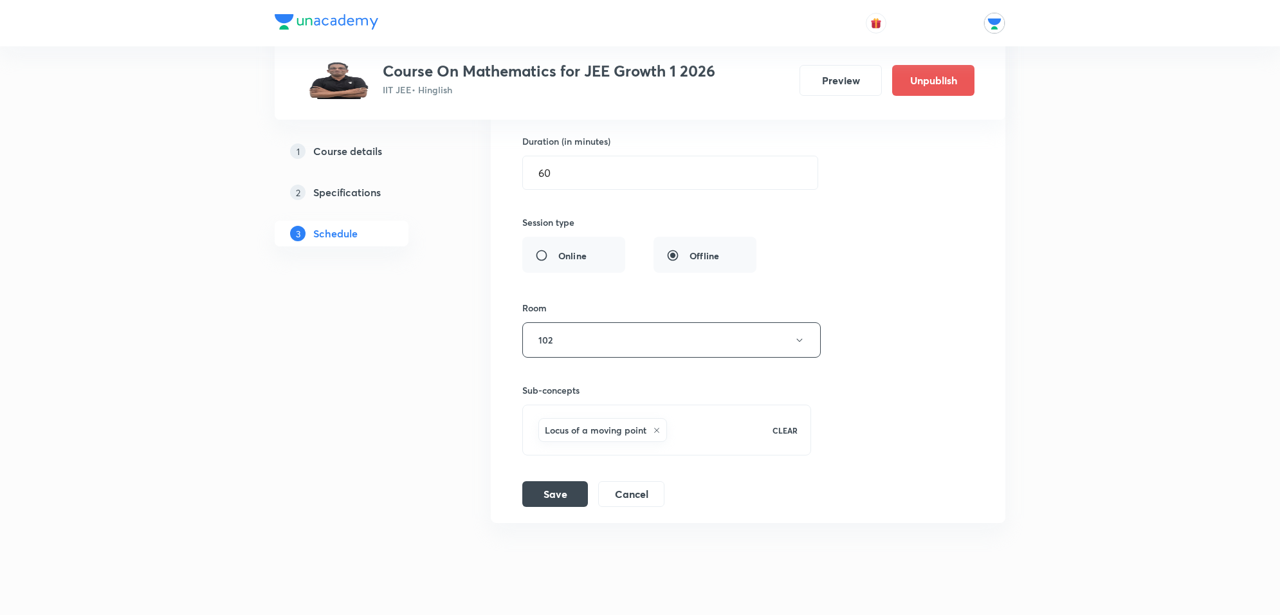
scroll to position [9776, 0]
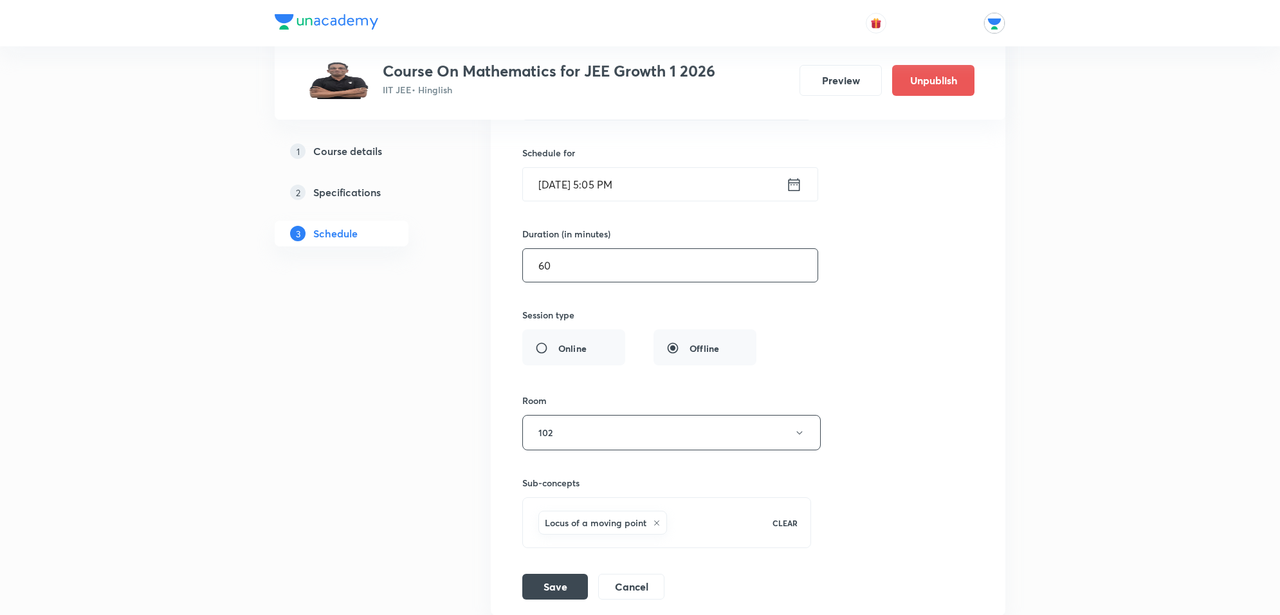
click at [596, 282] on input "60" at bounding box center [670, 265] width 295 height 33
type input "6"
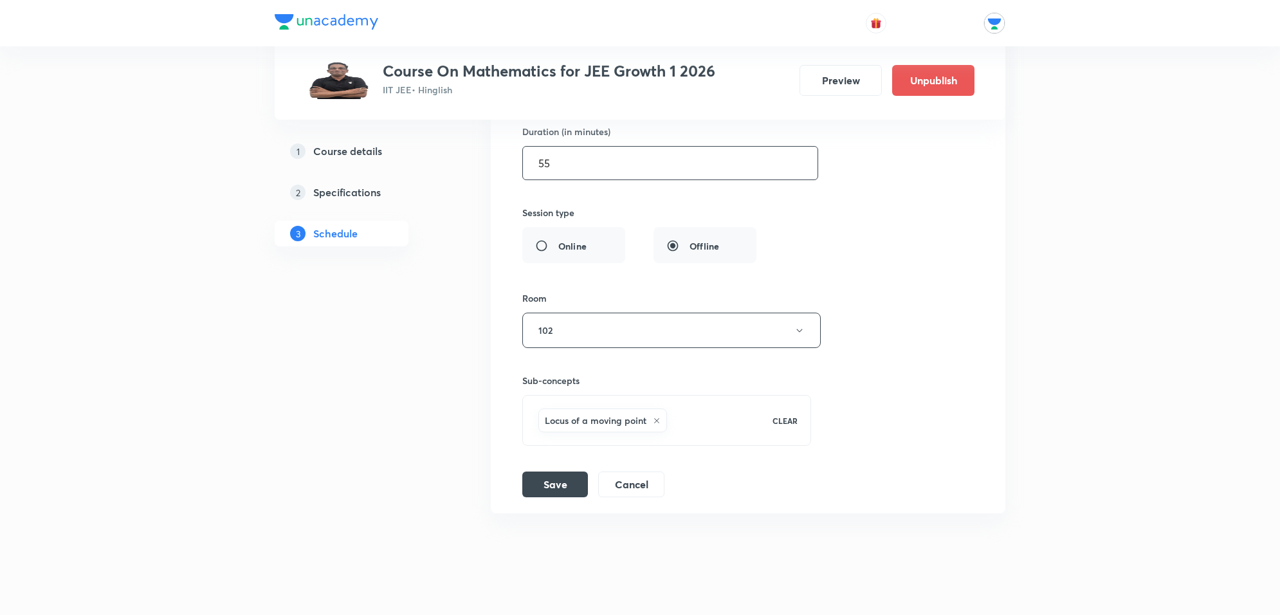
scroll to position [9937, 0]
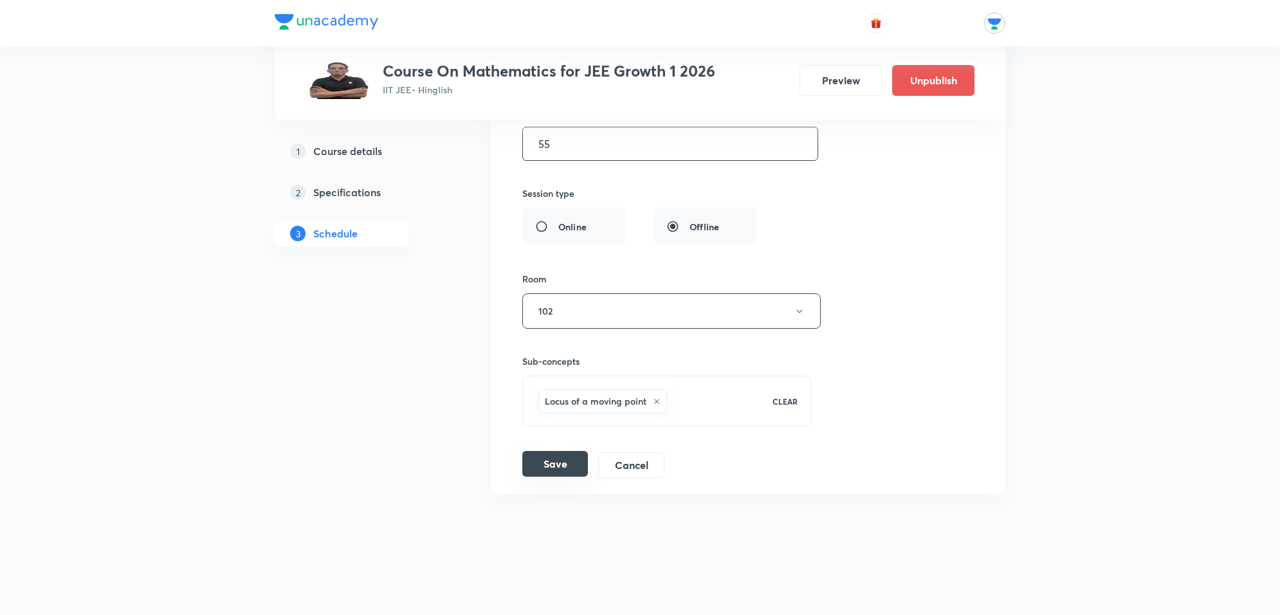
type input "55"
click at [567, 466] on button "Save" at bounding box center [555, 464] width 66 height 26
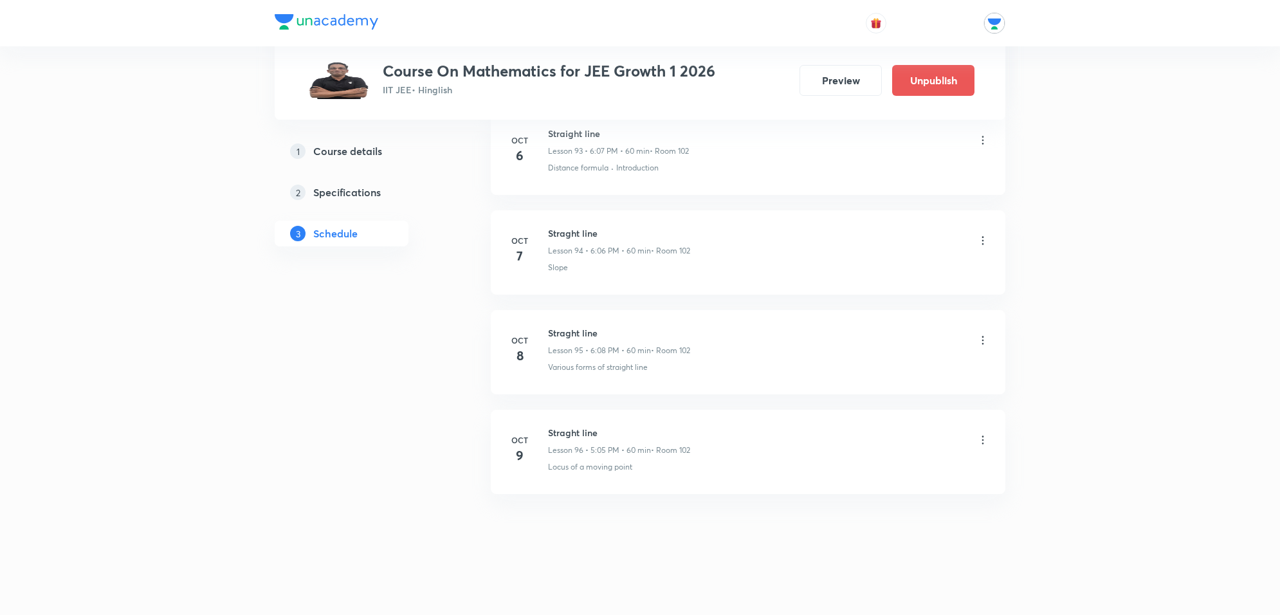
scroll to position [9440, 0]
